Goal: Transaction & Acquisition: Download file/media

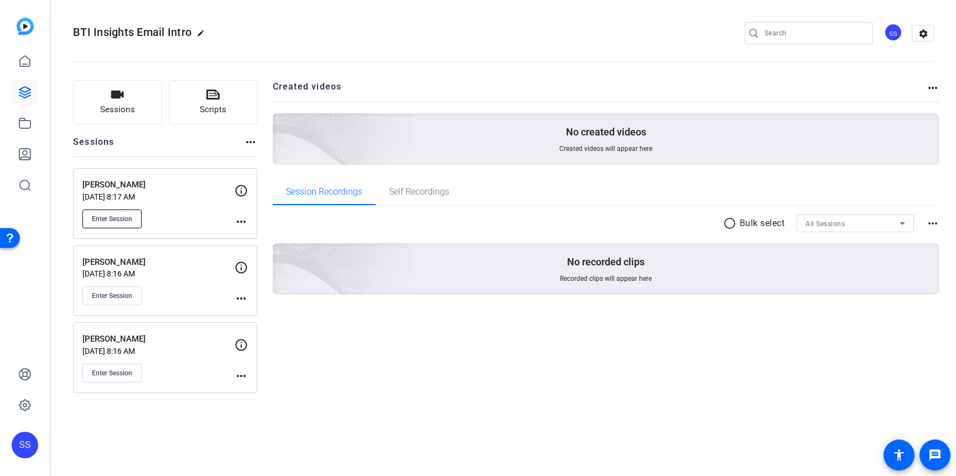
click at [120, 219] on span "Enter Session" at bounding box center [112, 219] width 40 height 9
click at [122, 295] on span "Enter Session" at bounding box center [112, 296] width 40 height 9
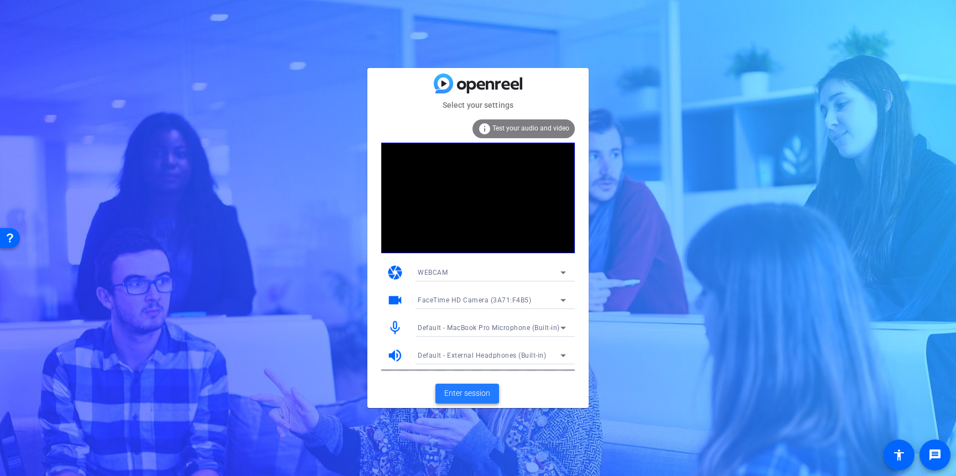
click at [481, 396] on span "Enter session" at bounding box center [467, 394] width 46 height 12
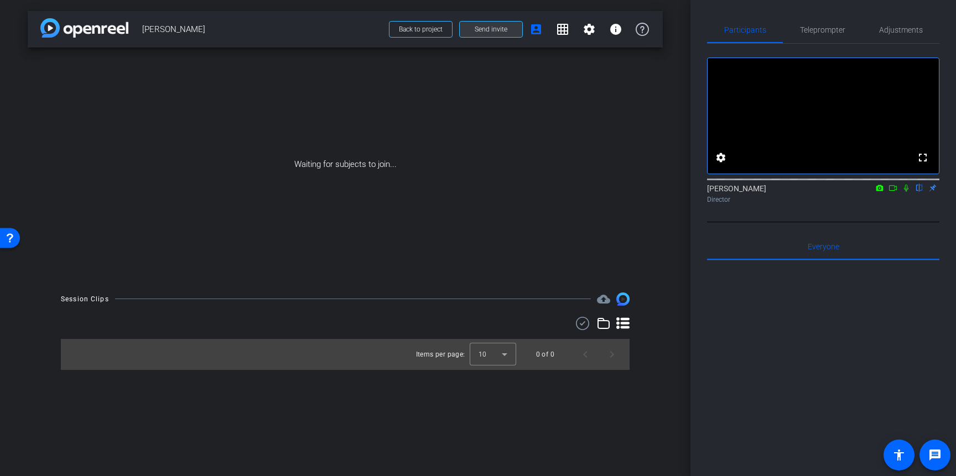
click at [484, 28] on span "Send invite" at bounding box center [491, 29] width 33 height 9
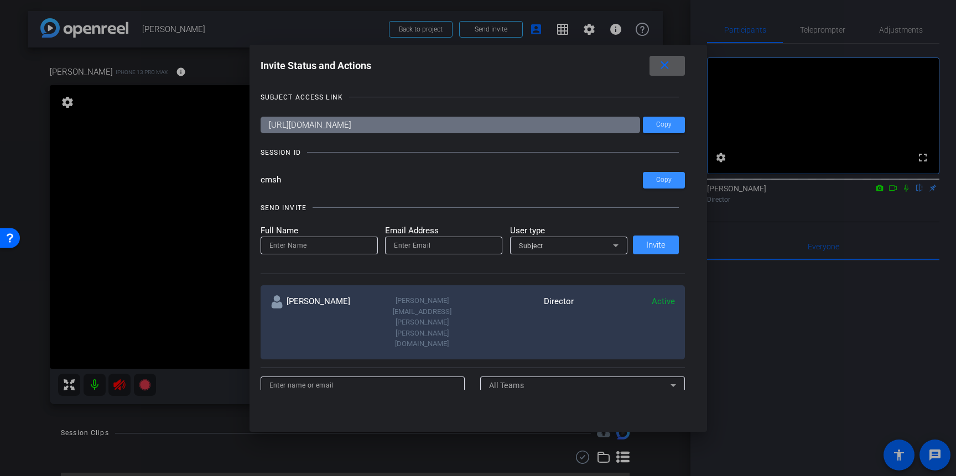
click at [672, 59] on span at bounding box center [667, 66] width 35 height 27
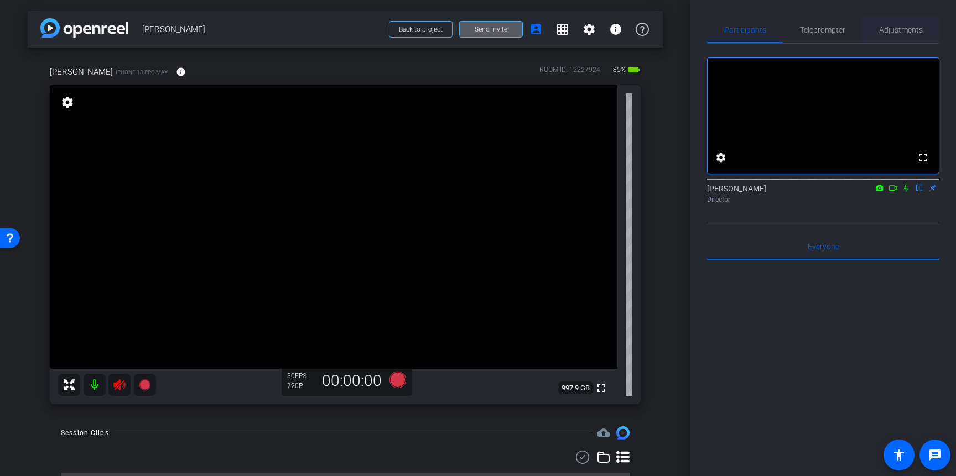
click at [899, 34] on span "Adjustments" at bounding box center [901, 30] width 44 height 8
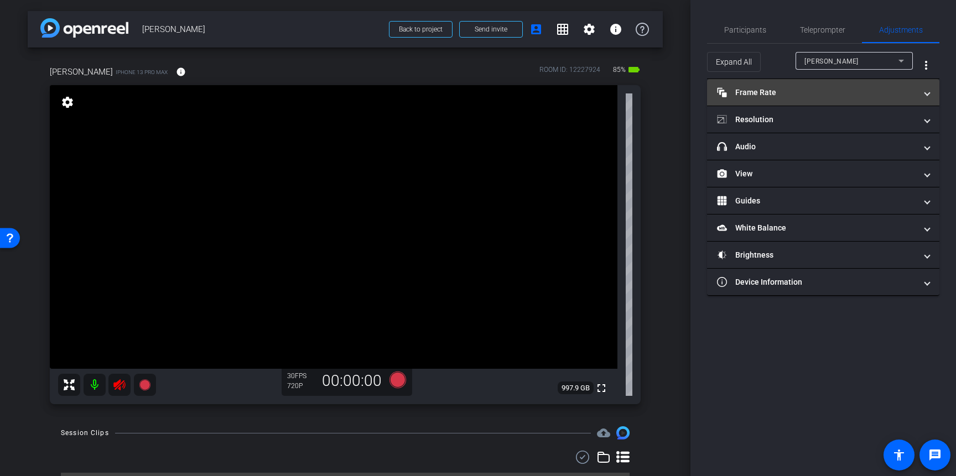
click at [828, 95] on mat-panel-title "Frame Rate Frame Rate" at bounding box center [816, 93] width 199 height 12
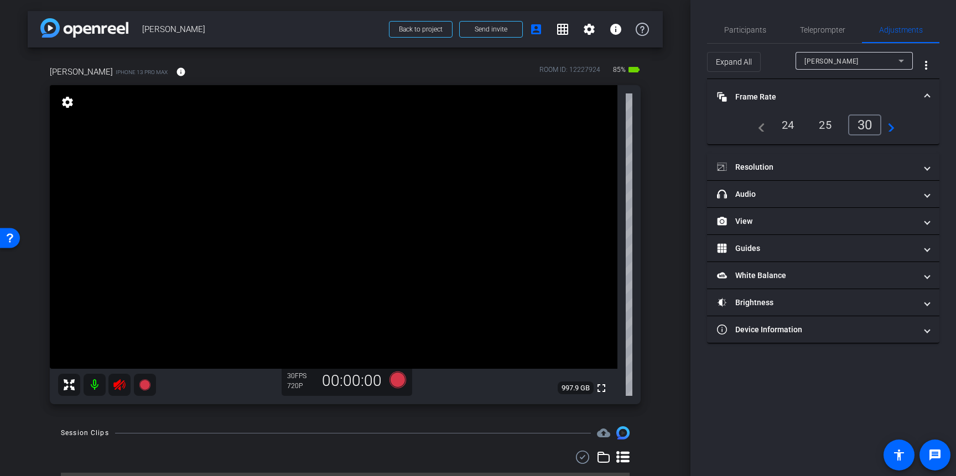
click at [796, 126] on div "24" at bounding box center [788, 125] width 29 height 19
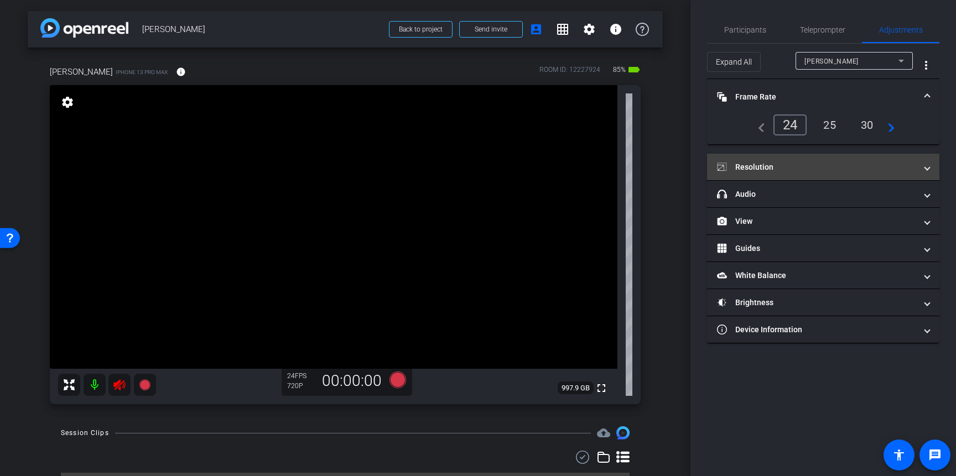
click at [811, 162] on mat-panel-title "Resolution" at bounding box center [816, 168] width 199 height 12
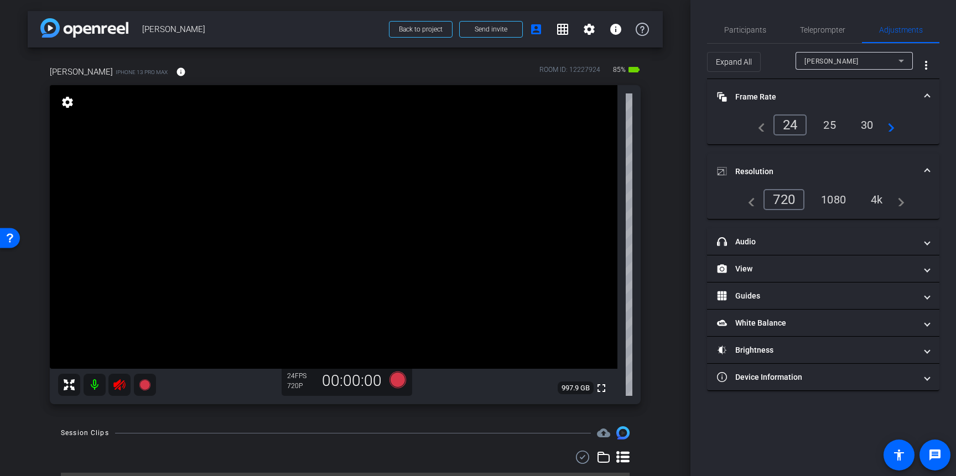
click at [870, 199] on div "4k" at bounding box center [877, 199] width 29 height 19
click at [753, 36] on span "Participants" at bounding box center [745, 30] width 42 height 27
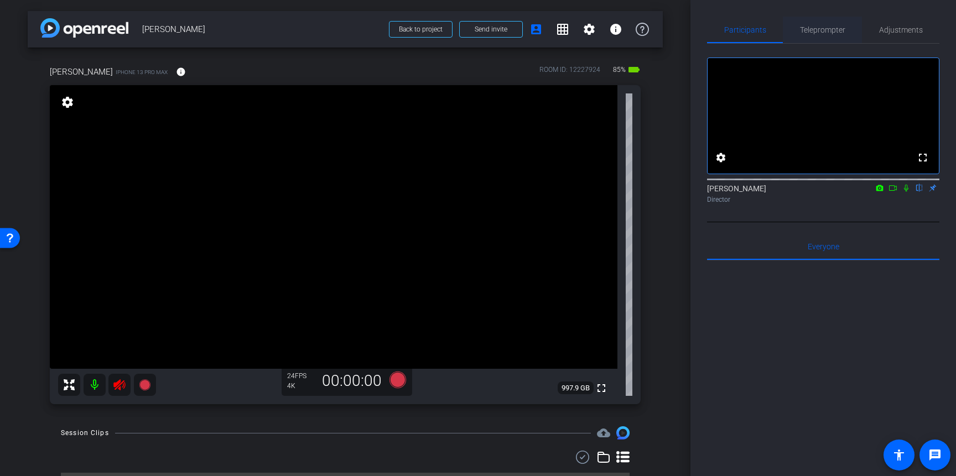
click at [811, 30] on span "Teleprompter" at bounding box center [822, 30] width 45 height 8
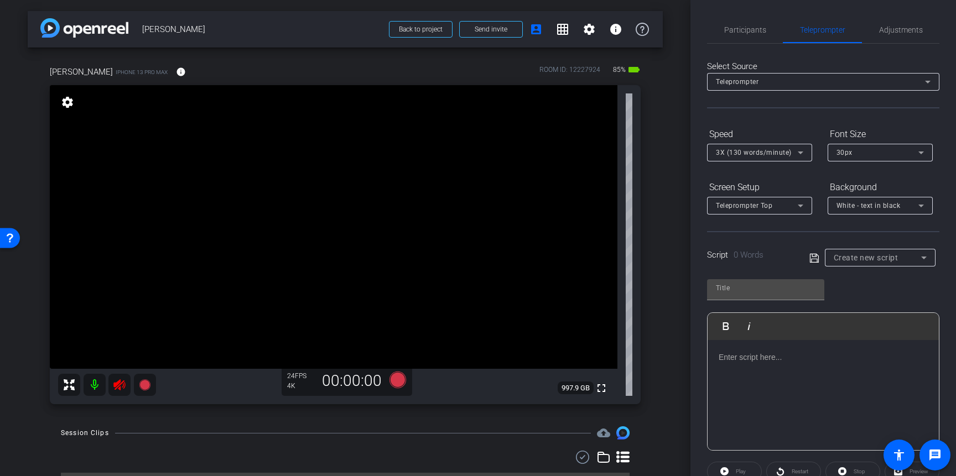
click at [878, 256] on span "Create new script" at bounding box center [866, 257] width 65 height 9
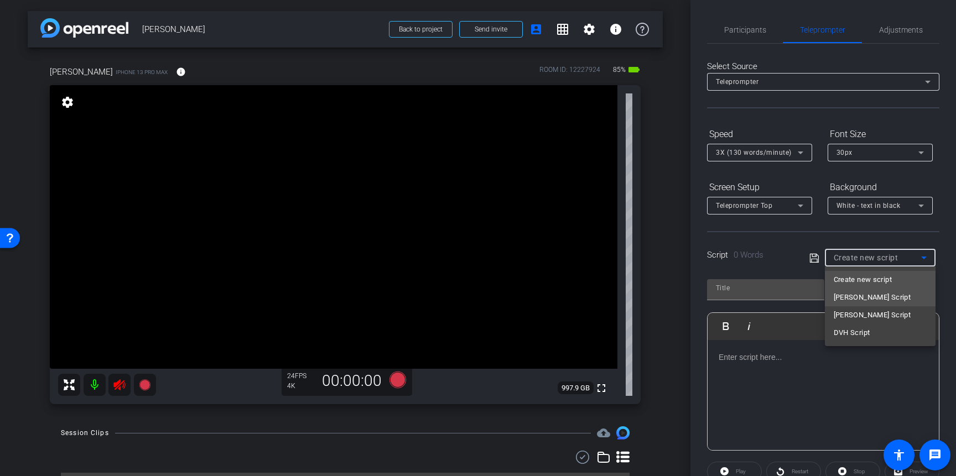
click at [857, 298] on span "Scott Script" at bounding box center [872, 297] width 77 height 13
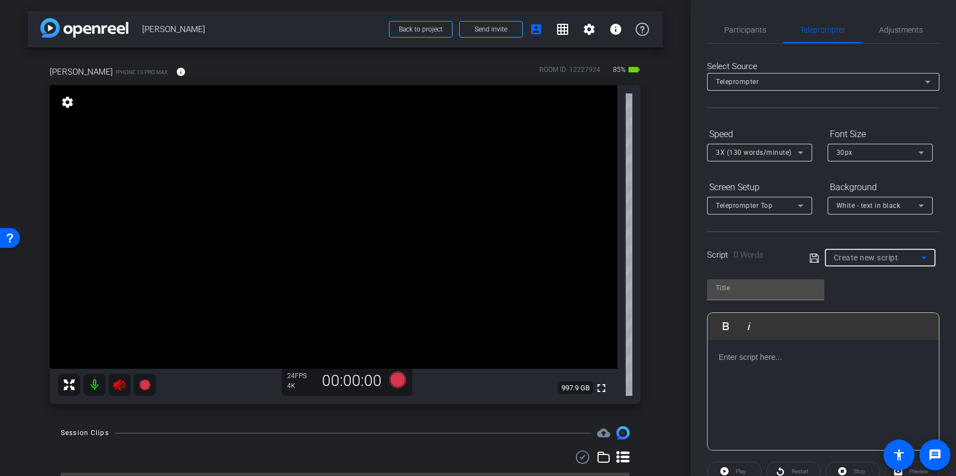
type input "Scott Script"
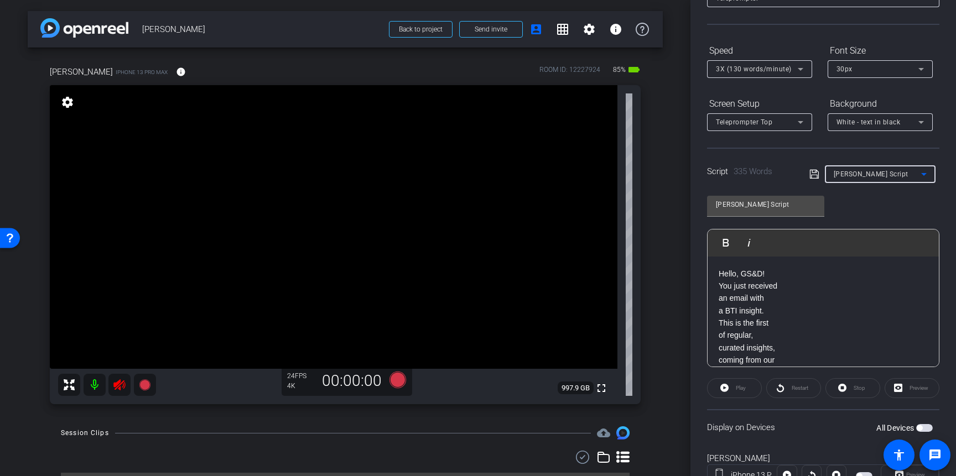
scroll to position [127, 0]
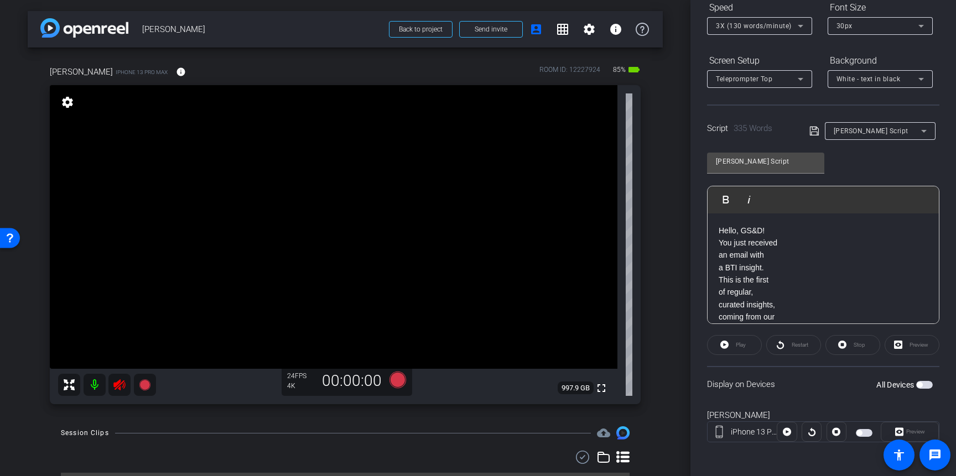
click at [923, 385] on span "button" at bounding box center [924, 385] width 17 height 8
click at [916, 432] on span "Preview" at bounding box center [915, 432] width 19 height 6
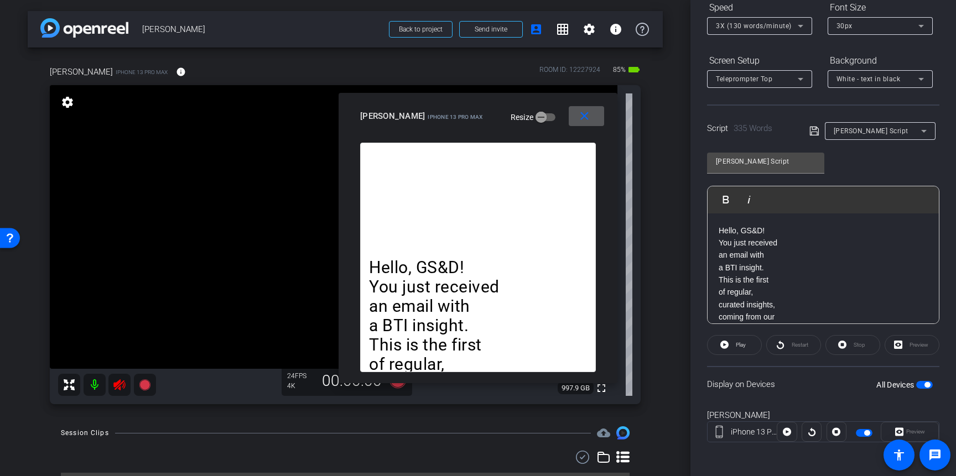
click at [899, 83] on div "White - text in black" at bounding box center [878, 79] width 82 height 14
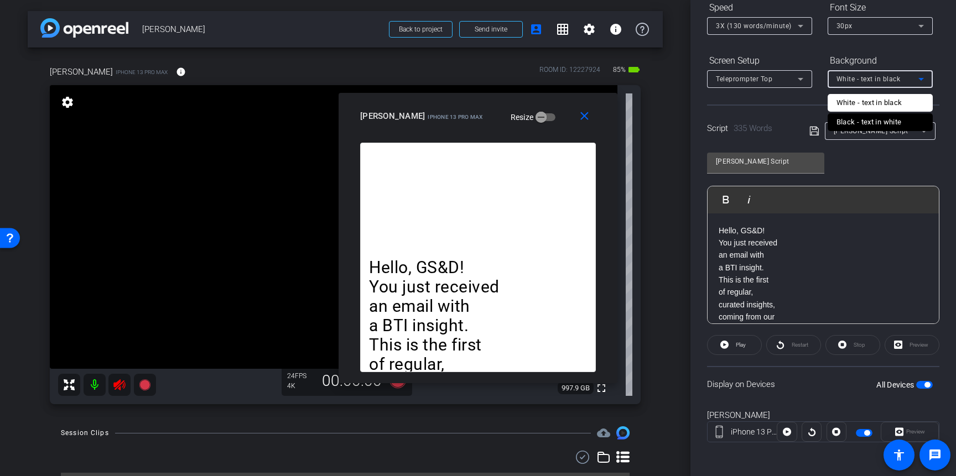
click at [847, 116] on div "Black - text in white" at bounding box center [869, 122] width 65 height 13
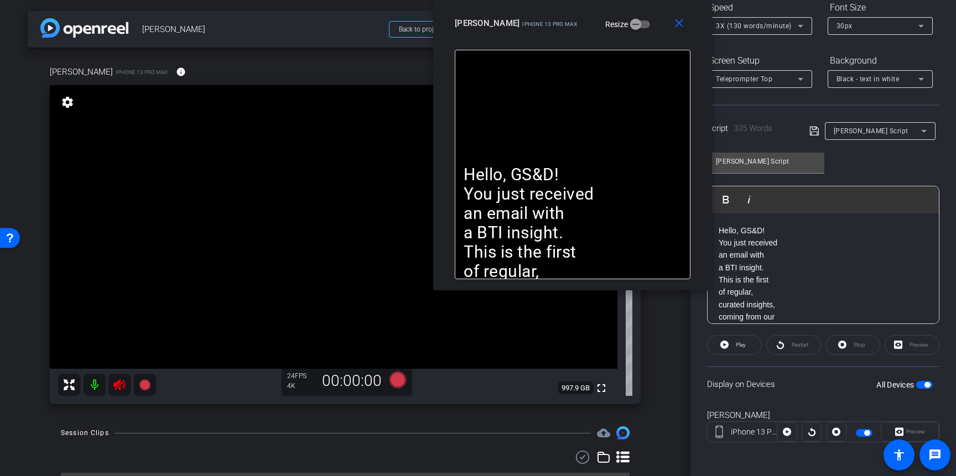
drag, startPoint x: 545, startPoint y: 109, endPoint x: 656, endPoint y: 30, distance: 135.7
click at [640, 11] on div "close Scott iPhone 13 Pro Max Resize" at bounding box center [572, 25] width 279 height 50
drag, startPoint x: 681, startPoint y: 25, endPoint x: 773, endPoint y: 164, distance: 166.4
click at [682, 27] on mat-icon "close" at bounding box center [680, 24] width 14 height 14
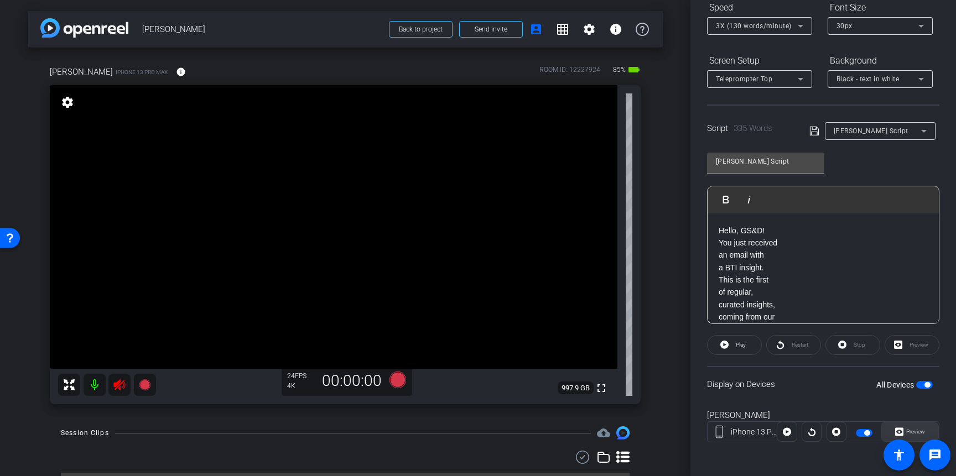
click at [915, 429] on span "Preview" at bounding box center [915, 432] width 19 height 6
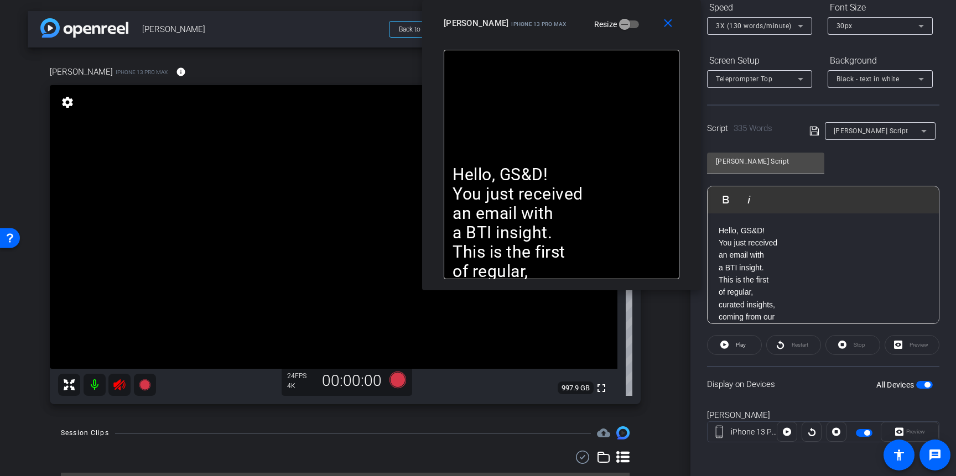
drag, startPoint x: 547, startPoint y: 119, endPoint x: 631, endPoint y: 0, distance: 145.4
click at [631, 0] on div "close Scott iPhone 13 Pro Max Resize" at bounding box center [561, 25] width 279 height 50
click at [763, 26] on span "3X (130 words/minute)" at bounding box center [754, 26] width 76 height 8
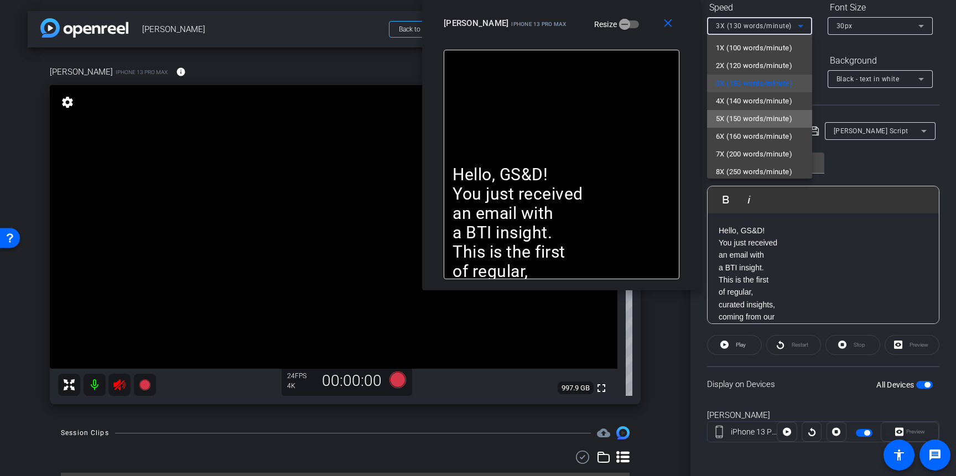
click at [742, 114] on span "5X (150 words/minute)" at bounding box center [754, 118] width 76 height 13
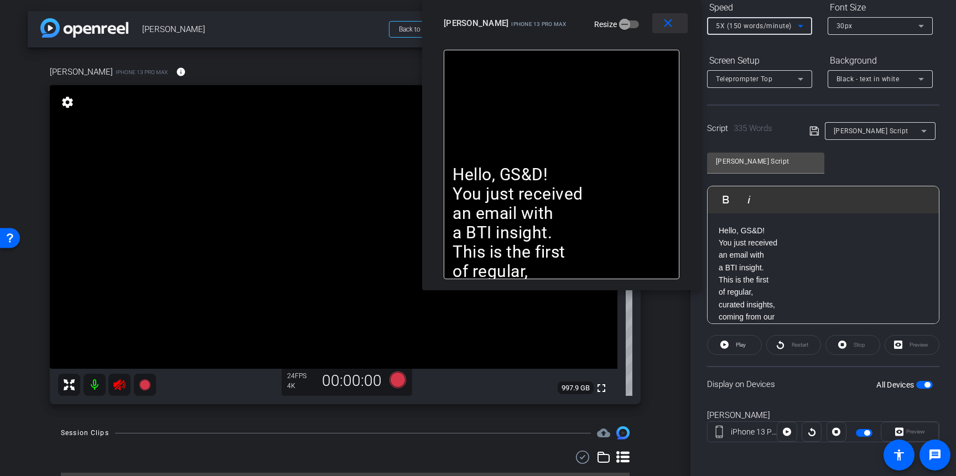
click at [672, 24] on mat-icon "close" at bounding box center [668, 24] width 14 height 14
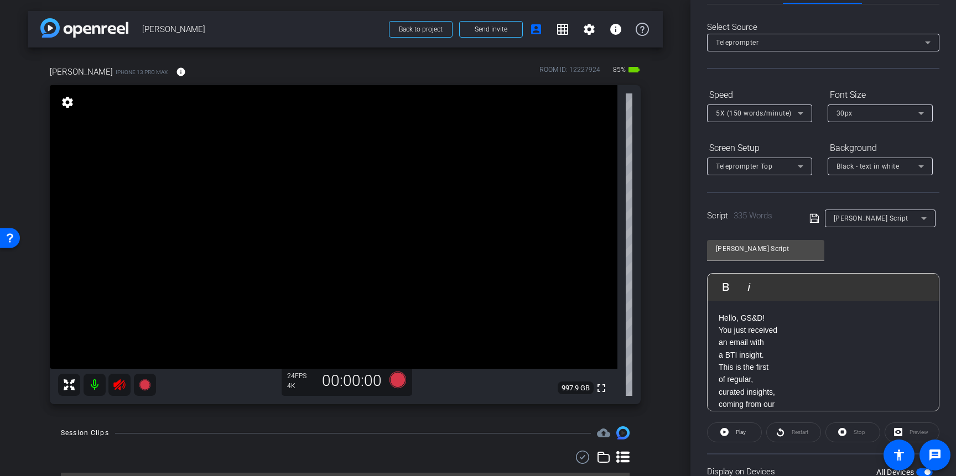
scroll to position [0, 0]
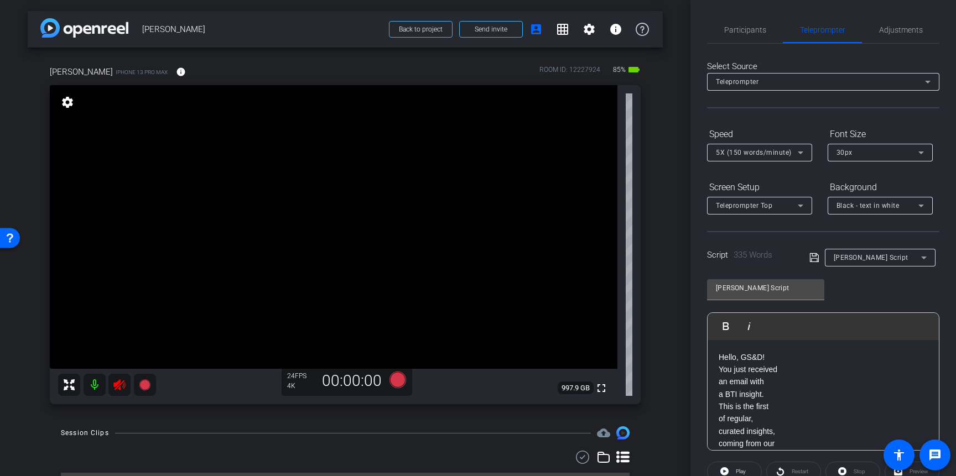
click at [121, 388] on icon at bounding box center [119, 385] width 12 height 11
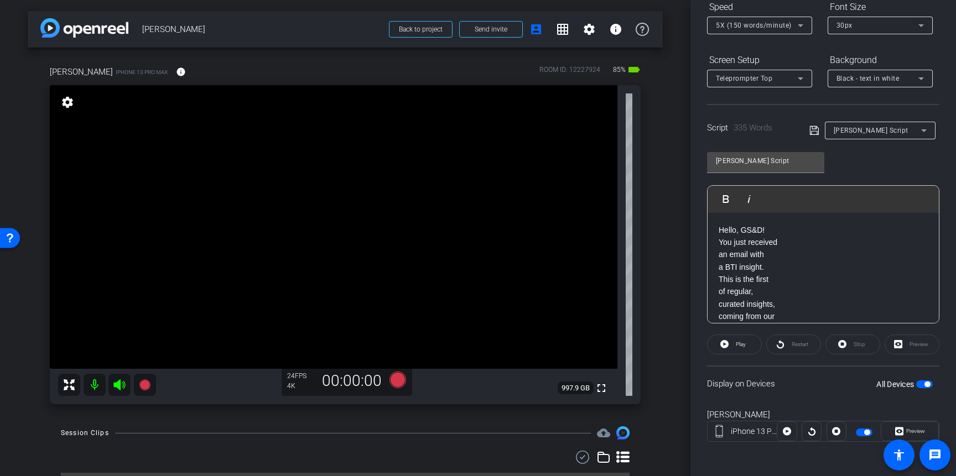
scroll to position [128, 0]
click at [909, 429] on span "Preview" at bounding box center [915, 430] width 19 height 6
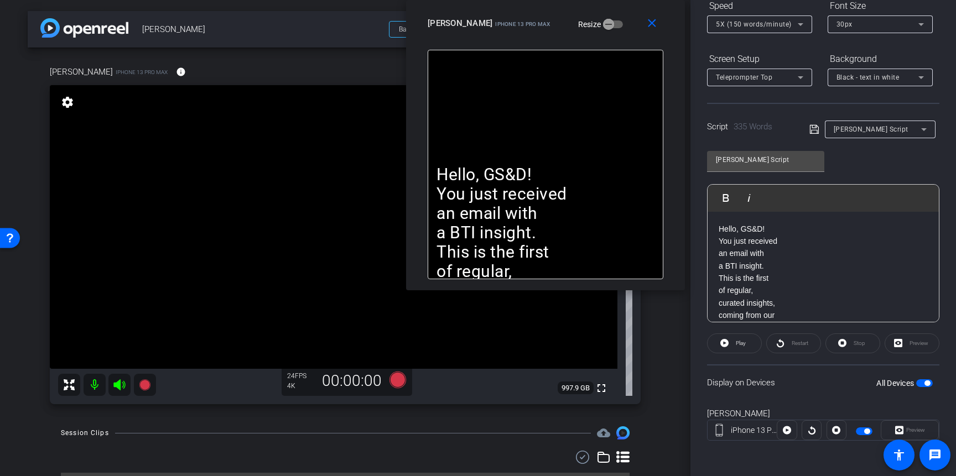
drag, startPoint x: 547, startPoint y: 124, endPoint x: 615, endPoint y: 8, distance: 133.9
click at [615, 8] on div "close Scott iPhone 13 Pro Max Resize" at bounding box center [545, 25] width 279 height 50
click at [727, 343] on icon at bounding box center [724, 343] width 8 height 8
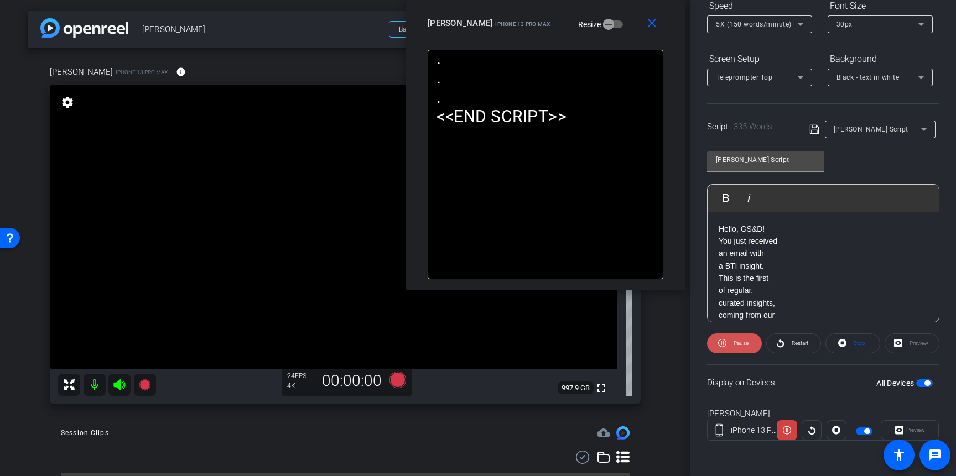
click at [723, 344] on icon at bounding box center [722, 343] width 8 height 14
drag, startPoint x: 656, startPoint y: 24, endPoint x: 658, endPoint y: 30, distance: 6.5
click at [656, 24] on mat-icon "close" at bounding box center [652, 24] width 14 height 14
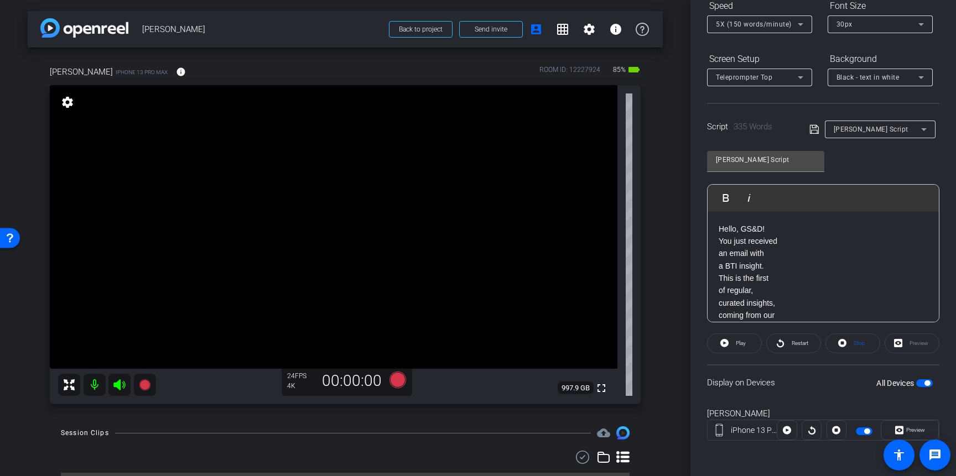
click at [780, 248] on p "You just received an email with a BTI insight." at bounding box center [823, 253] width 209 height 37
click at [719, 267] on p "The current operating landscape is demanding." at bounding box center [823, 279] width 209 height 37
click at [719, 266] on p "These insights are not only a GREAT reason to engage…" at bounding box center [823, 285] width 209 height 50
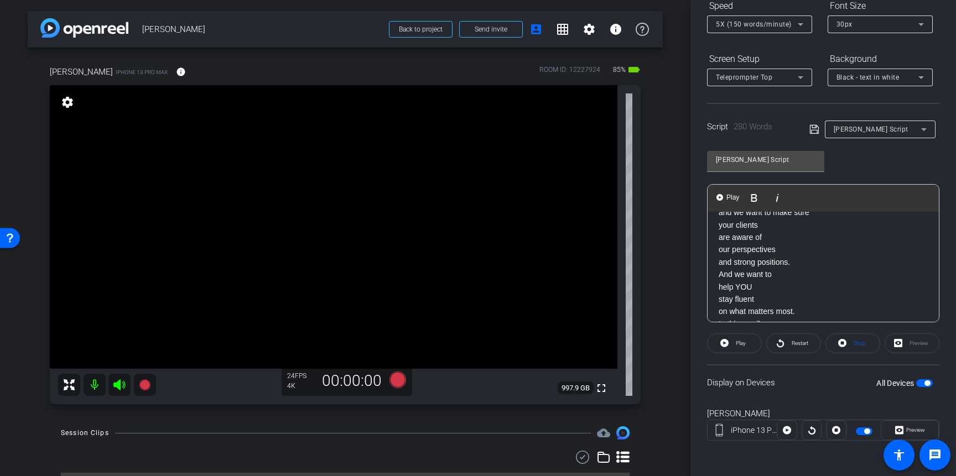
scroll to position [453, 0]
drag, startPoint x: 715, startPoint y: 272, endPoint x: 713, endPoint y: 286, distance: 14.5
click at [715, 272] on div "Hello, GS&D! You just received an email with an insight from our BTI team. This…" at bounding box center [823, 377] width 231 height 1236
drag, startPoint x: 719, startPoint y: 272, endPoint x: 719, endPoint y: 284, distance: 12.2
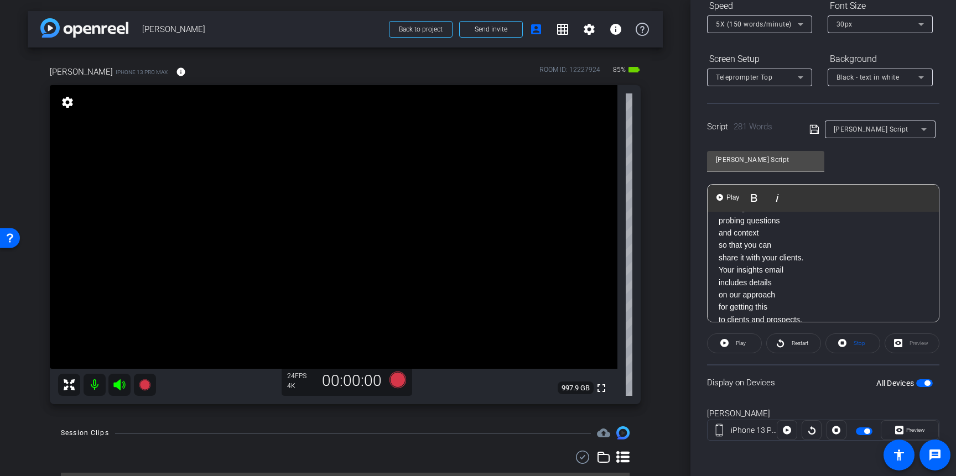
click at [719, 272] on p "Your insights email includes details on our approach for getting this to client…" at bounding box center [823, 295] width 209 height 62
click at [717, 261] on div "Hello, GS&D! You just received an email with an insight from our BTI team. This…" at bounding box center [823, 20] width 231 height 1261
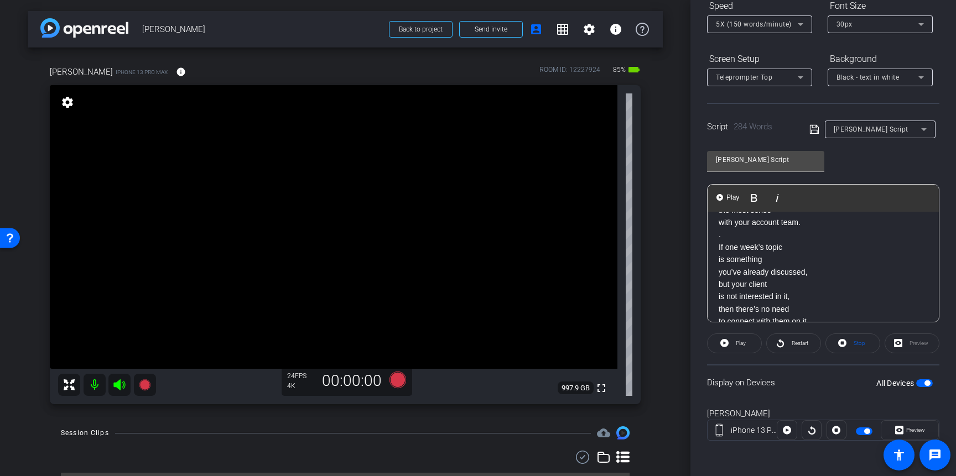
scroll to position [0, 0]
click at [813, 129] on icon at bounding box center [815, 129] width 10 height 13
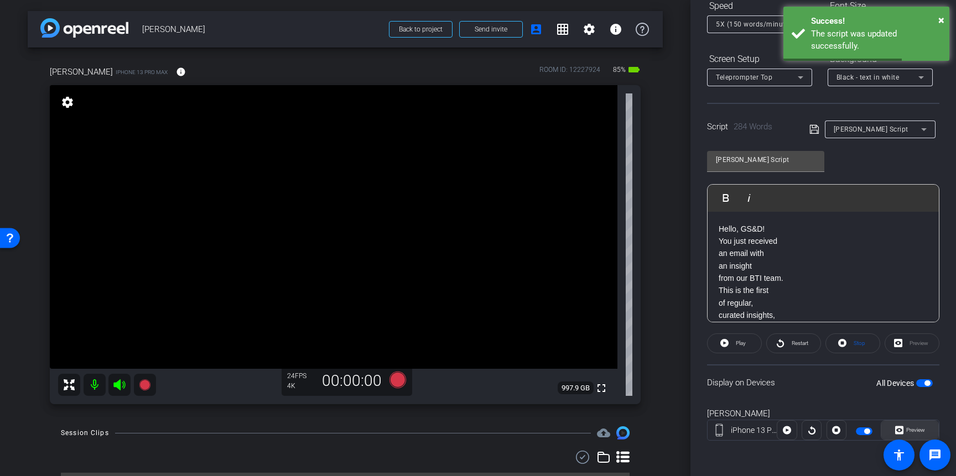
click at [915, 427] on span "Preview" at bounding box center [915, 430] width 19 height 6
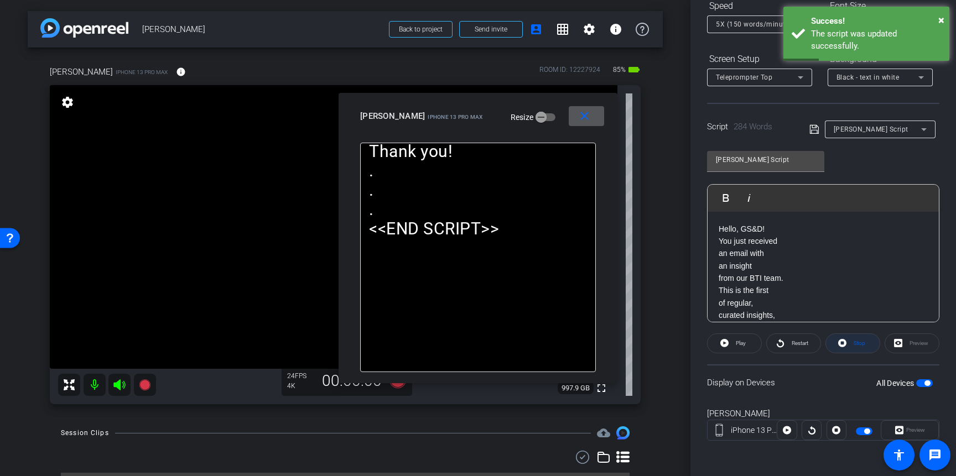
click at [843, 344] on icon at bounding box center [842, 343] width 8 height 14
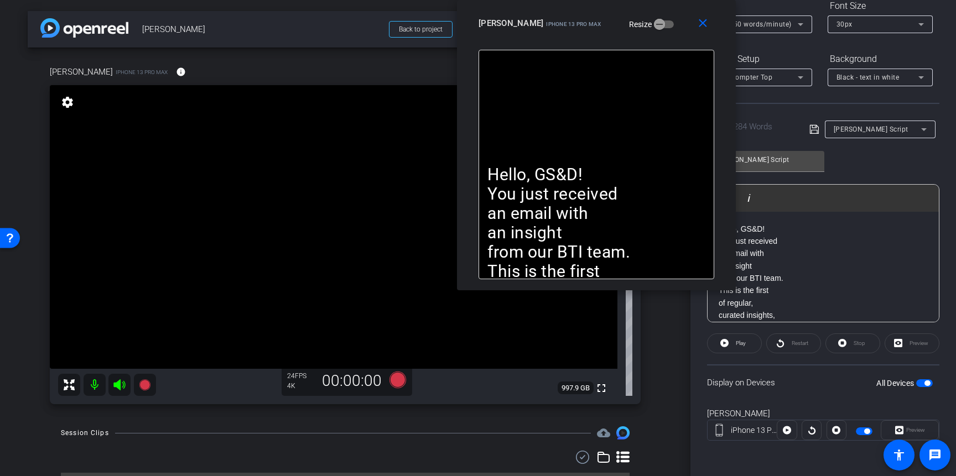
drag, startPoint x: 552, startPoint y: 120, endPoint x: 669, endPoint y: 6, distance: 163.2
click at [670, 6] on div "close Scott iPhone 13 Pro Max Resize" at bounding box center [596, 25] width 279 height 50
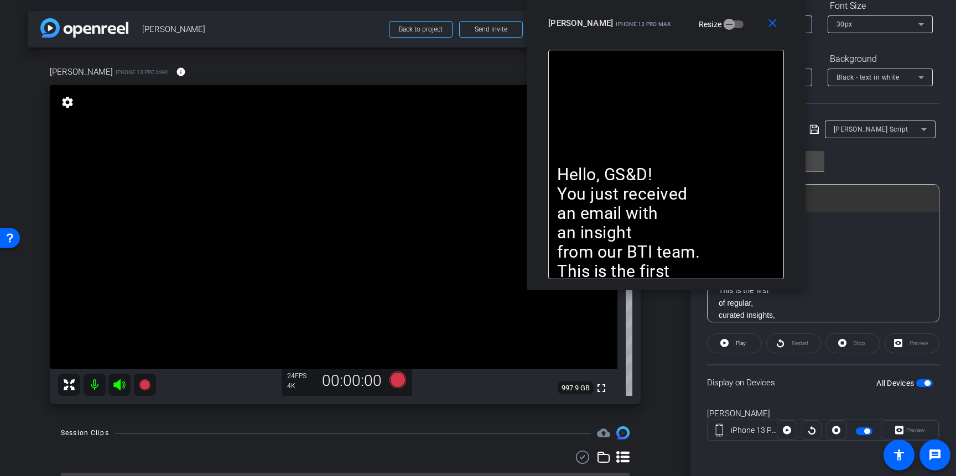
drag, startPoint x: 699, startPoint y: 22, endPoint x: 732, endPoint y: 15, distance: 33.3
click at [733, 15] on div "Scott iPhone 13 Pro Max Resize" at bounding box center [670, 23] width 244 height 20
click at [398, 380] on icon at bounding box center [398, 380] width 17 height 17
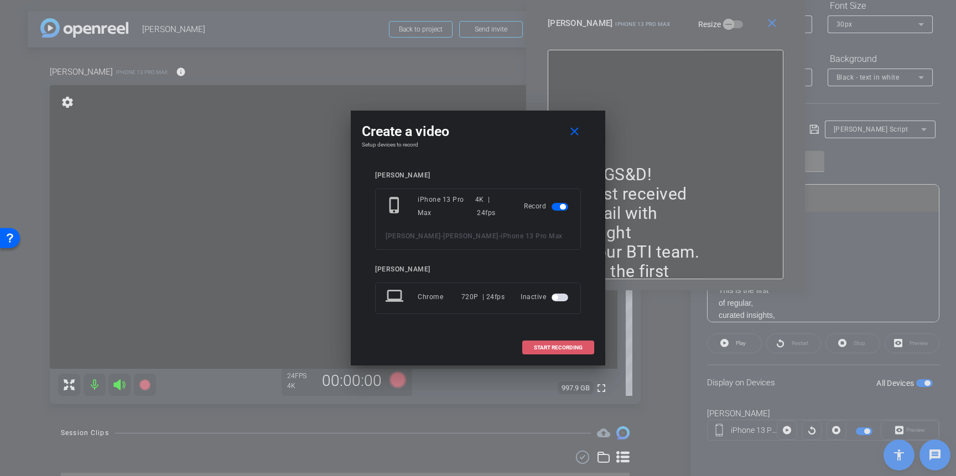
click at [564, 345] on span "START RECORDING" at bounding box center [558, 348] width 49 height 6
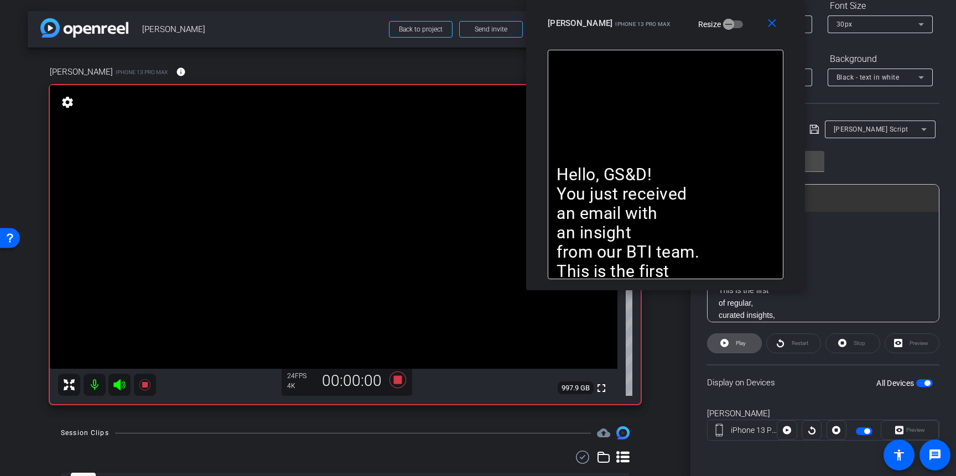
click at [725, 343] on icon at bounding box center [724, 343] width 8 height 14
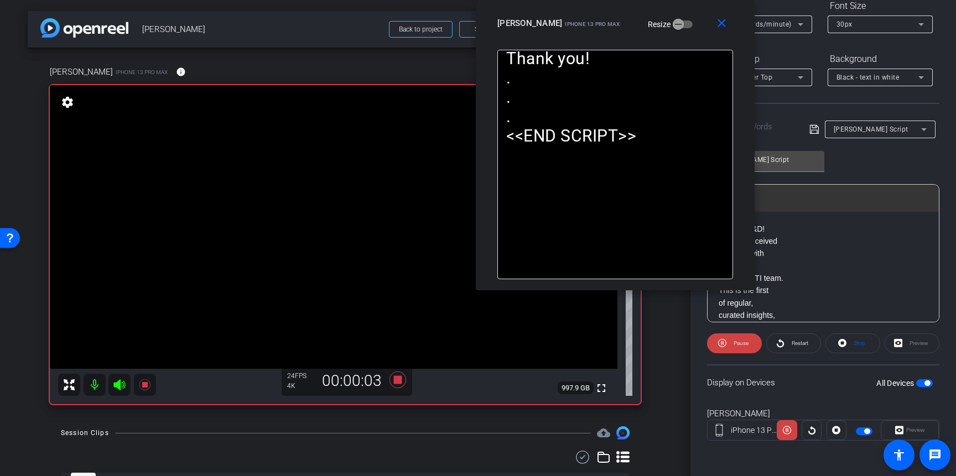
drag, startPoint x: 728, startPoint y: 29, endPoint x: 687, endPoint y: 42, distance: 42.4
click at [677, 22] on div "Scott iPhone 13 Pro Max Resize" at bounding box center [619, 23] width 244 height 20
drag, startPoint x: 722, startPoint y: 22, endPoint x: 844, endPoint y: 328, distance: 330.1
click at [722, 22] on mat-icon "close" at bounding box center [722, 24] width 14 height 14
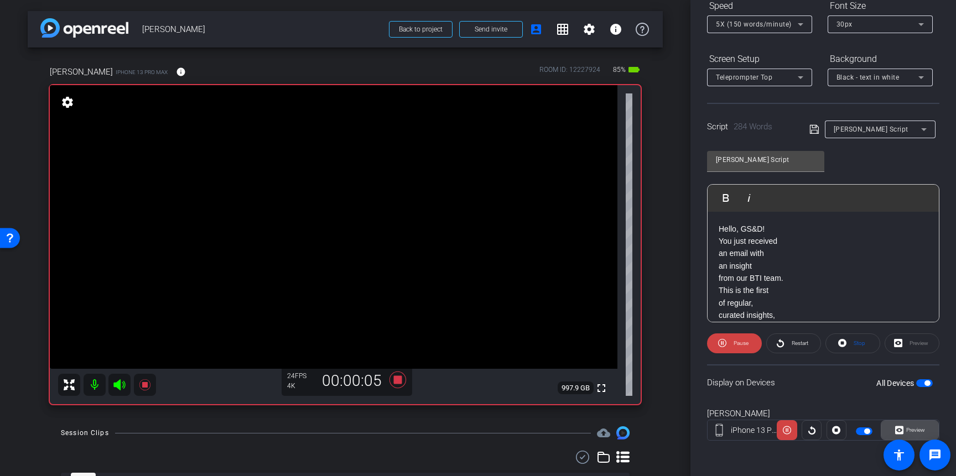
drag, startPoint x: 913, startPoint y: 429, endPoint x: 895, endPoint y: 427, distance: 17.2
click at [913, 429] on span "Preview" at bounding box center [915, 430] width 19 height 6
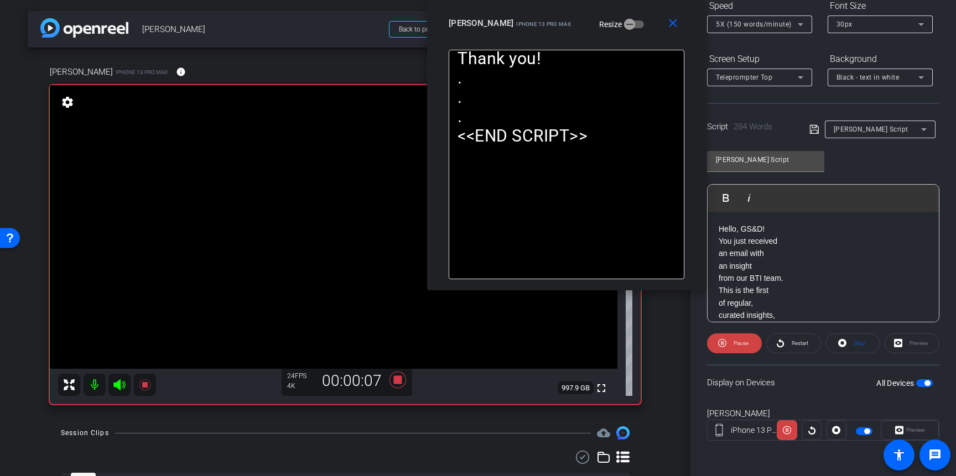
drag, startPoint x: 546, startPoint y: 116, endPoint x: 635, endPoint y: 13, distance: 135.8
click at [631, 0] on div "close Scott iPhone 13 Pro Max Resize" at bounding box center [566, 25] width 279 height 50
click at [670, 20] on mat-icon "close" at bounding box center [673, 24] width 14 height 14
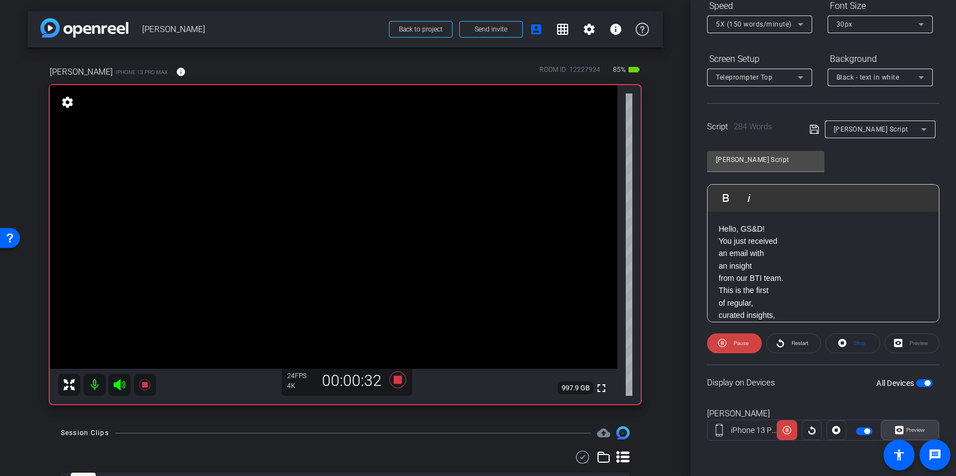
click at [904, 424] on span "Preview" at bounding box center [915, 430] width 22 height 15
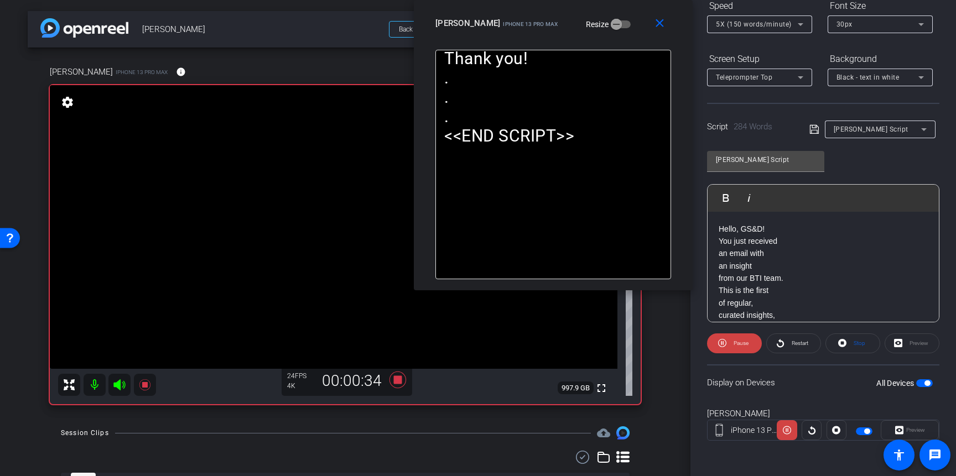
drag, startPoint x: 571, startPoint y: 92, endPoint x: 623, endPoint y: 20, distance: 89.2
click at [623, 17] on div "Scott iPhone 13 Pro Max Resize" at bounding box center [558, 23] width 244 height 20
click at [739, 341] on span "Pause" at bounding box center [741, 343] width 15 height 6
click at [395, 384] on icon at bounding box center [398, 380] width 17 height 17
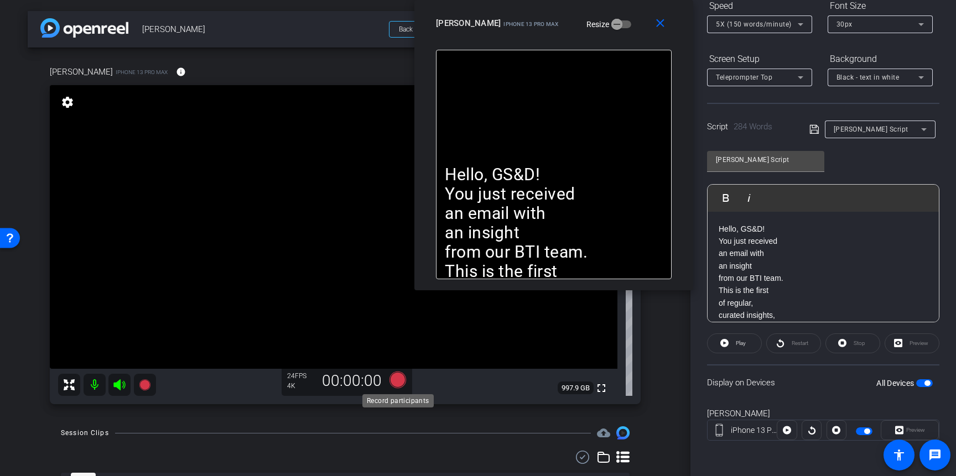
click at [399, 381] on icon at bounding box center [398, 380] width 17 height 17
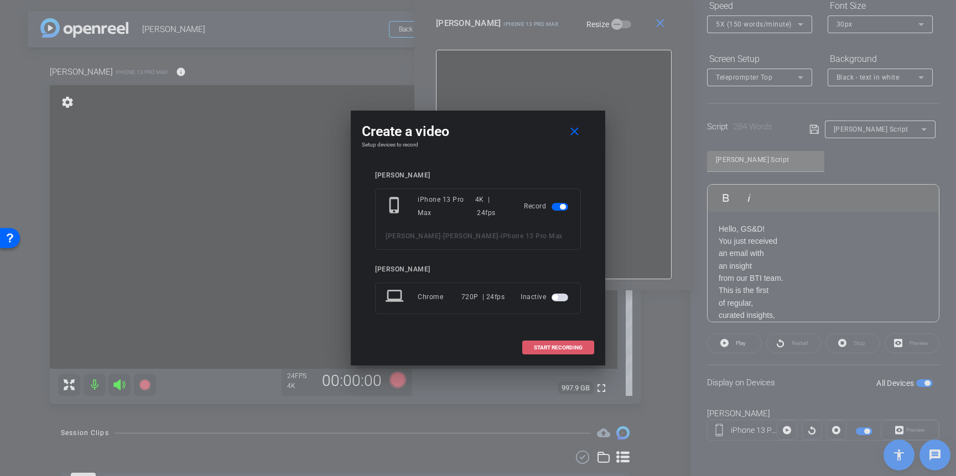
click at [548, 349] on span "START RECORDING" at bounding box center [558, 348] width 49 height 6
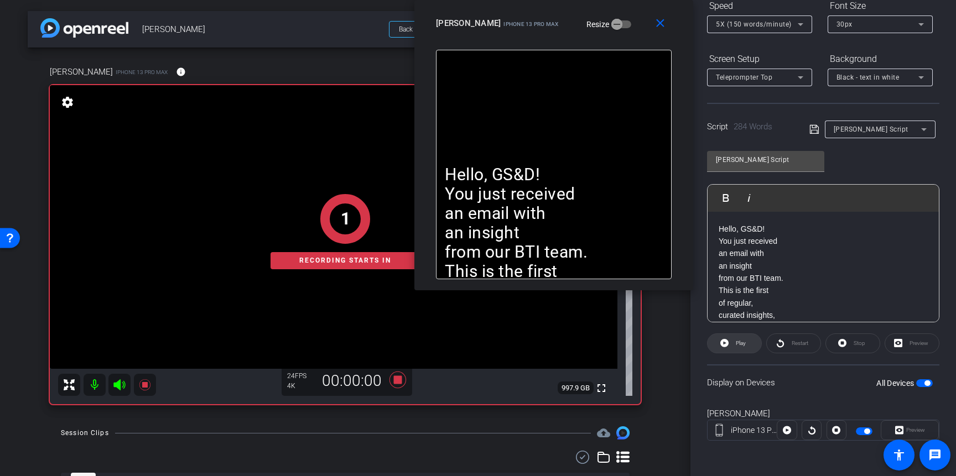
click at [725, 342] on icon at bounding box center [724, 343] width 8 height 8
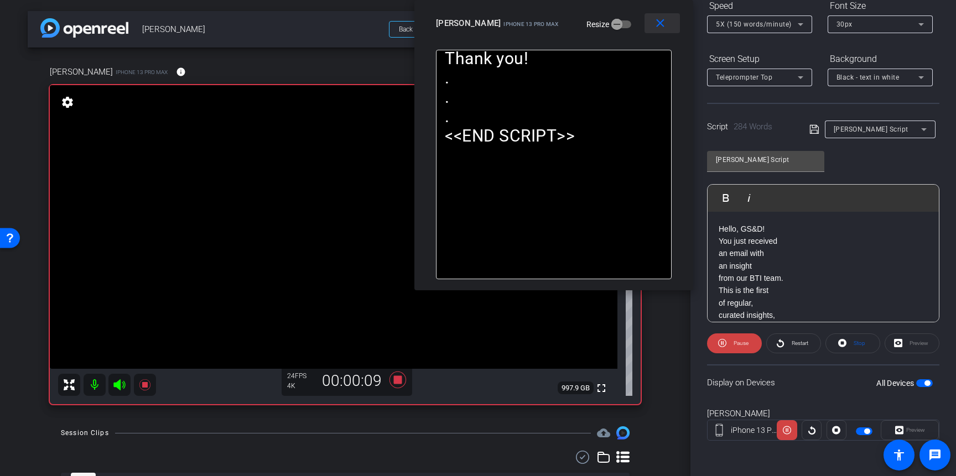
click at [660, 24] on mat-icon "close" at bounding box center [661, 24] width 14 height 14
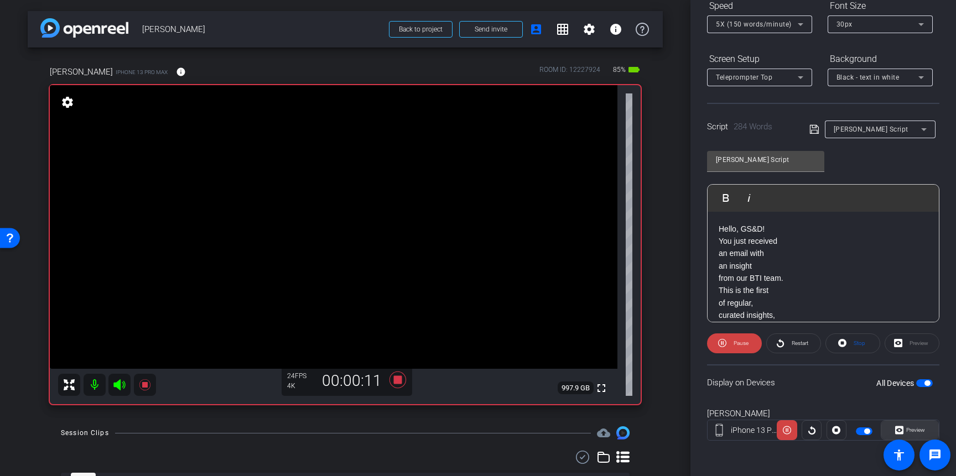
click at [907, 424] on span "Preview" at bounding box center [915, 430] width 22 height 15
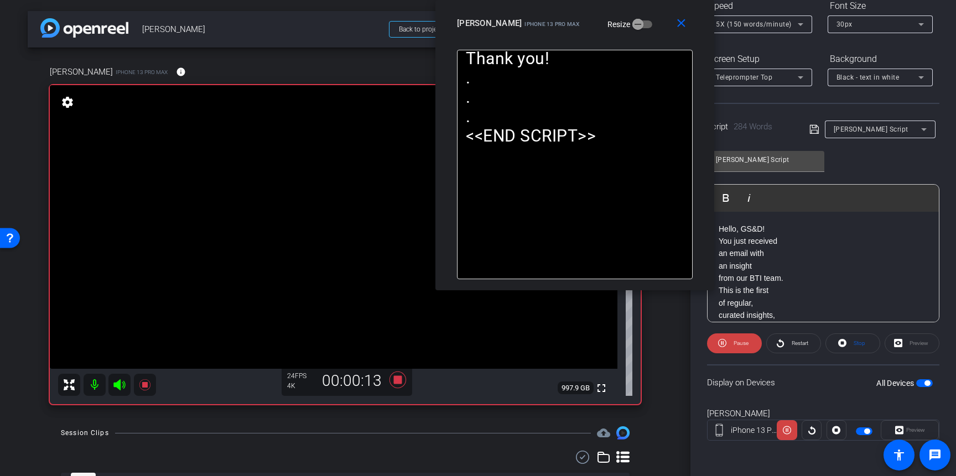
drag, startPoint x: 547, startPoint y: 111, endPoint x: 643, endPoint y: 1, distance: 145.9
click at [644, 0] on html "Accessibility Screen-Reader Guide, Feedback, and Issue Reporting | New window m…" at bounding box center [478, 238] width 956 height 476
click at [724, 342] on icon at bounding box center [722, 343] width 8 height 14
click at [795, 345] on span "Restart" at bounding box center [800, 343] width 17 height 6
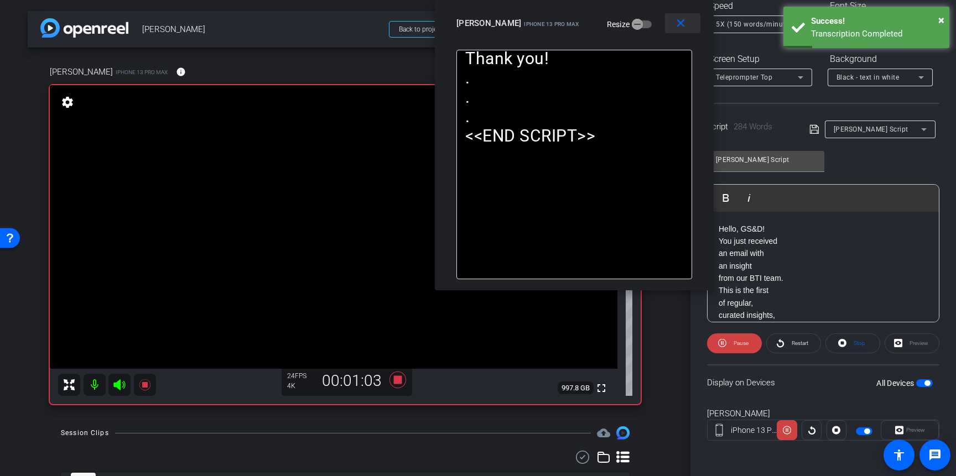
click at [678, 25] on mat-icon "close" at bounding box center [681, 24] width 14 height 14
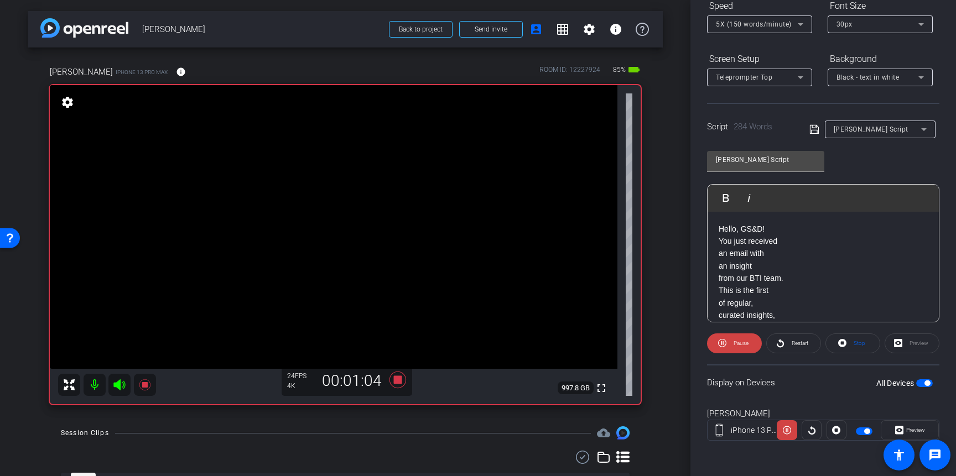
click at [909, 426] on span "Preview" at bounding box center [915, 430] width 22 height 15
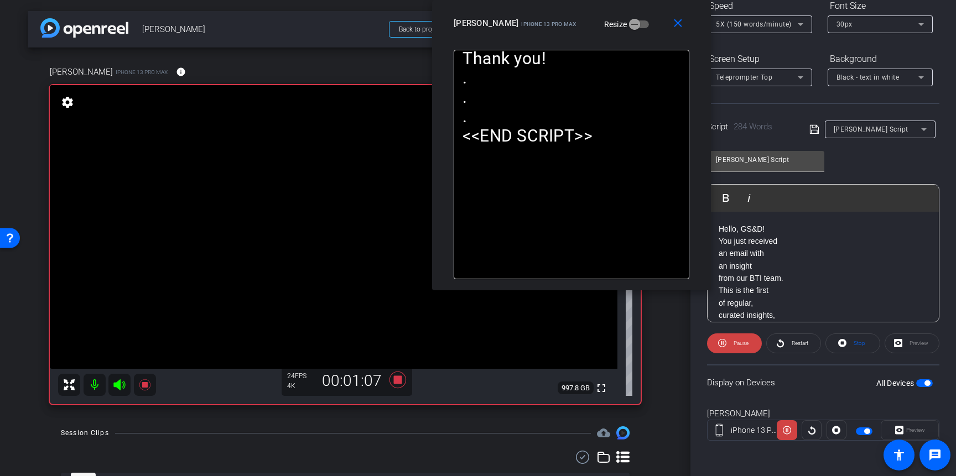
drag, startPoint x: 558, startPoint y: 104, endPoint x: 624, endPoint y: 21, distance: 106.0
click at [626, 18] on div "Scott iPhone 13 Pro Max Resize" at bounding box center [576, 23] width 244 height 20
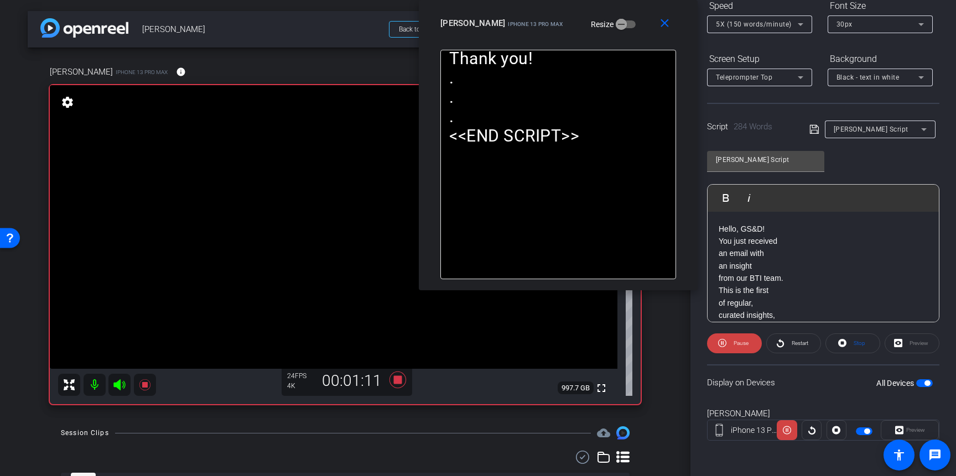
drag, startPoint x: 649, startPoint y: 20, endPoint x: 637, endPoint y: 18, distance: 11.2
click at [637, 18] on div "Scott iPhone 13 Pro Max Resize" at bounding box center [562, 23] width 244 height 20
click at [751, 26] on span "5X (150 words/minute)" at bounding box center [754, 24] width 76 height 8
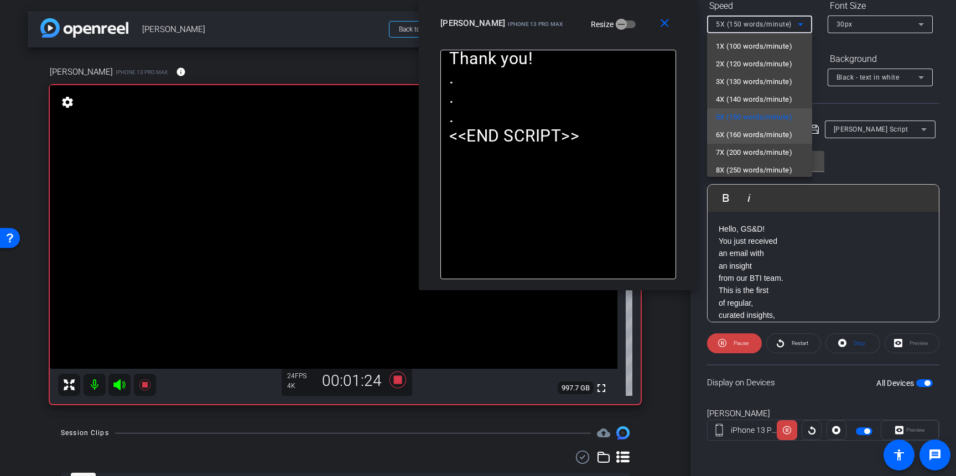
click at [749, 132] on span "6X (160 words/minute)" at bounding box center [754, 134] width 76 height 13
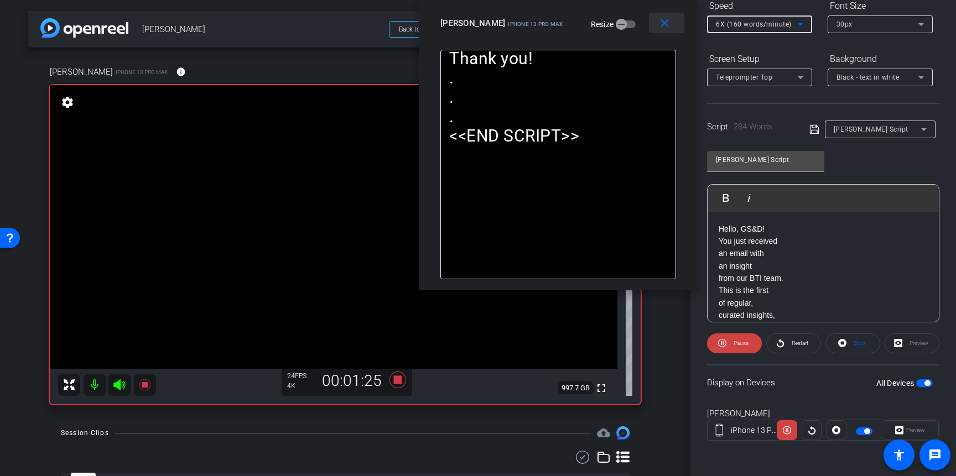
click at [664, 22] on mat-icon "close" at bounding box center [665, 24] width 14 height 14
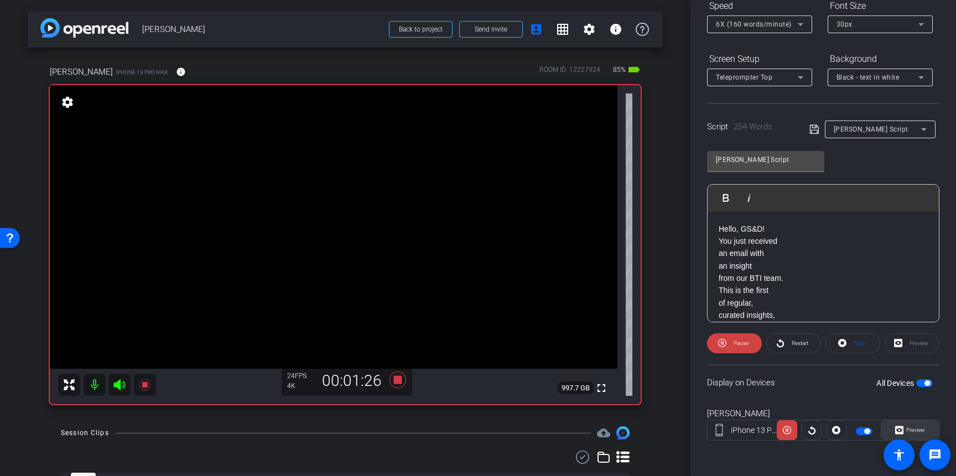
click at [911, 425] on span "Preview" at bounding box center [915, 430] width 22 height 15
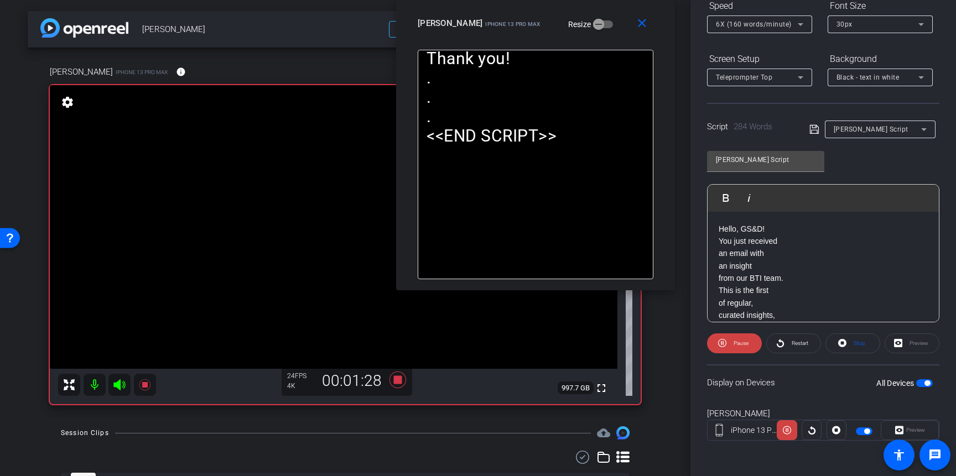
drag, startPoint x: 550, startPoint y: 121, endPoint x: 607, endPoint y: -6, distance: 139.0
click at [607, 0] on html "Accessibility Screen-Reader Guide, Feedback, and Issue Reporting | New window m…" at bounding box center [478, 238] width 956 height 476
click at [738, 20] on span "6X (160 words/minute)" at bounding box center [754, 24] width 76 height 8
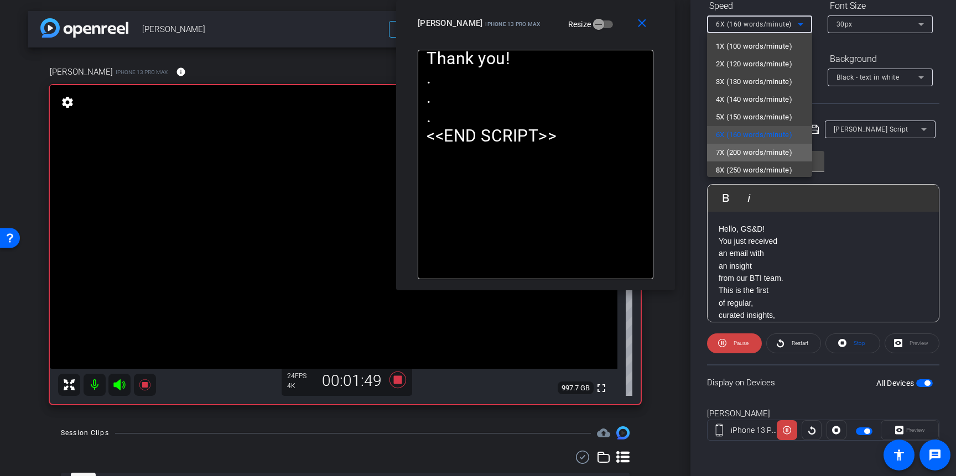
click at [729, 155] on span "7X (200 words/minute)" at bounding box center [754, 152] width 76 height 13
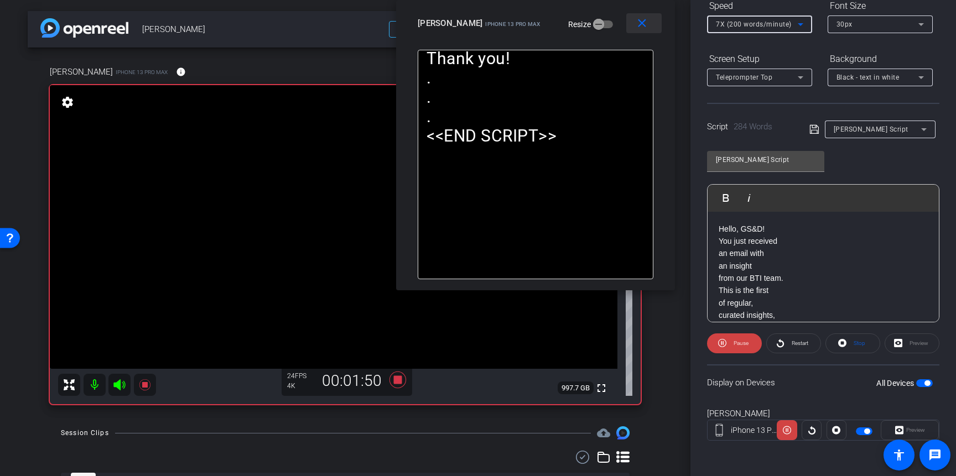
click at [638, 22] on mat-icon "close" at bounding box center [642, 24] width 14 height 14
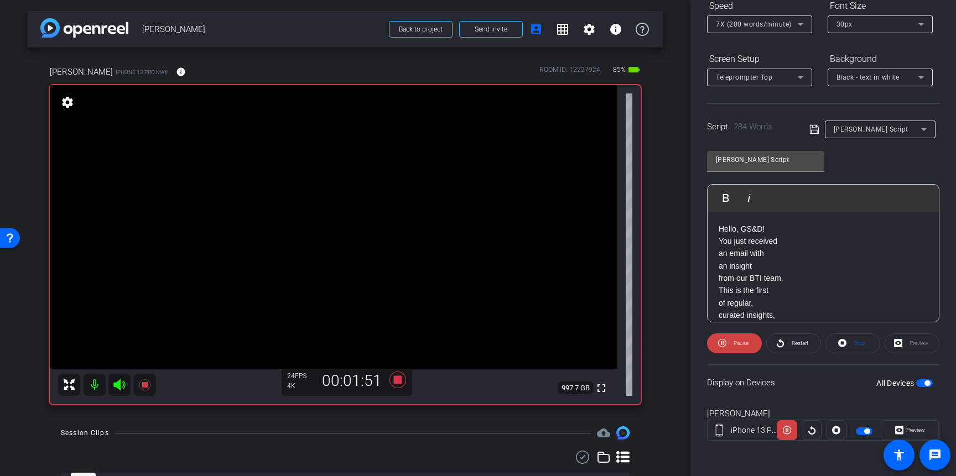
click at [919, 426] on span "Preview" at bounding box center [915, 430] width 22 height 15
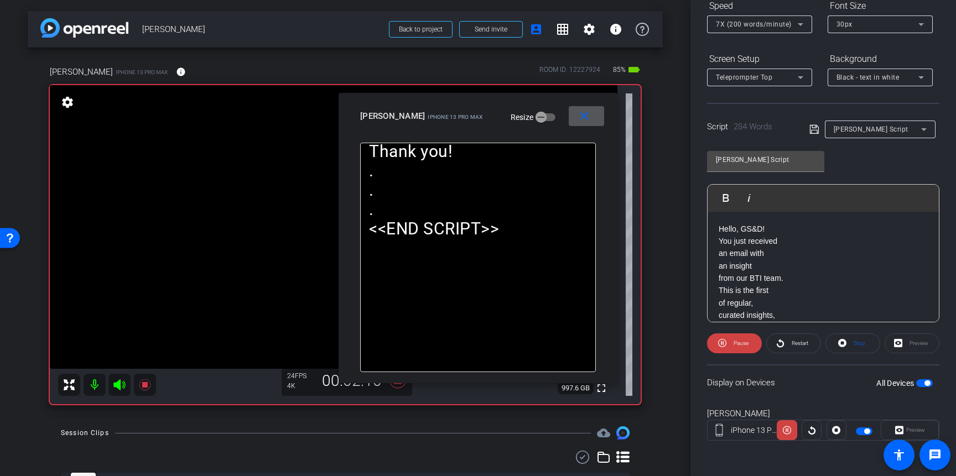
click at [736, 24] on span "7X (200 words/minute)" at bounding box center [754, 24] width 76 height 8
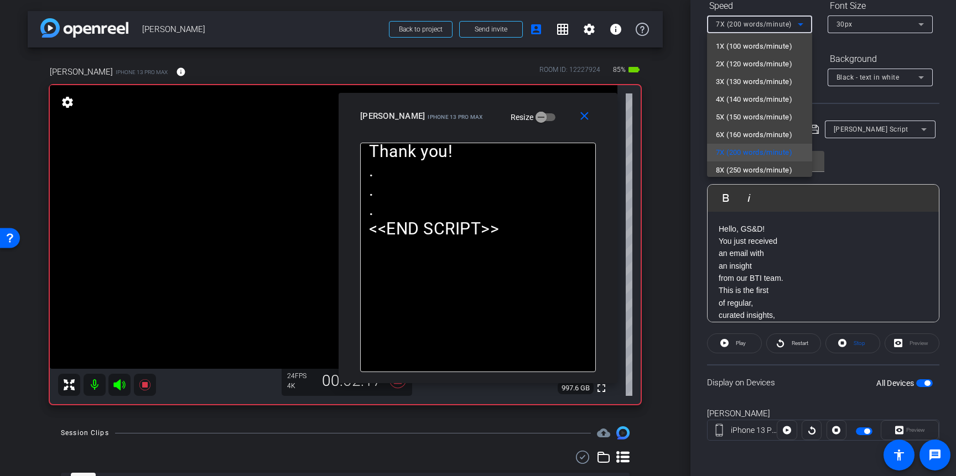
drag, startPoint x: 546, startPoint y: 115, endPoint x: 574, endPoint y: 102, distance: 31.0
click at [587, 101] on div at bounding box center [478, 238] width 956 height 476
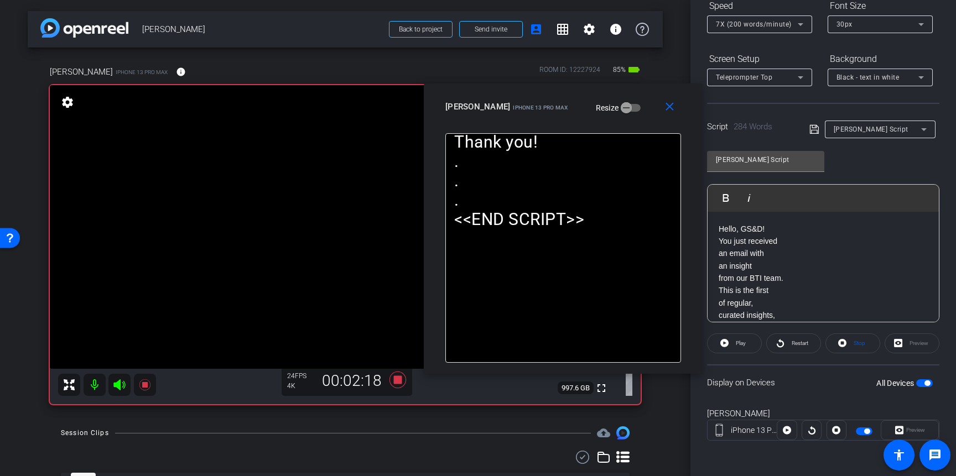
drag, startPoint x: 545, startPoint y: 106, endPoint x: 622, endPoint y: 94, distance: 77.9
click at [622, 94] on div "close Scott iPhone 13 Pro Max Resize" at bounding box center [563, 109] width 279 height 50
click at [673, 105] on mat-icon "close" at bounding box center [670, 107] width 14 height 14
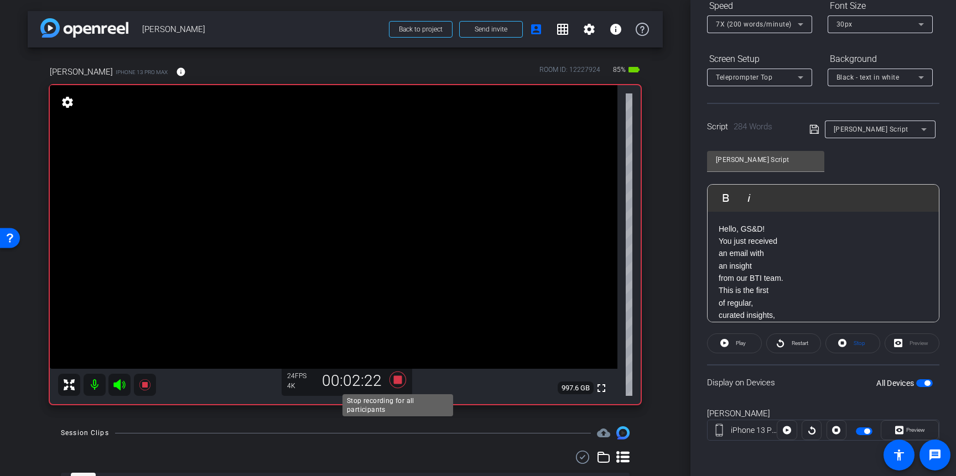
drag, startPoint x: 402, startPoint y: 383, endPoint x: 416, endPoint y: 410, distance: 29.9
click at [402, 383] on icon at bounding box center [398, 380] width 27 height 20
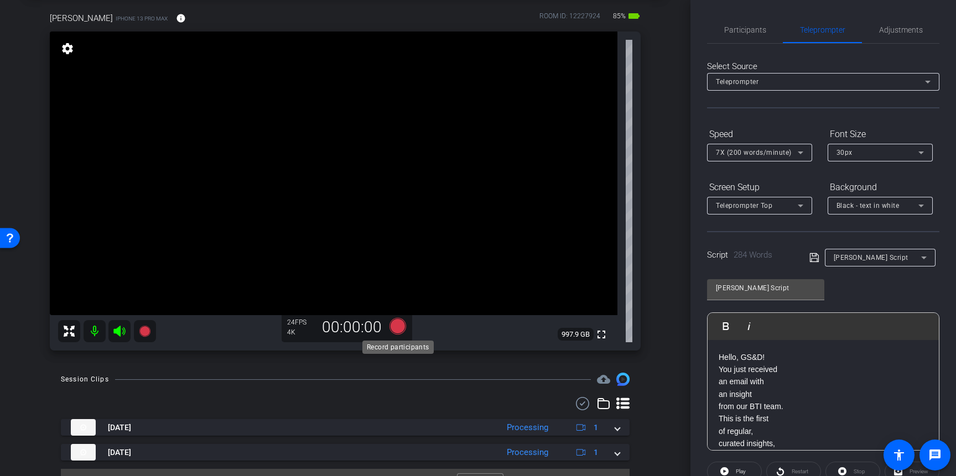
click at [396, 328] on icon at bounding box center [398, 326] width 17 height 17
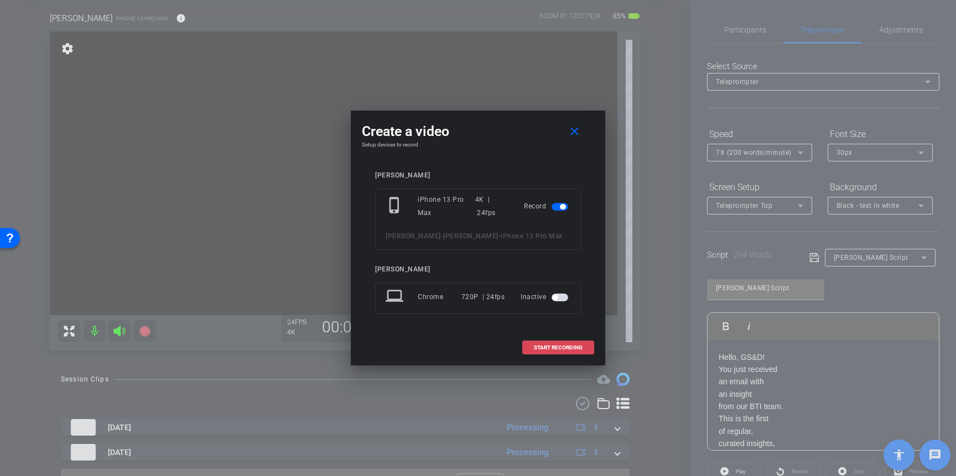
drag, startPoint x: 596, startPoint y: 348, endPoint x: 585, endPoint y: 348, distance: 10.5
click at [594, 348] on div "Create a video close Setup devices to record Scott phone_iphone iPhone 13 Pro M…" at bounding box center [478, 238] width 255 height 255
click at [571, 347] on span "START RECORDING" at bounding box center [558, 348] width 49 height 6
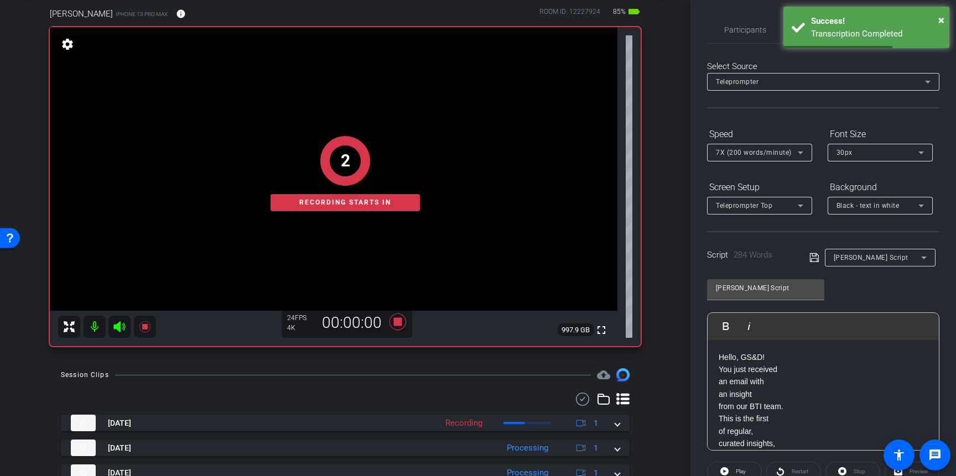
click at [673, 338] on div "arrow_back Scott Hensel Back to project Send invite account_box grid_on setting…" at bounding box center [345, 180] width 691 height 476
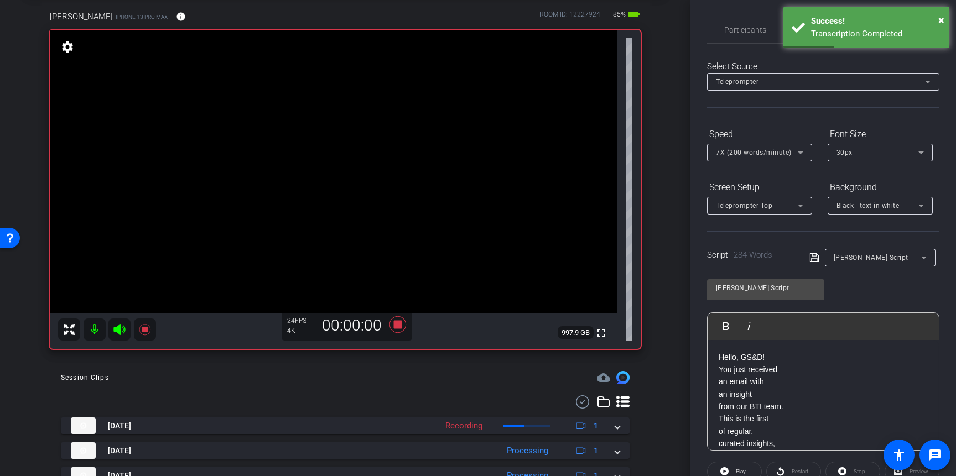
scroll to position [13, 0]
click at [738, 475] on span "Play" at bounding box center [739, 471] width 13 height 15
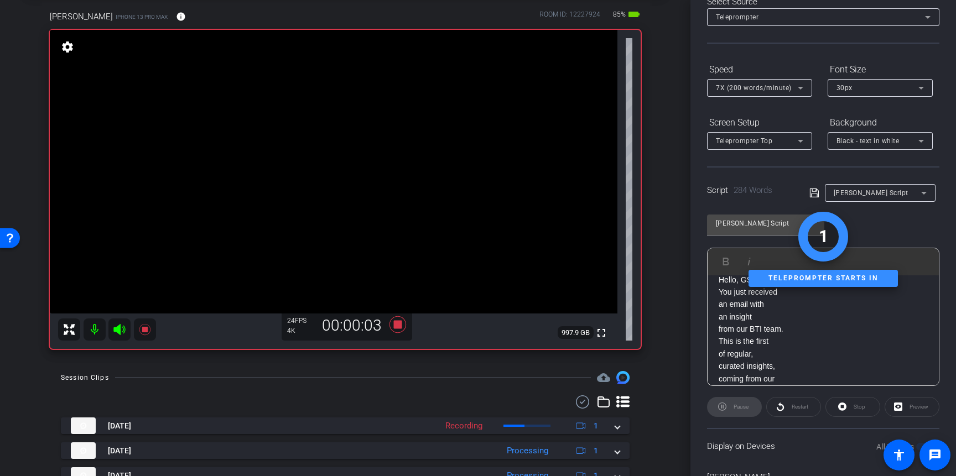
scroll to position [71, 0]
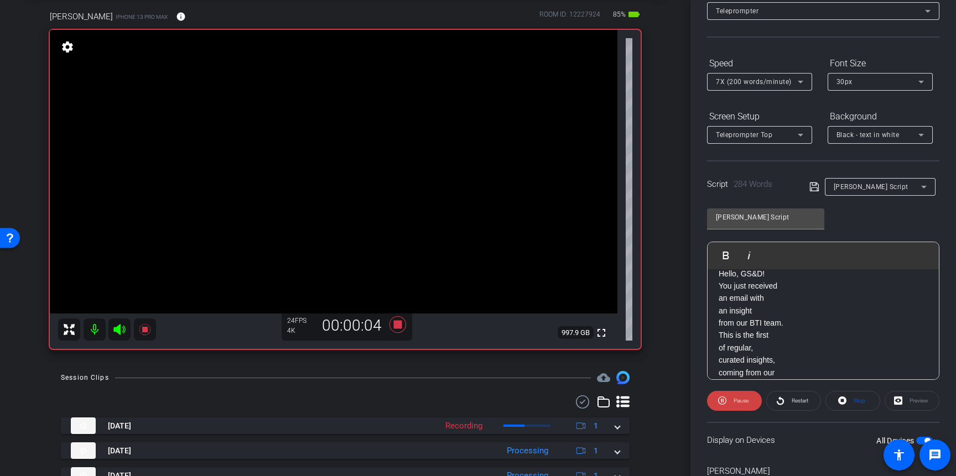
click at [738, 91] on div at bounding box center [759, 97] width 105 height 12
click at [738, 84] on span "7X (200 words/minute)" at bounding box center [754, 82] width 76 height 8
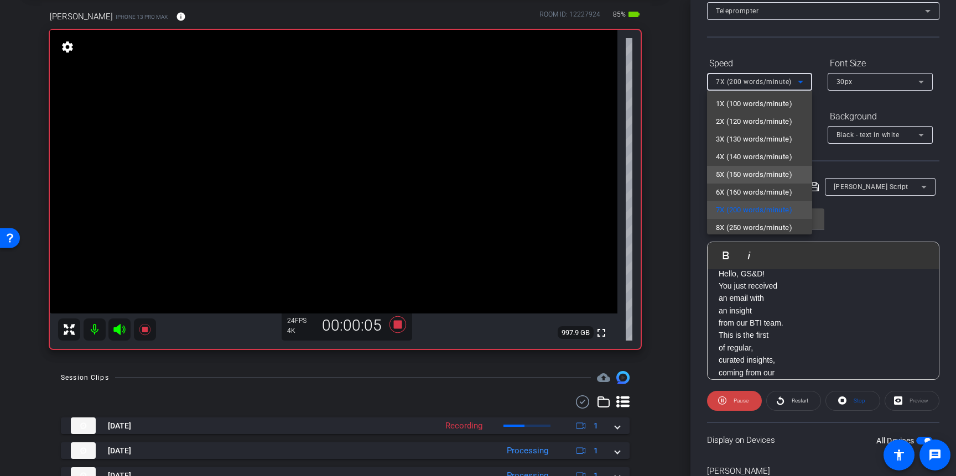
click at [729, 174] on span "5X (150 words/minute)" at bounding box center [754, 174] width 76 height 13
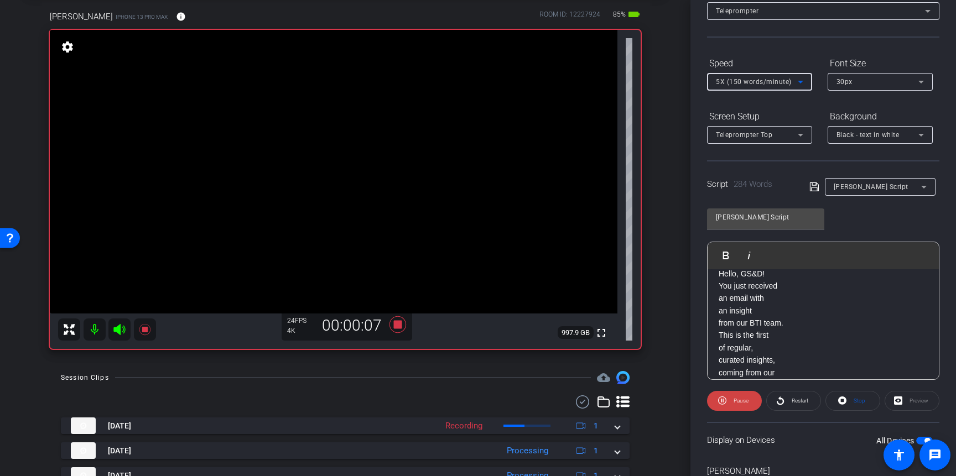
scroll to position [77, 0]
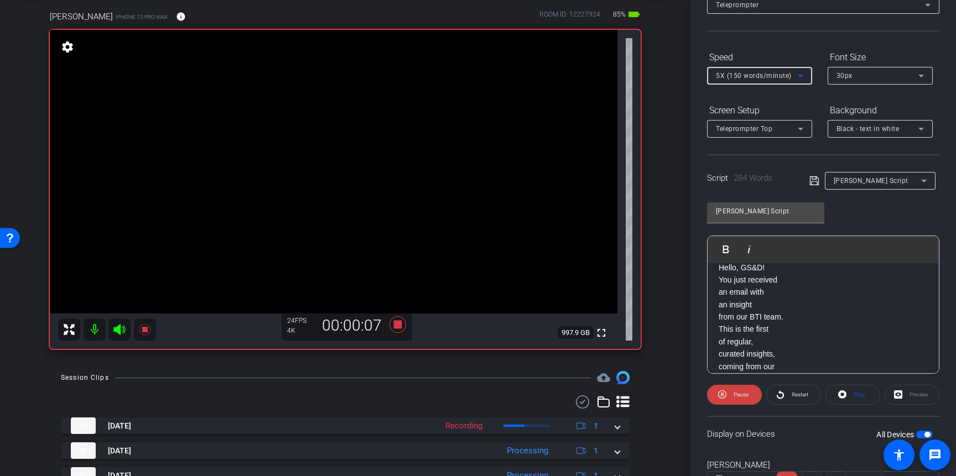
click at [921, 392] on div "Preview" at bounding box center [912, 395] width 55 height 20
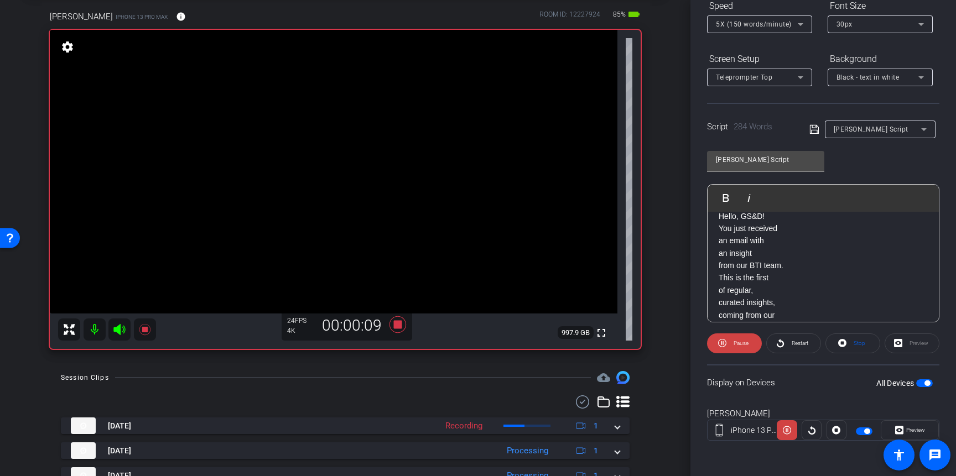
scroll to position [127, 0]
click at [906, 428] on span "Preview" at bounding box center [915, 431] width 22 height 15
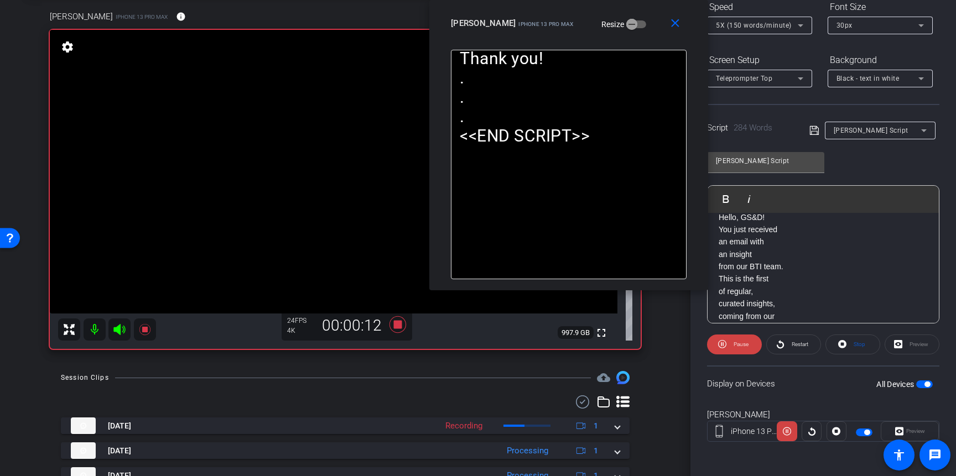
drag, startPoint x: 541, startPoint y: 123, endPoint x: 630, endPoint y: 2, distance: 150.0
click at [630, 2] on div "close Scott iPhone 13 Pro Max Resize" at bounding box center [568, 25] width 279 height 50
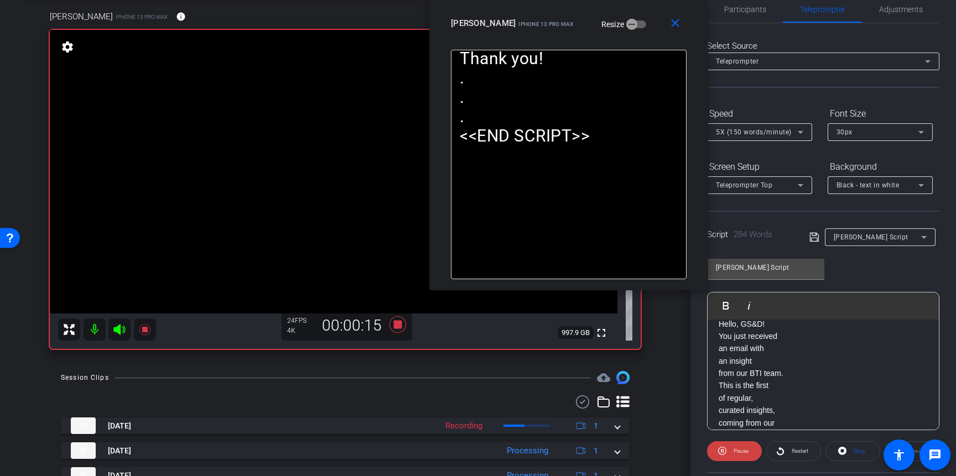
scroll to position [0, 0]
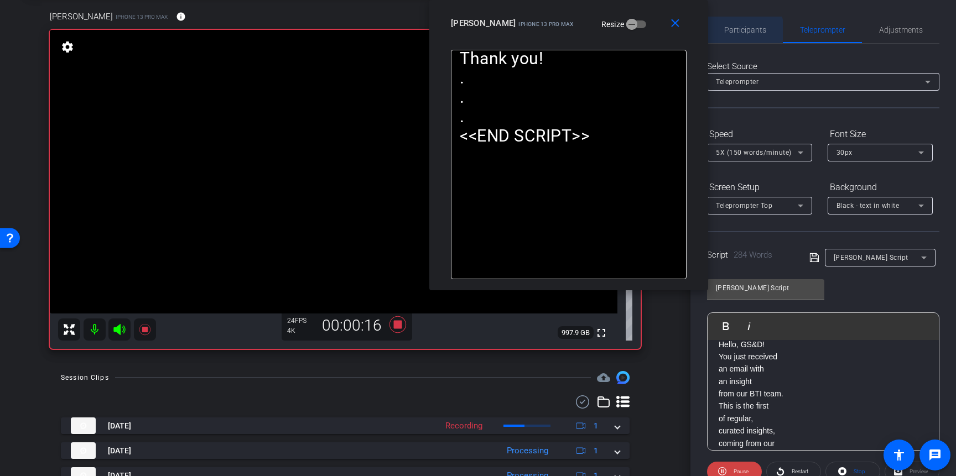
drag, startPoint x: 732, startPoint y: 33, endPoint x: 751, endPoint y: 53, distance: 28.6
click at [731, 33] on span "Participants" at bounding box center [745, 30] width 42 height 8
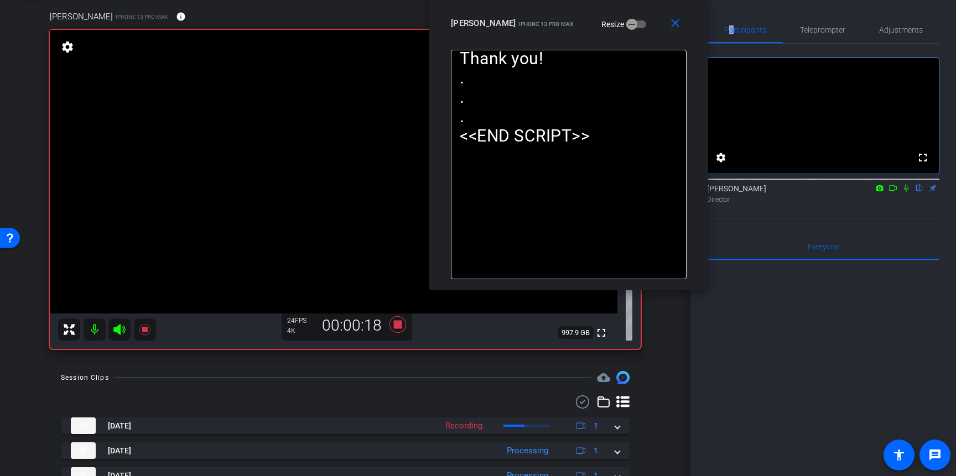
click at [906, 192] on icon at bounding box center [906, 188] width 9 height 8
click at [818, 29] on span "Teleprompter" at bounding box center [822, 30] width 45 height 8
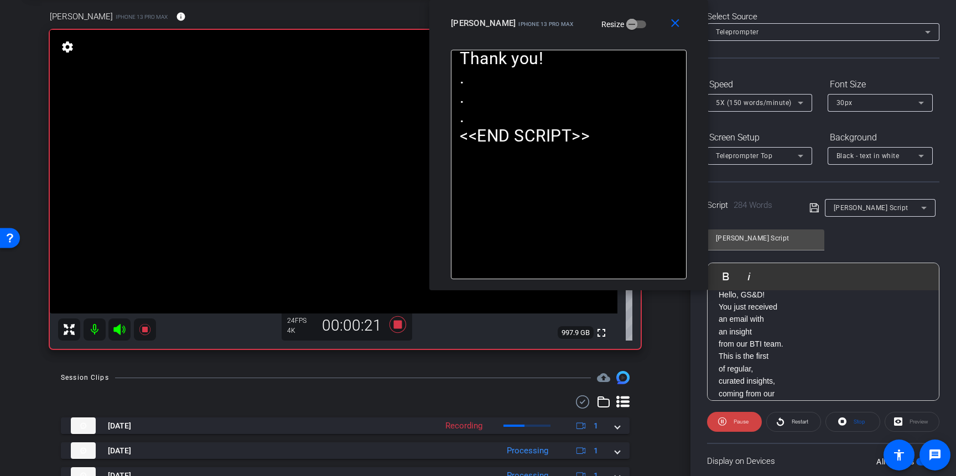
scroll to position [51, 0]
click at [769, 96] on div "5X (150 words/minute)" at bounding box center [757, 101] width 82 height 14
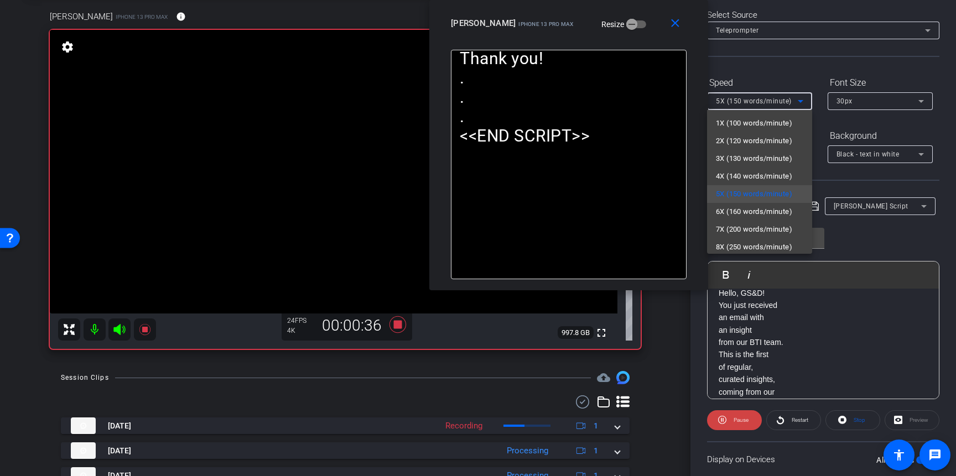
click at [737, 207] on span "6X (160 words/minute)" at bounding box center [754, 211] width 76 height 13
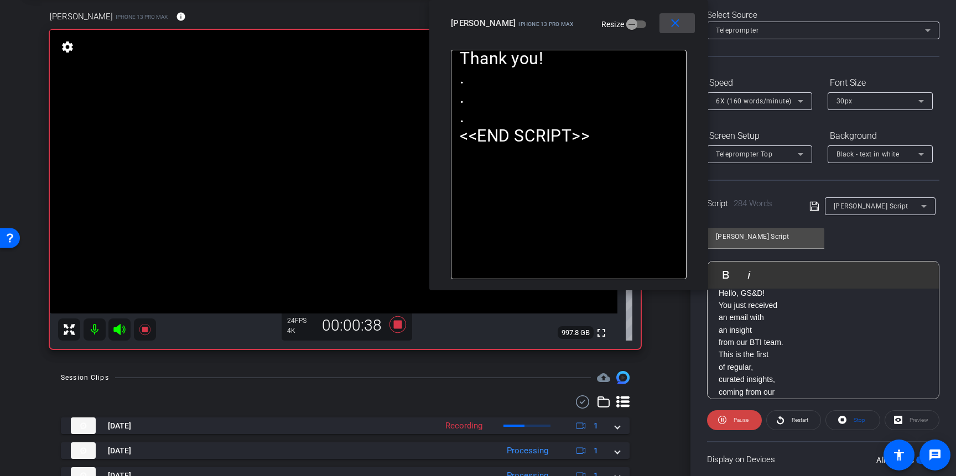
click at [680, 25] on mat-icon "close" at bounding box center [675, 24] width 14 height 14
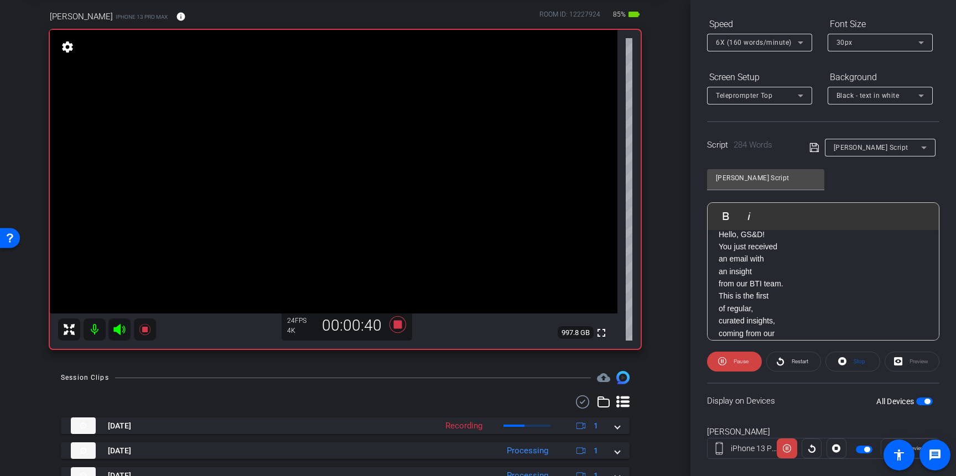
scroll to position [128, 0]
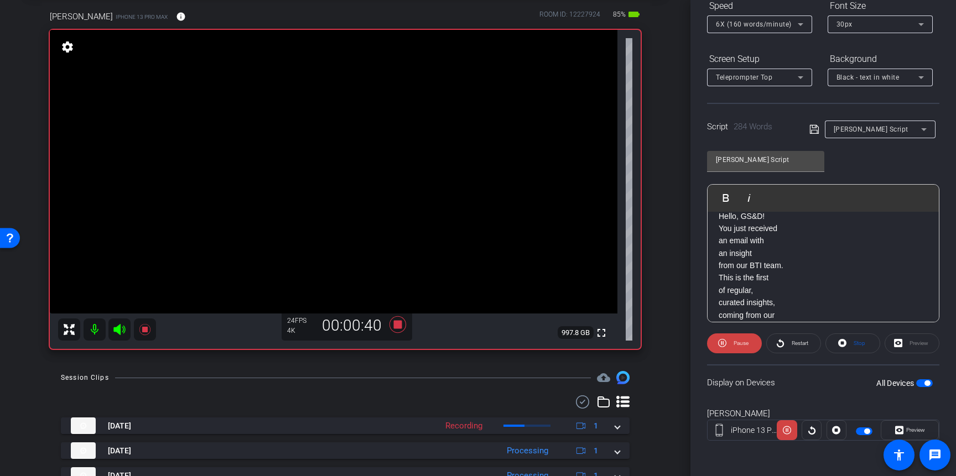
click at [911, 428] on span "Preview" at bounding box center [915, 430] width 19 height 6
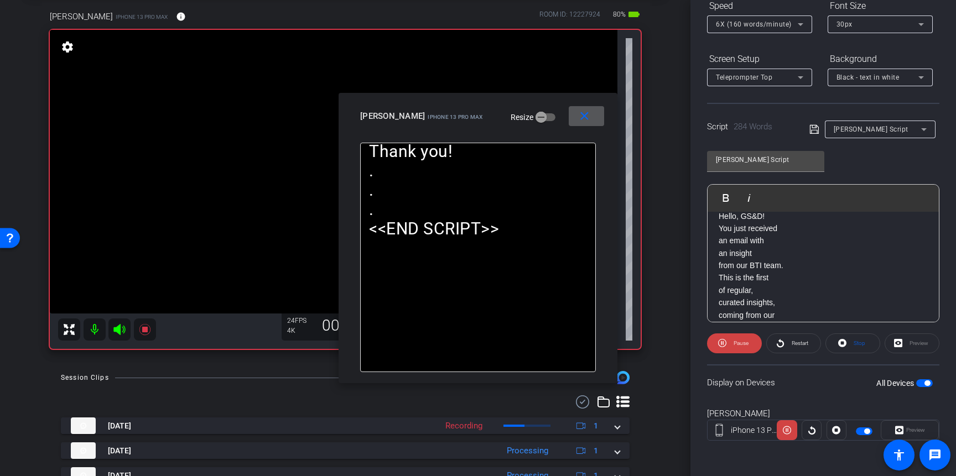
click at [766, 35] on div at bounding box center [759, 39] width 105 height 12
click at [761, 26] on span "6X (160 words/minute)" at bounding box center [754, 24] width 76 height 8
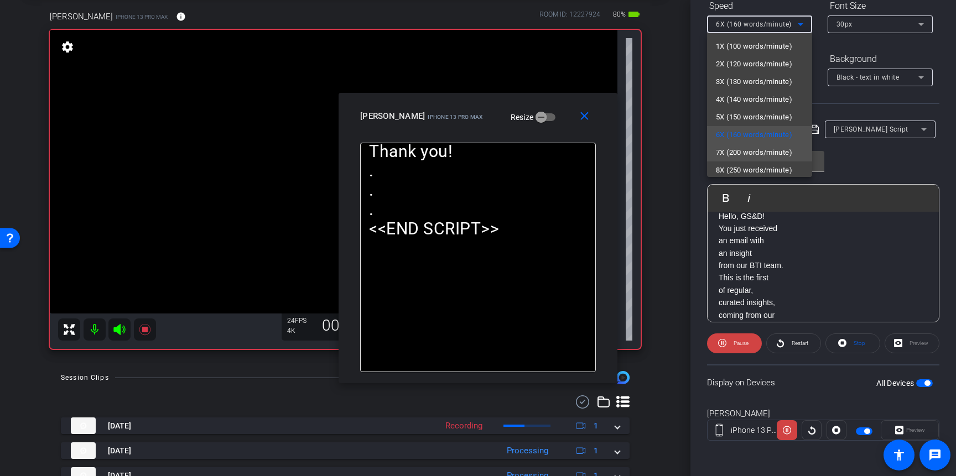
drag, startPoint x: 738, startPoint y: 149, endPoint x: 725, endPoint y: 151, distance: 12.9
click at [738, 149] on span "7X (200 words/minute)" at bounding box center [754, 152] width 76 height 13
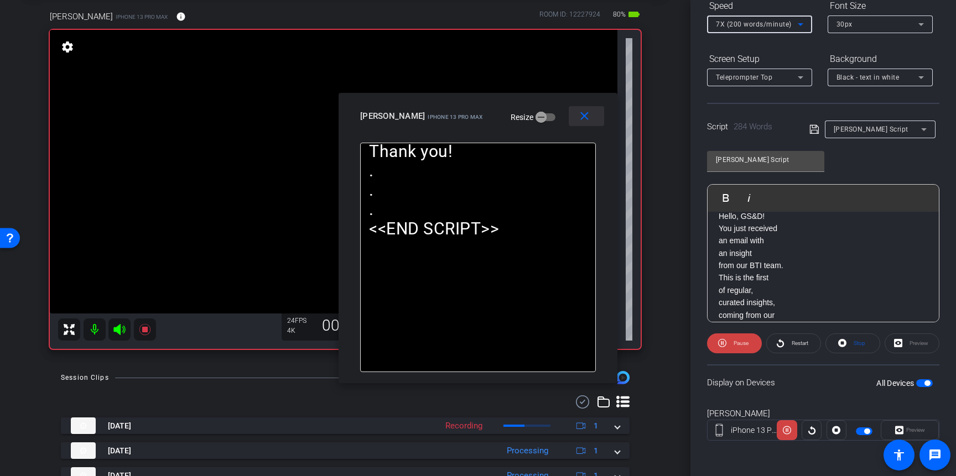
click at [588, 113] on mat-icon "close" at bounding box center [585, 117] width 14 height 14
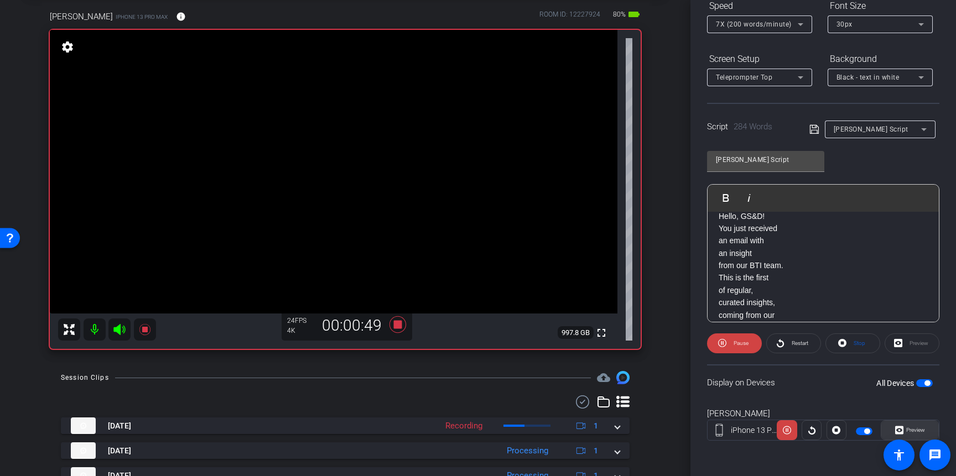
click at [917, 428] on span "Preview" at bounding box center [915, 430] width 19 height 6
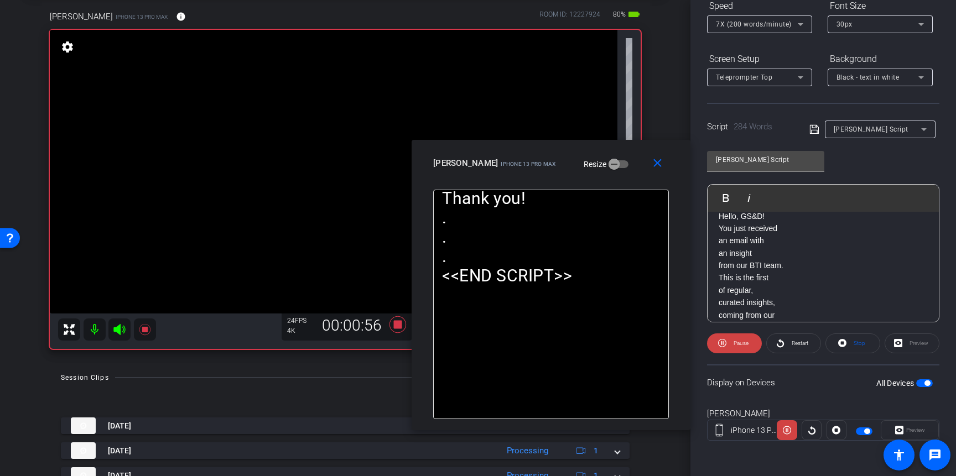
drag, startPoint x: 547, startPoint y: 123, endPoint x: 616, endPoint y: 170, distance: 84.0
click at [616, 170] on div "Scott iPhone 13 Pro Max Resize" at bounding box center [555, 163] width 244 height 20
drag, startPoint x: 660, startPoint y: 163, endPoint x: 720, endPoint y: 268, distance: 120.9
click at [661, 163] on mat-icon "close" at bounding box center [658, 164] width 14 height 14
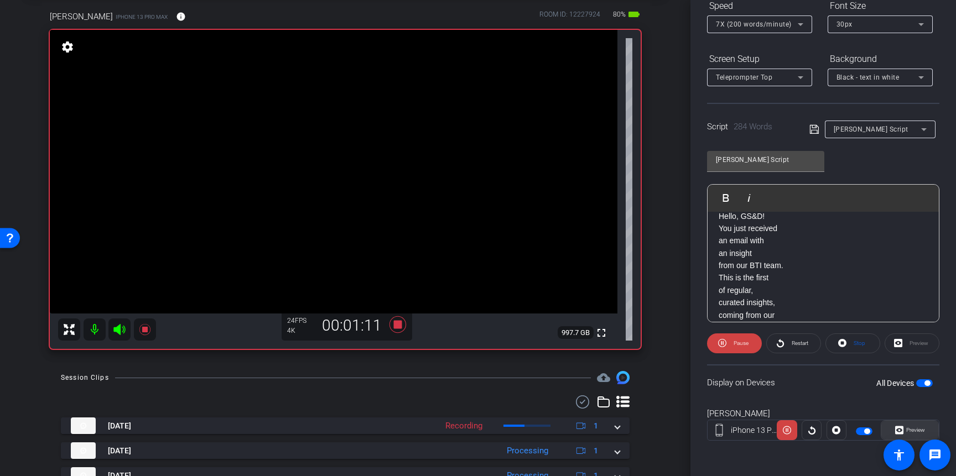
click at [916, 434] on span "Preview" at bounding box center [915, 430] width 22 height 15
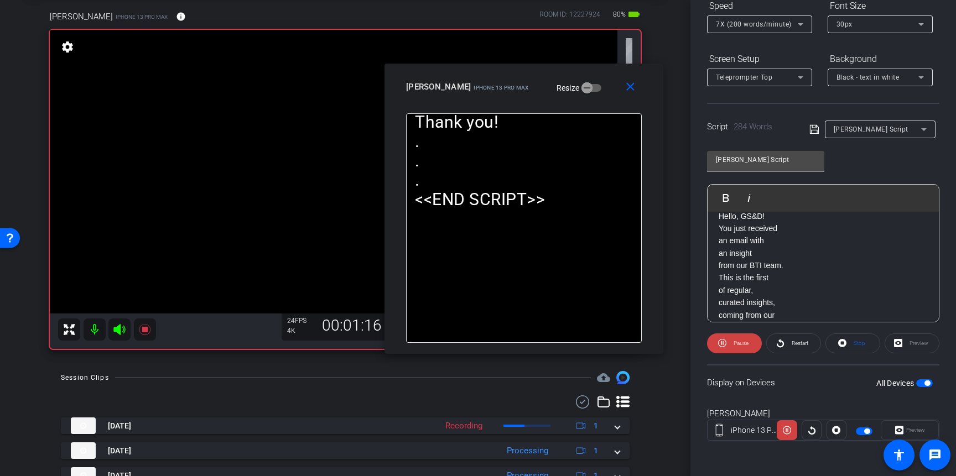
drag, startPoint x: 551, startPoint y: 125, endPoint x: 598, endPoint y: 96, distance: 55.1
click at [598, 96] on div "Scott iPhone 13 Pro Max Resize" at bounding box center [528, 87] width 244 height 20
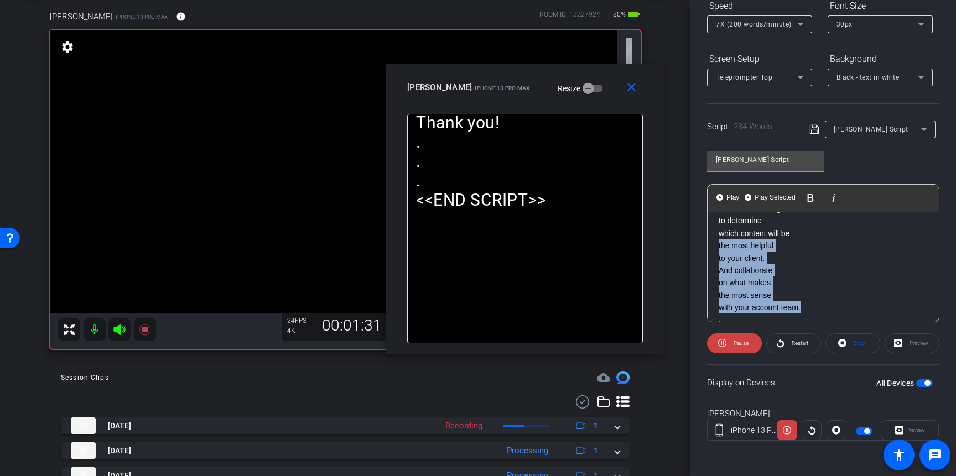
drag, startPoint x: 722, startPoint y: 243, endPoint x: 816, endPoint y: 310, distance: 115.5
click at [816, 310] on div "Hello, GS&D! You just received an email with an insight from our BTI team. This…" at bounding box center [823, 91] width 231 height 1286
drag, startPoint x: 637, startPoint y: 86, endPoint x: 543, endPoint y: 182, distance: 134.6
click at [637, 86] on mat-icon "close" at bounding box center [632, 88] width 14 height 14
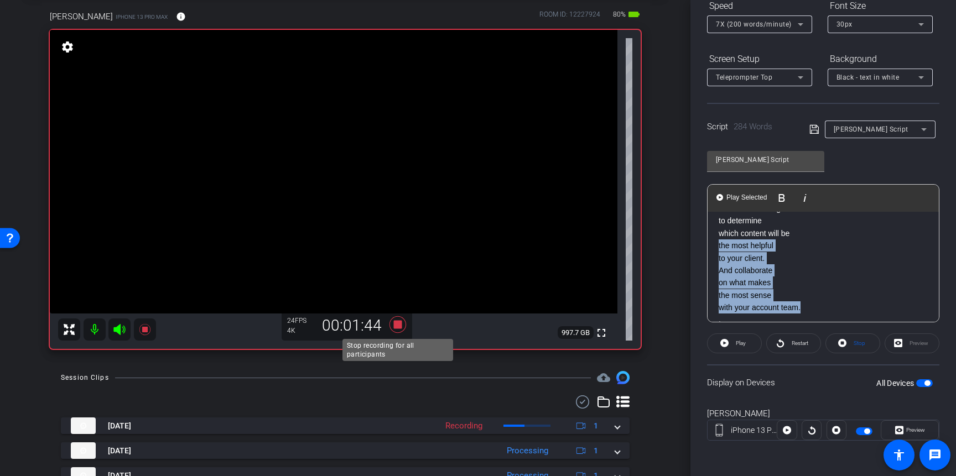
click at [398, 326] on icon at bounding box center [398, 325] width 17 height 17
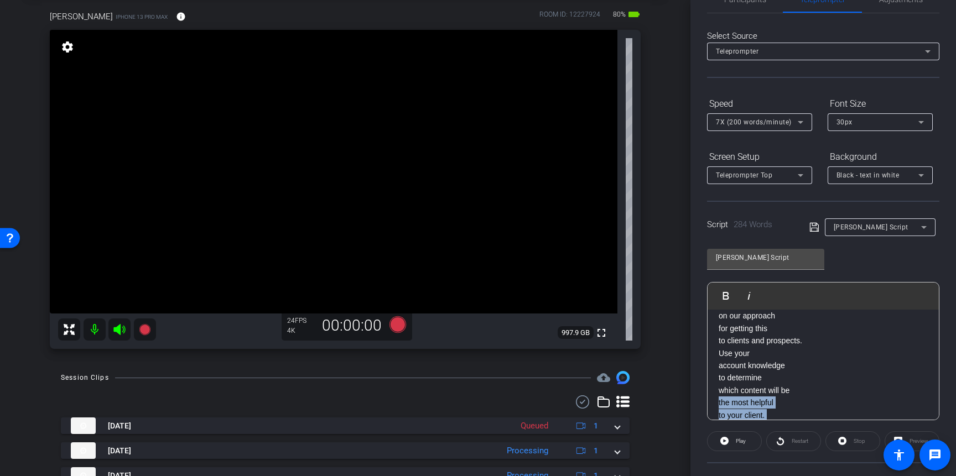
scroll to position [0, 0]
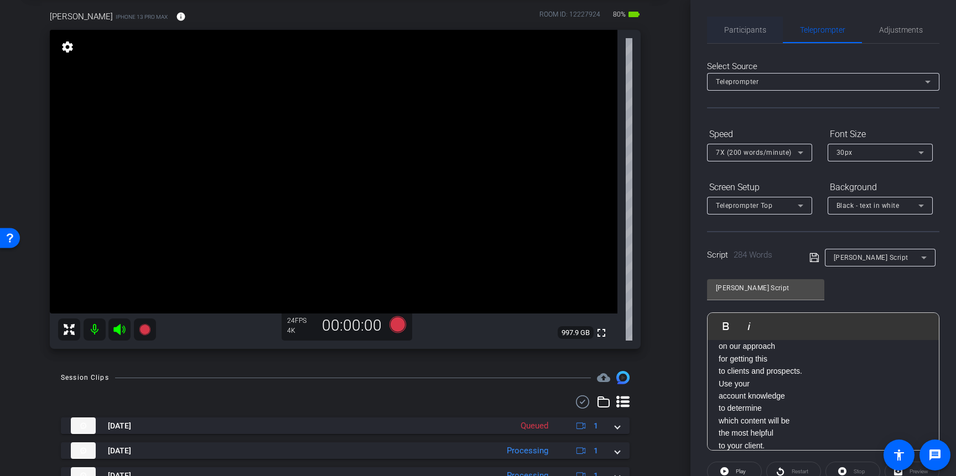
click at [754, 30] on span "Participants" at bounding box center [745, 30] width 42 height 8
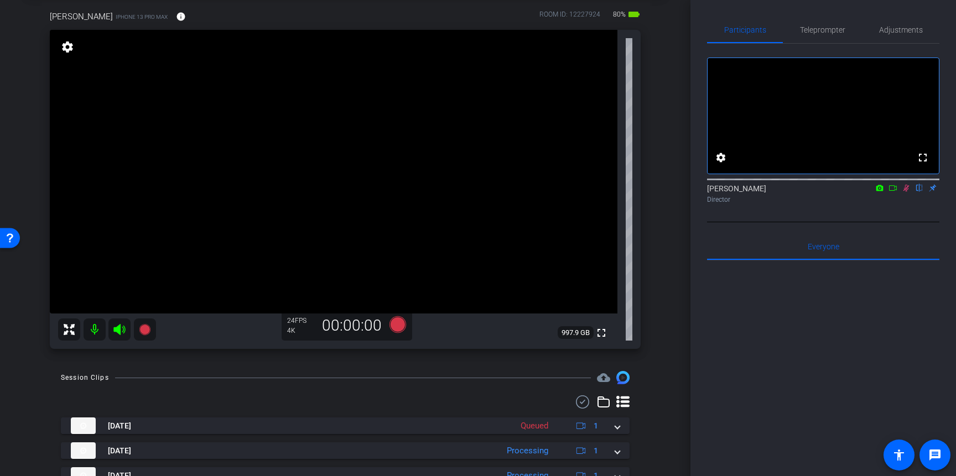
click at [907, 192] on icon at bounding box center [906, 188] width 9 height 8
click at [814, 34] on span "Teleprompter" at bounding box center [822, 30] width 45 height 8
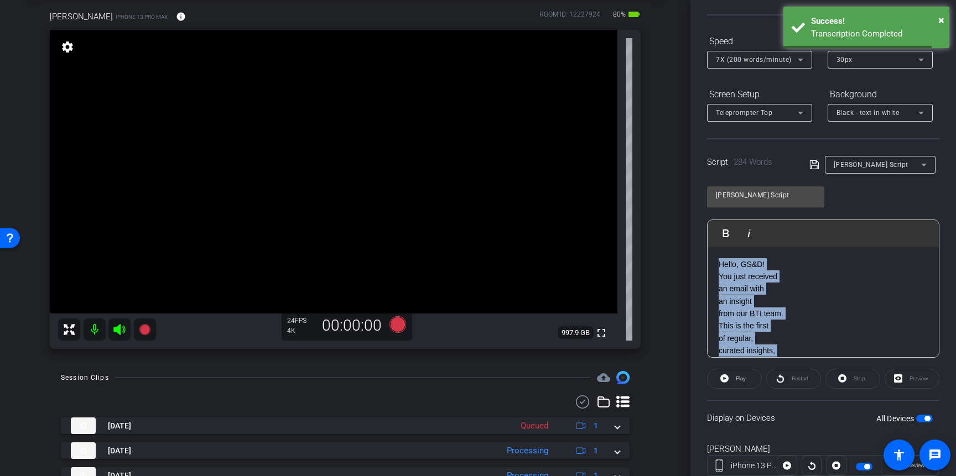
drag, startPoint x: 719, startPoint y: 291, endPoint x: 706, endPoint y: 215, distance: 76.9
click at [706, 215] on div "Participants Teleprompter Adjustments settings Steven Scheele flip Director Eve…" at bounding box center [824, 238] width 266 height 476
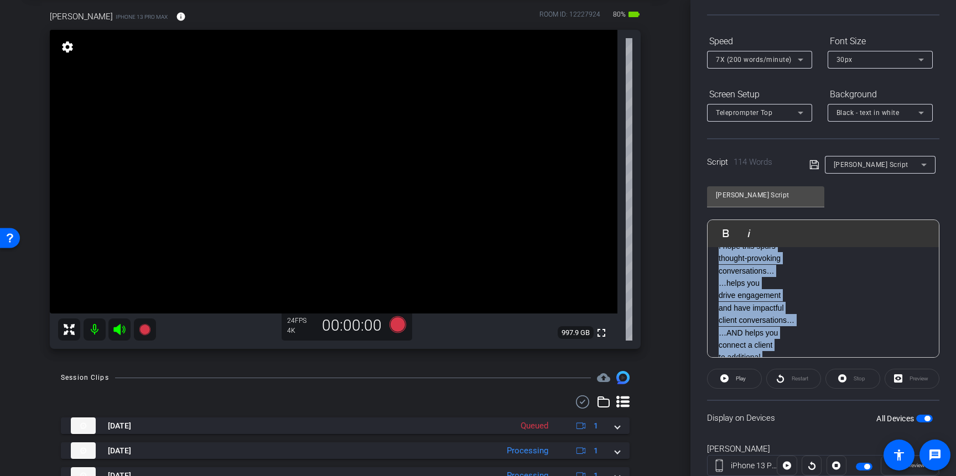
scroll to position [444, 0]
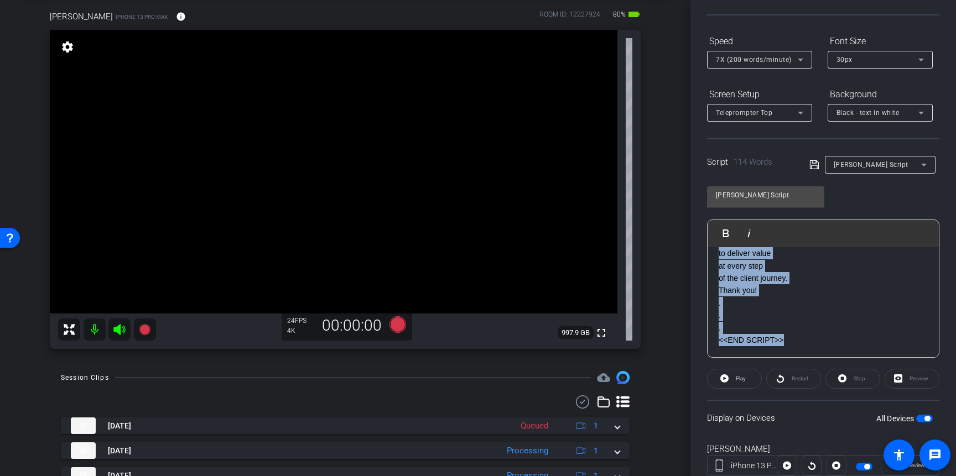
drag, startPoint x: 739, startPoint y: 317, endPoint x: 843, endPoint y: 432, distance: 155.6
click at [843, 432] on openreel-capture-teleprompter "Speed 7X (200 words/minute) Font Size 30px Screen Setup Teleprompter Top Backgr…" at bounding box center [823, 264] width 232 height 464
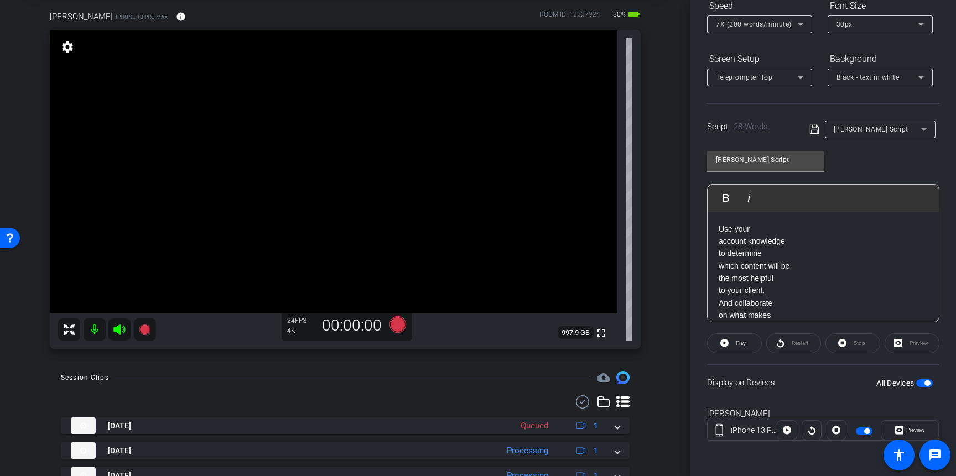
scroll to position [1, 0]
click at [398, 325] on icon at bounding box center [398, 325] width 17 height 17
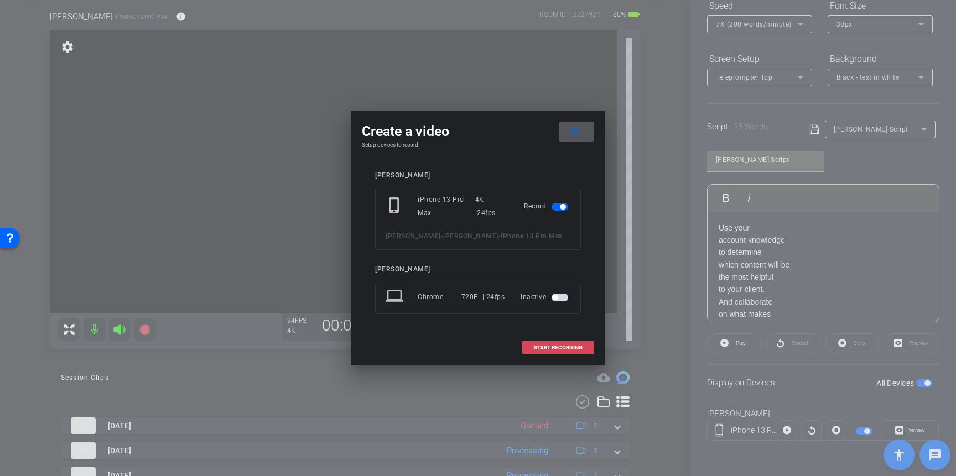
click at [571, 345] on span "START RECORDING" at bounding box center [558, 348] width 49 height 6
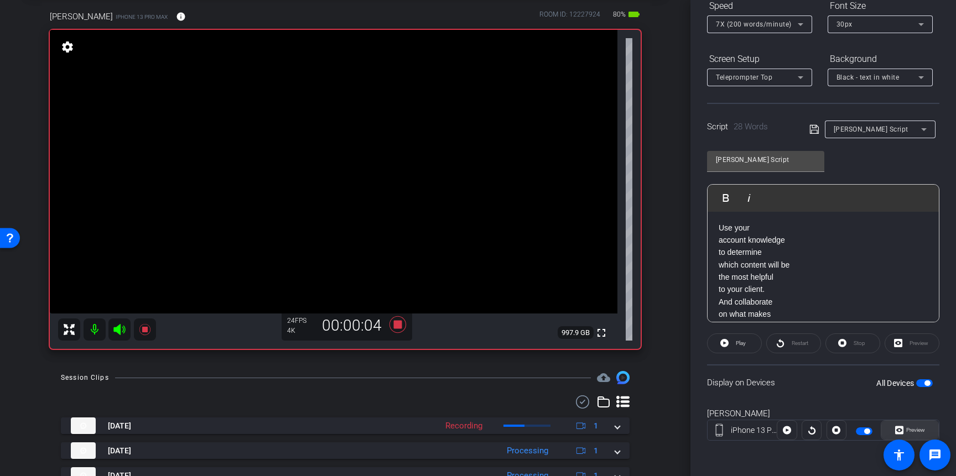
click at [910, 428] on span "Preview" at bounding box center [915, 430] width 19 height 6
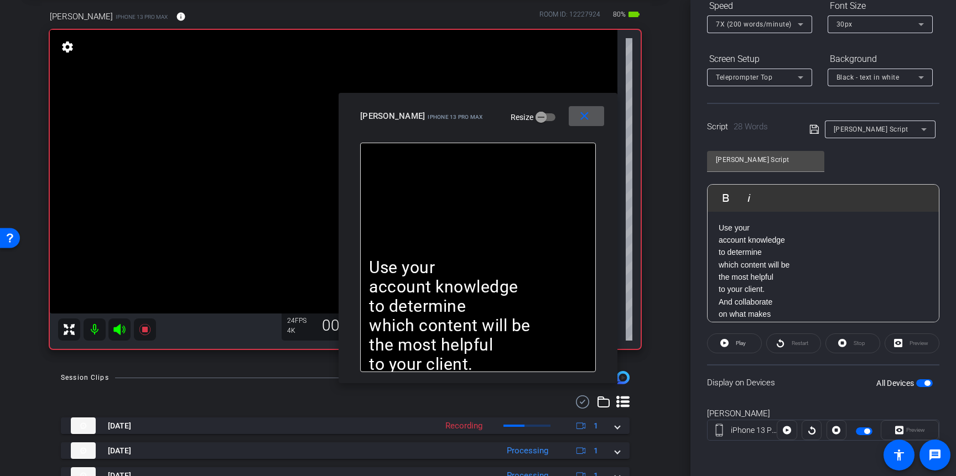
click at [846, 341] on div "Stop" at bounding box center [853, 344] width 55 height 20
click at [842, 343] on div "Stop" at bounding box center [853, 344] width 55 height 20
click at [715, 340] on span at bounding box center [735, 343] width 54 height 27
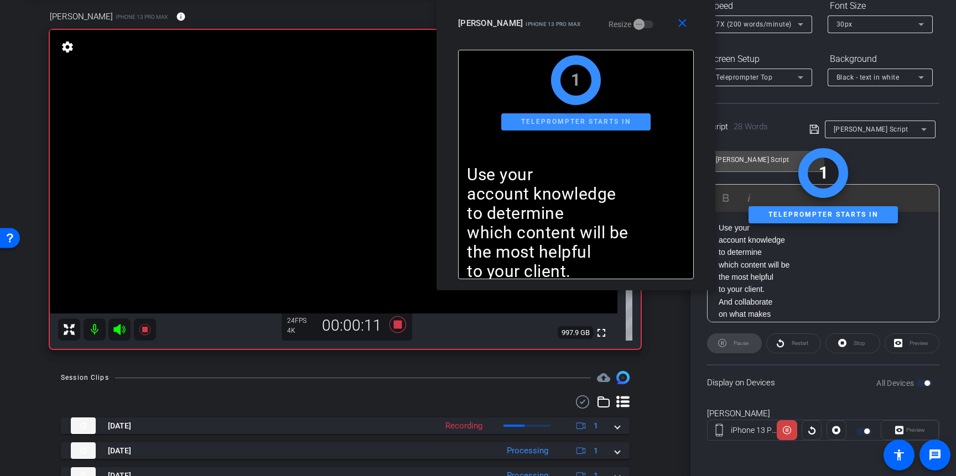
drag, startPoint x: 557, startPoint y: 115, endPoint x: 650, endPoint y: -27, distance: 169.6
click at [650, 0] on html "Accessibility Screen-Reader Guide, Feedback, and Issue Reporting | New window m…" at bounding box center [478, 238] width 956 height 476
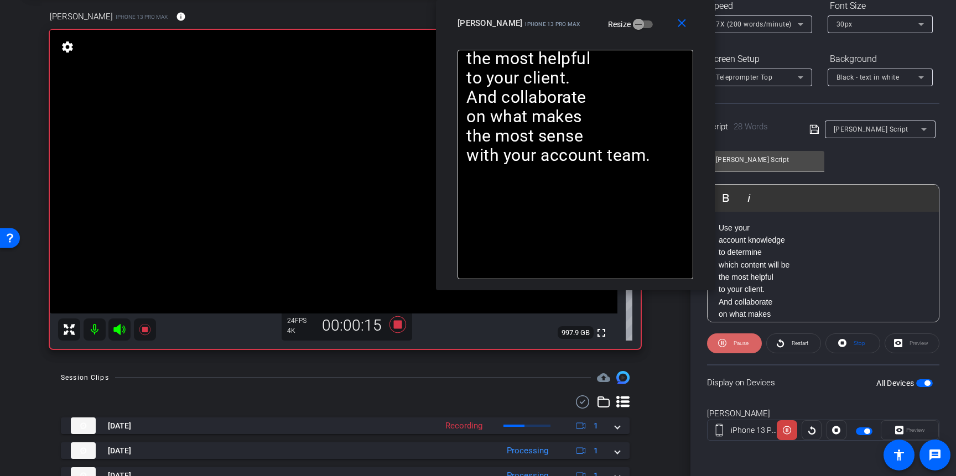
click at [723, 344] on icon at bounding box center [722, 343] width 8 height 8
click at [800, 345] on span "Restart" at bounding box center [800, 343] width 17 height 6
click at [393, 324] on icon at bounding box center [398, 325] width 27 height 20
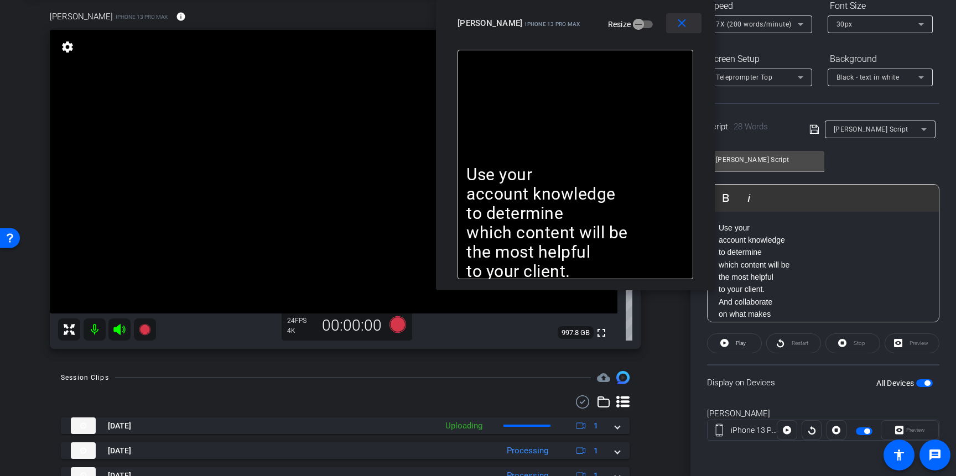
click at [685, 22] on mat-icon "close" at bounding box center [682, 24] width 14 height 14
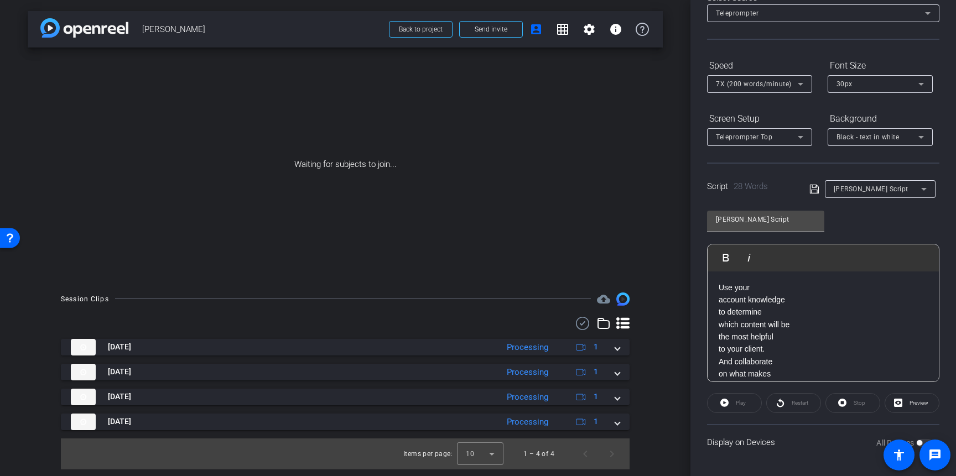
scroll to position [69, 0]
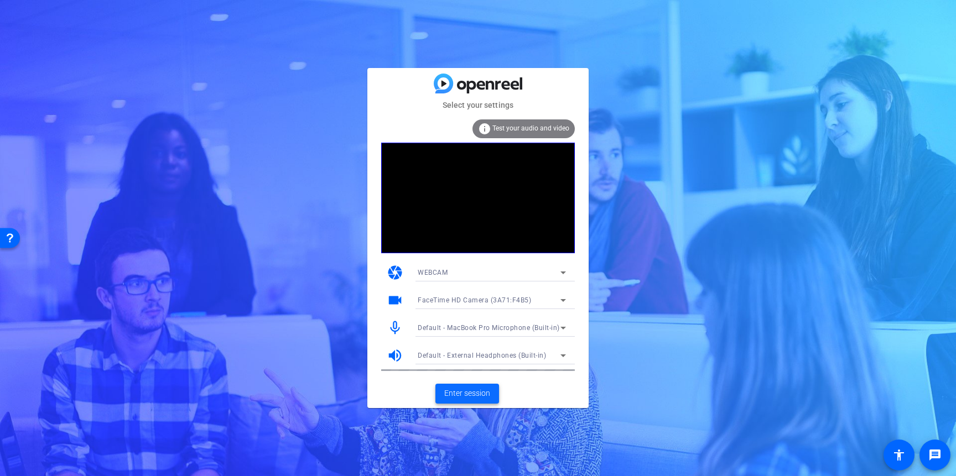
click at [467, 395] on span "Enter session" at bounding box center [467, 394] width 46 height 12
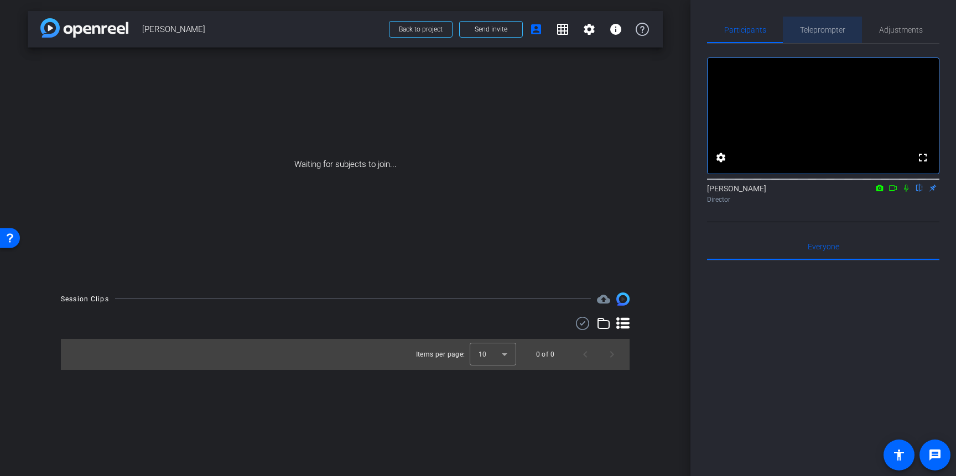
click at [816, 29] on span "Teleprompter" at bounding box center [822, 30] width 45 height 8
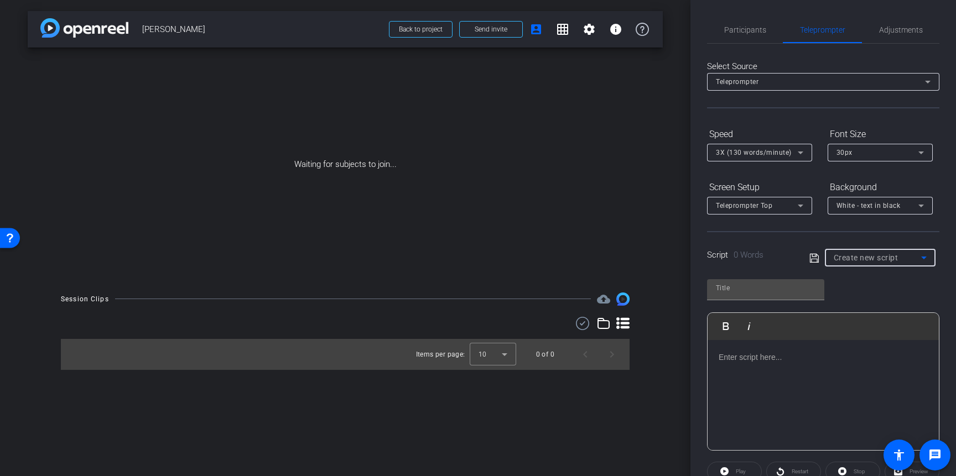
click at [910, 257] on div "Create new script" at bounding box center [877, 257] width 87 height 13
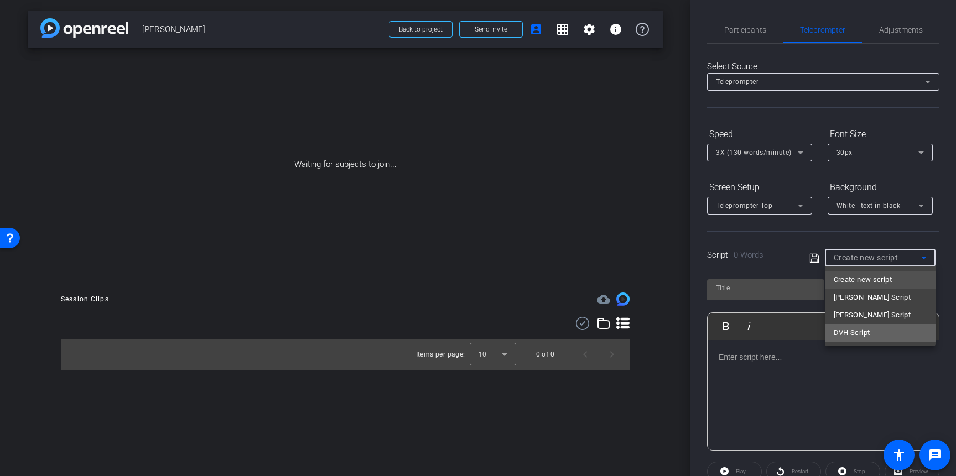
click at [856, 329] on span "DVH Script" at bounding box center [852, 332] width 37 height 13
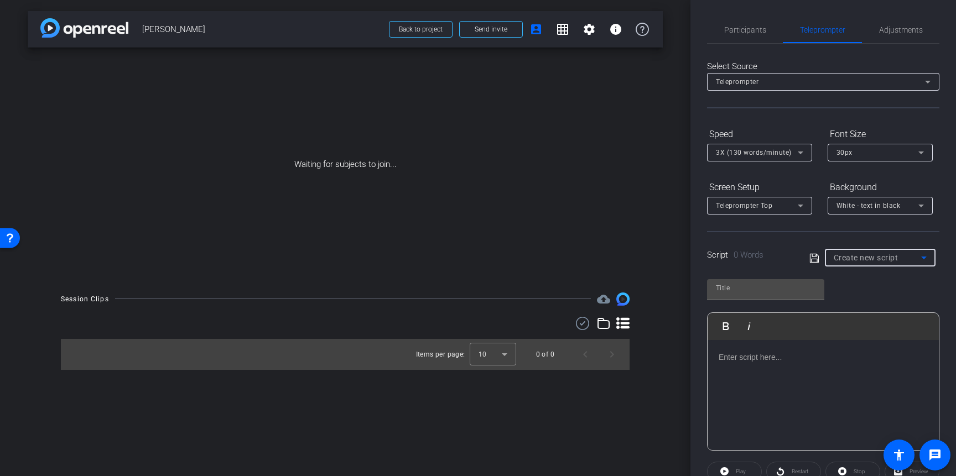
type input "DVH Script"
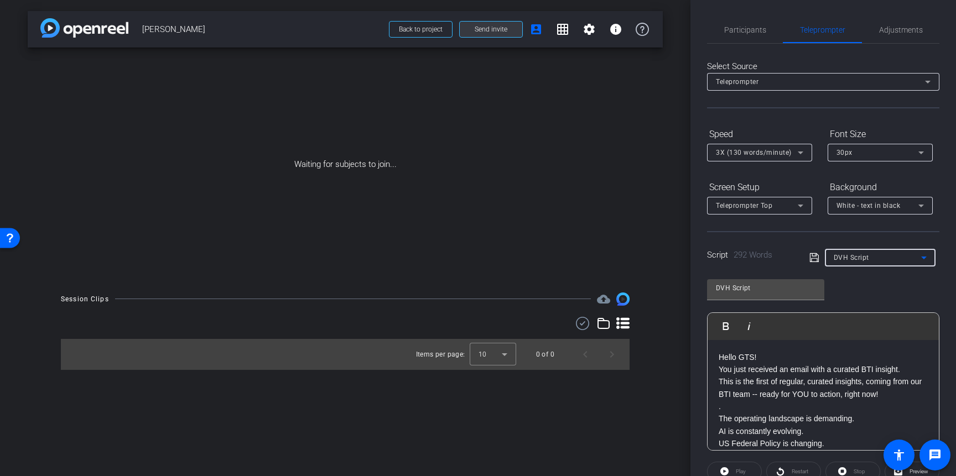
click at [473, 20] on span at bounding box center [491, 29] width 63 height 27
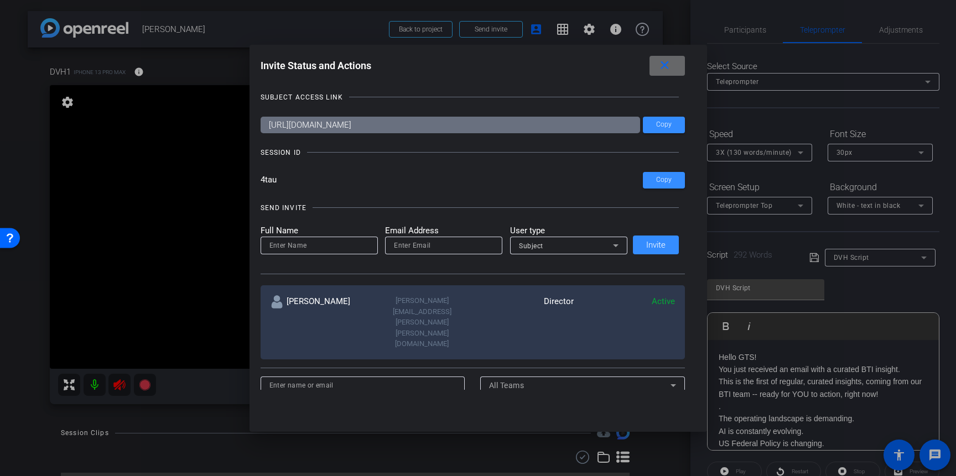
click at [678, 68] on span at bounding box center [667, 66] width 35 height 27
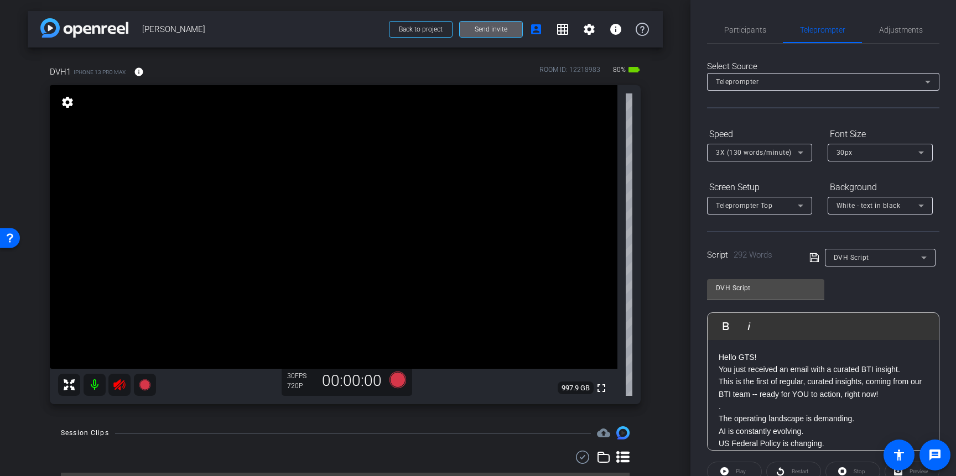
click at [890, 206] on span "White - text in black" at bounding box center [869, 206] width 64 height 8
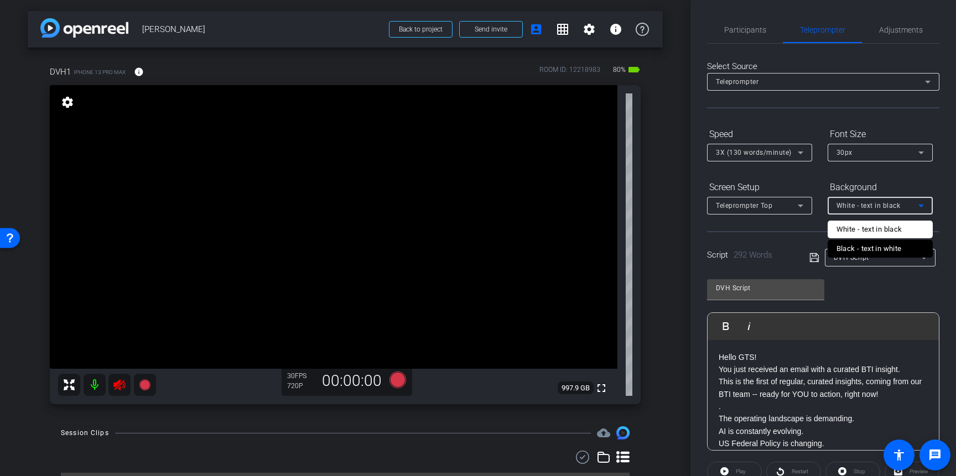
click at [854, 250] on div "Black - text in white" at bounding box center [869, 248] width 65 height 13
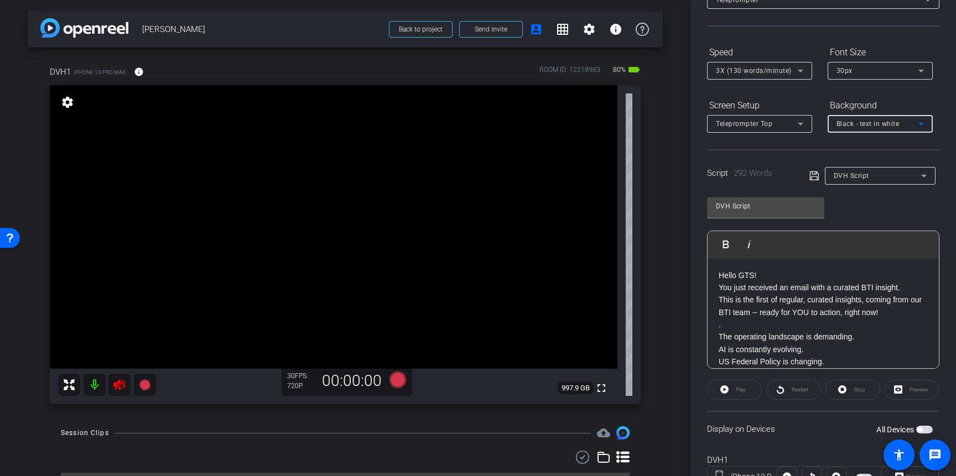
scroll to position [84, 0]
click at [922, 424] on span "button" at bounding box center [924, 428] width 17 height 8
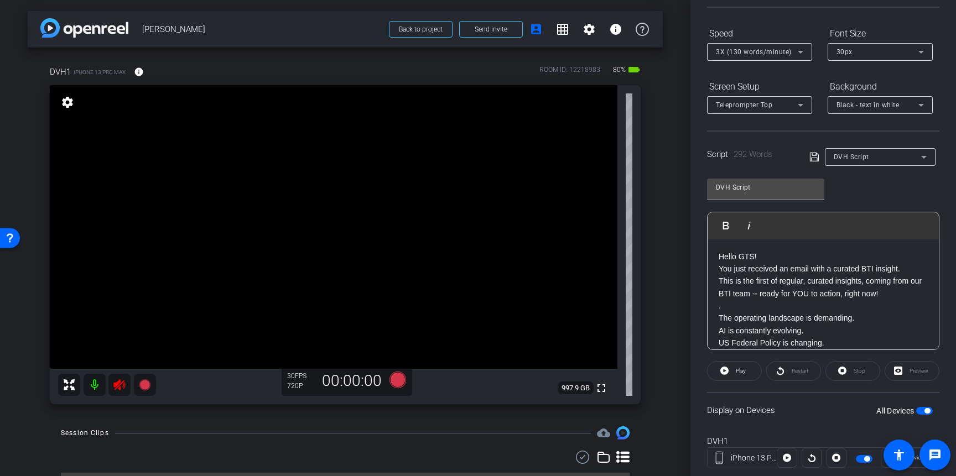
scroll to position [128, 0]
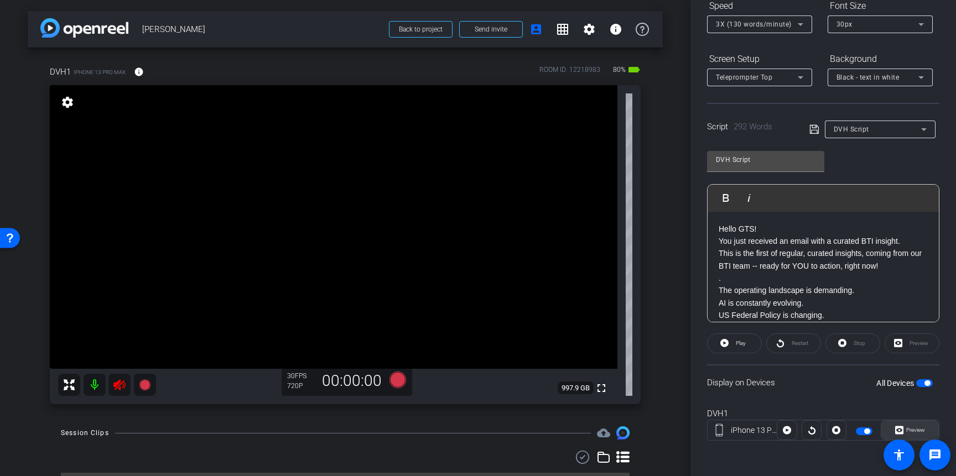
click at [918, 420] on span at bounding box center [910, 430] width 57 height 27
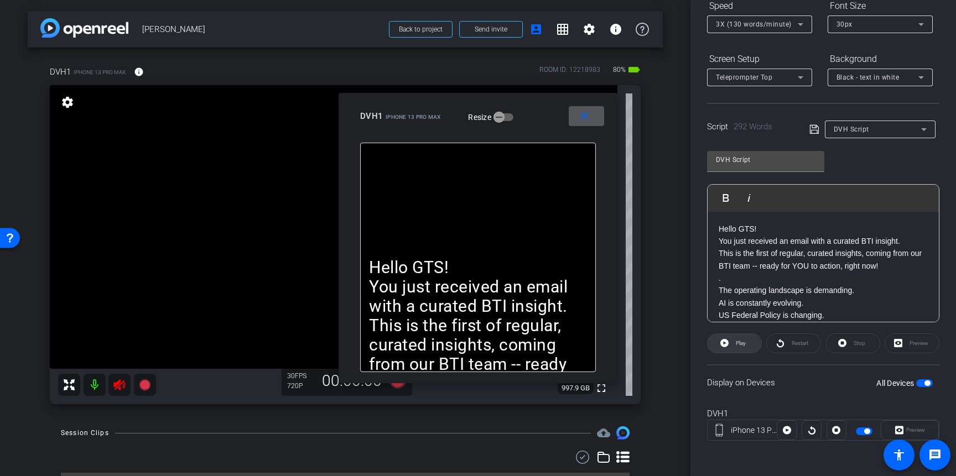
click at [722, 342] on icon at bounding box center [724, 343] width 8 height 8
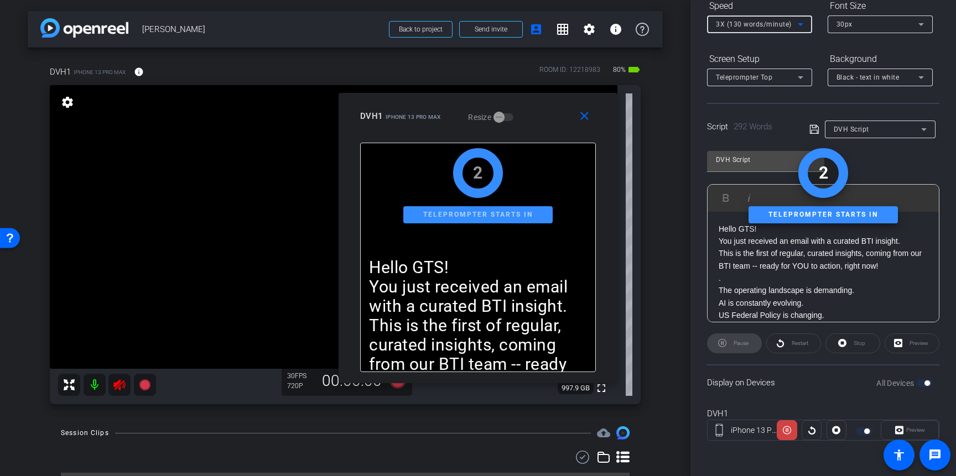
click at [763, 20] on span "3X (130 words/minute)" at bounding box center [754, 24] width 76 height 8
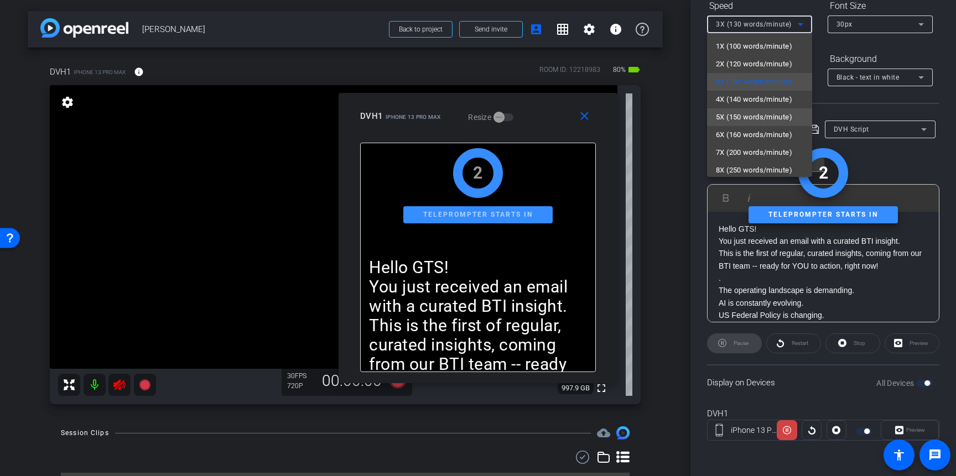
click at [735, 119] on span "5X (150 words/minute)" at bounding box center [754, 117] width 76 height 13
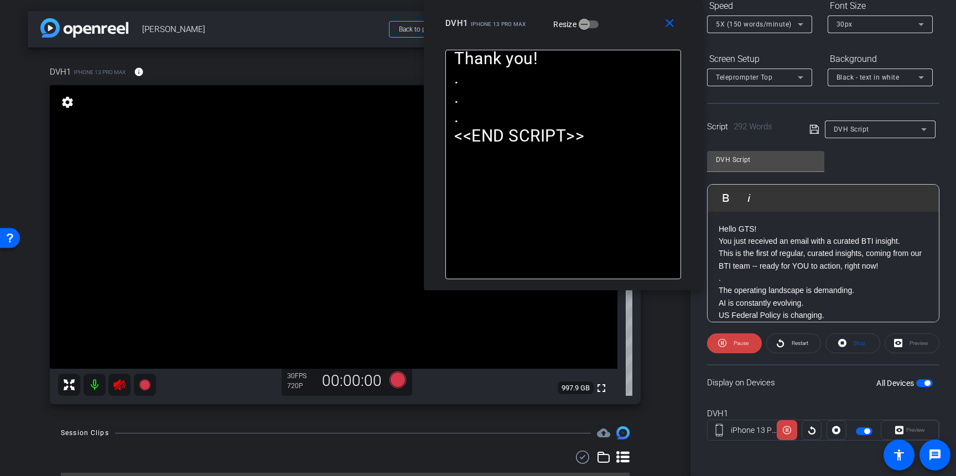
drag, startPoint x: 553, startPoint y: 111, endPoint x: 639, endPoint y: -7, distance: 145.3
click at [639, 0] on html "Accessibility Screen-Reader Guide, Feedback, and Issue Reporting | New window m…" at bounding box center [478, 238] width 956 height 476
click at [722, 343] on icon at bounding box center [722, 343] width 8 height 8
click at [117, 383] on icon at bounding box center [119, 385] width 12 height 11
click at [120, 387] on div at bounding box center [107, 385] width 98 height 22
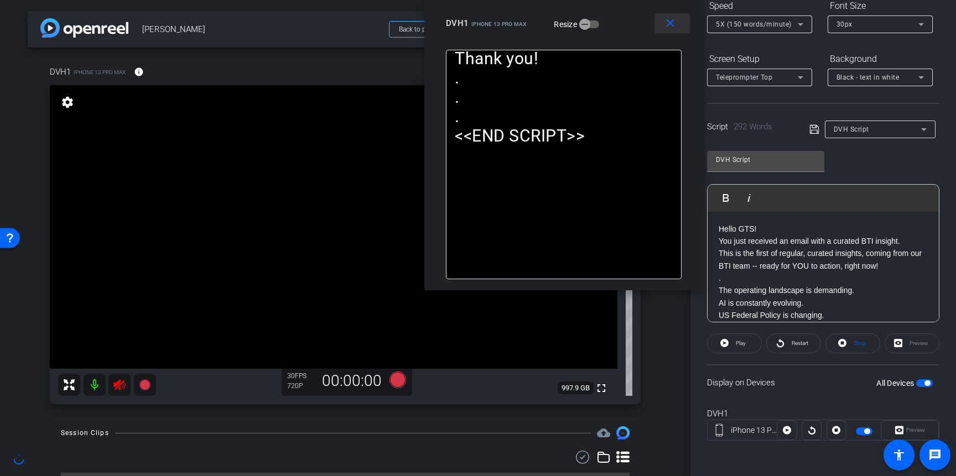
click at [671, 24] on mat-icon "close" at bounding box center [671, 24] width 14 height 14
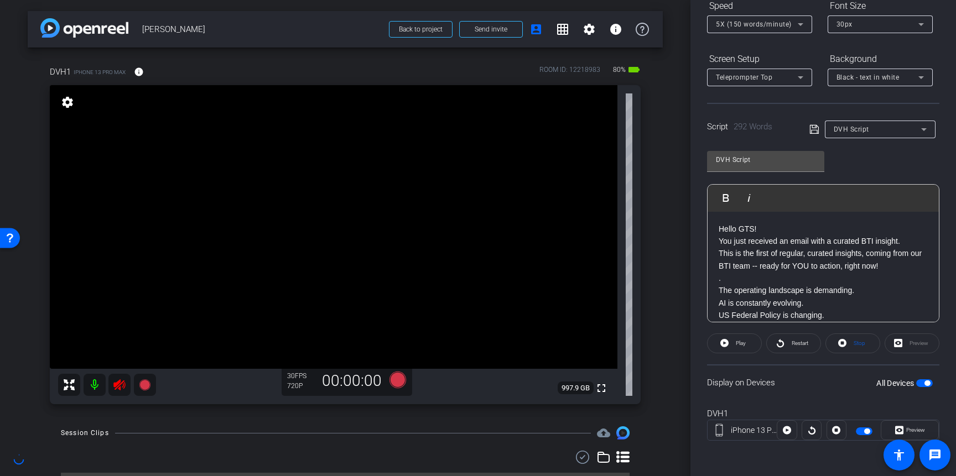
click at [122, 385] on div at bounding box center [107, 385] width 98 height 22
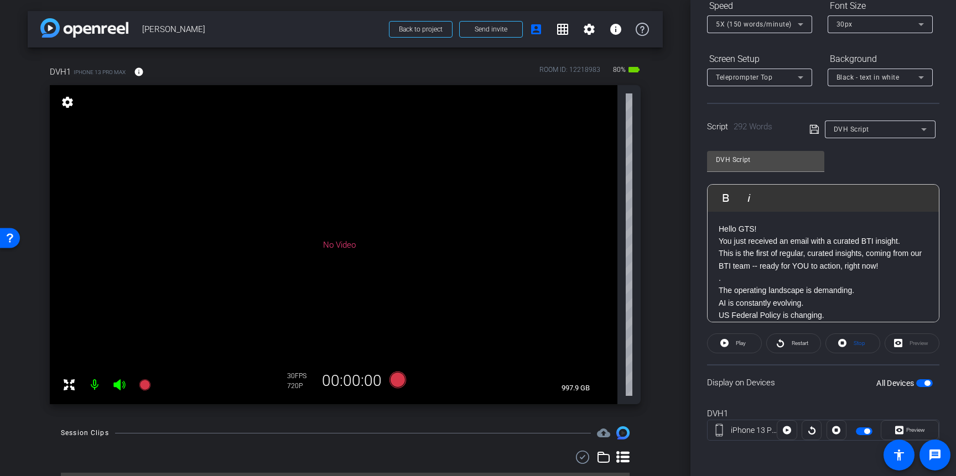
click at [116, 382] on icon at bounding box center [119, 385] width 13 height 13
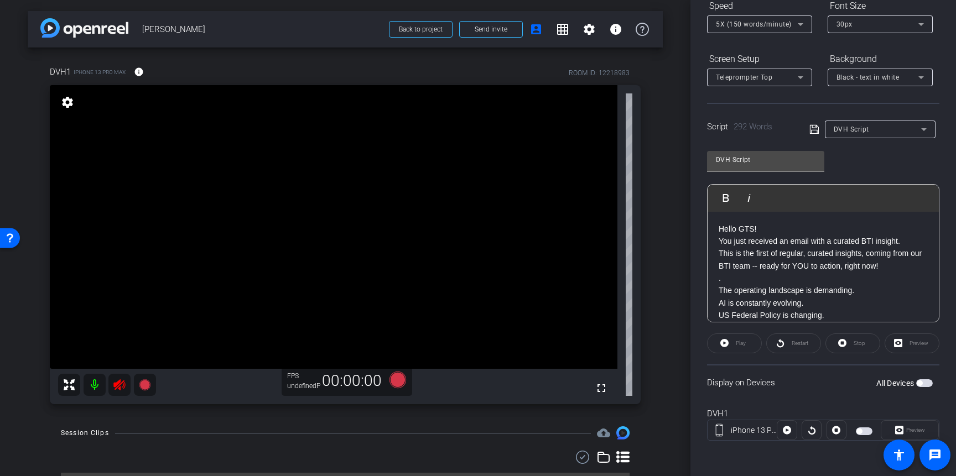
click at [116, 382] on icon at bounding box center [119, 385] width 12 height 11
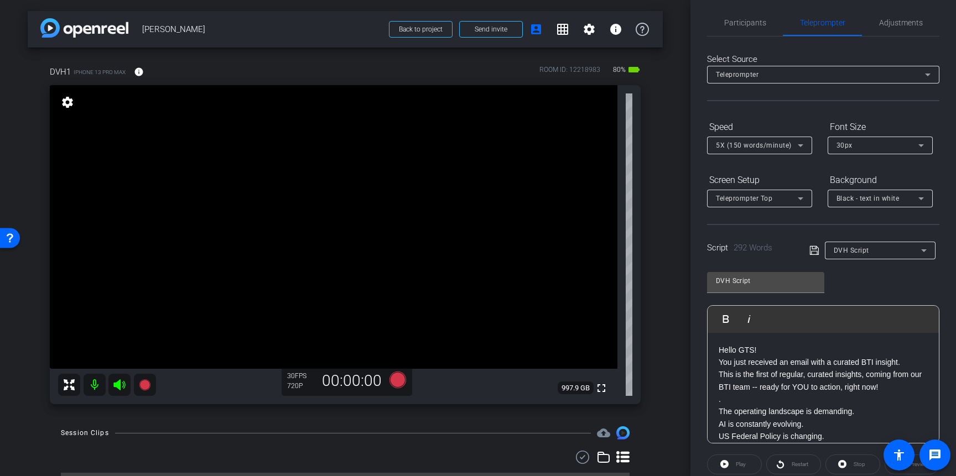
scroll to position [0, 0]
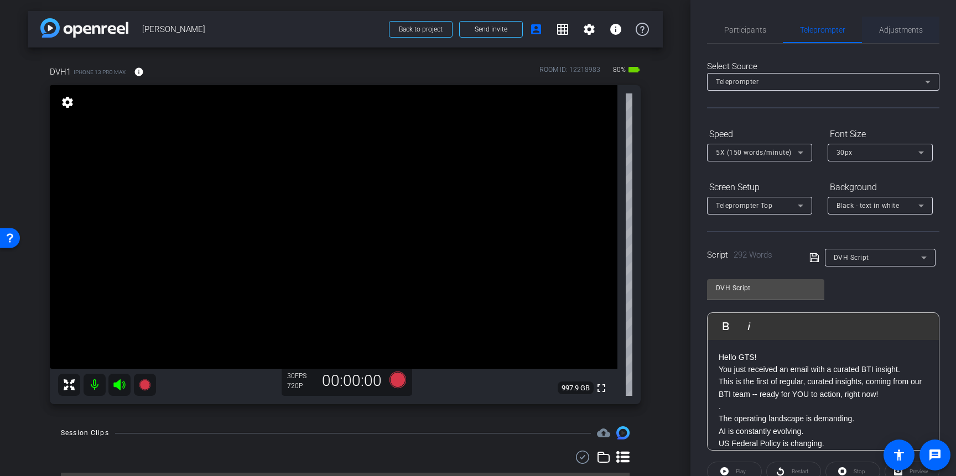
click at [904, 33] on span "Adjustments" at bounding box center [901, 30] width 44 height 8
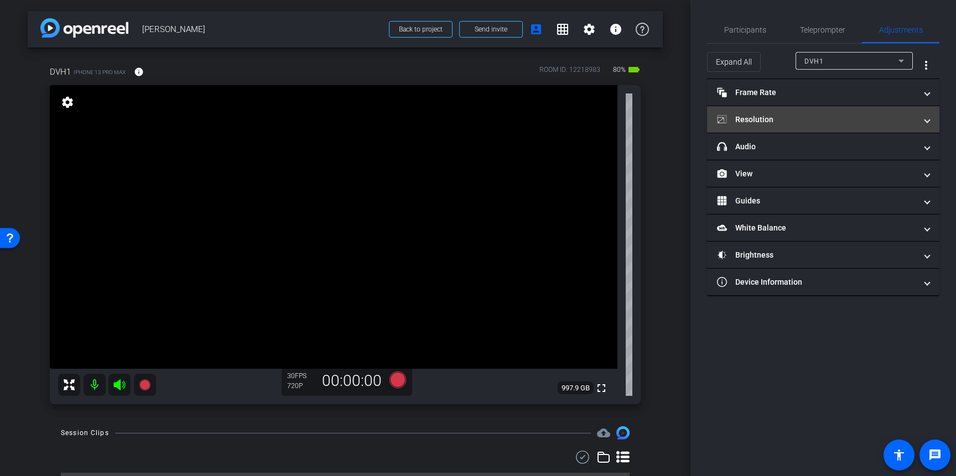
click at [791, 117] on mat-panel-title "Resolution" at bounding box center [816, 120] width 199 height 12
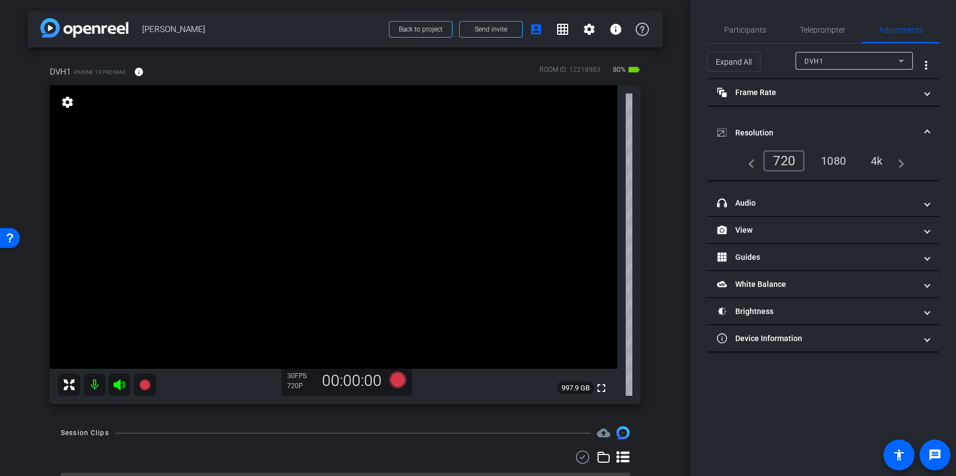
click at [877, 155] on div "4k" at bounding box center [877, 161] width 29 height 19
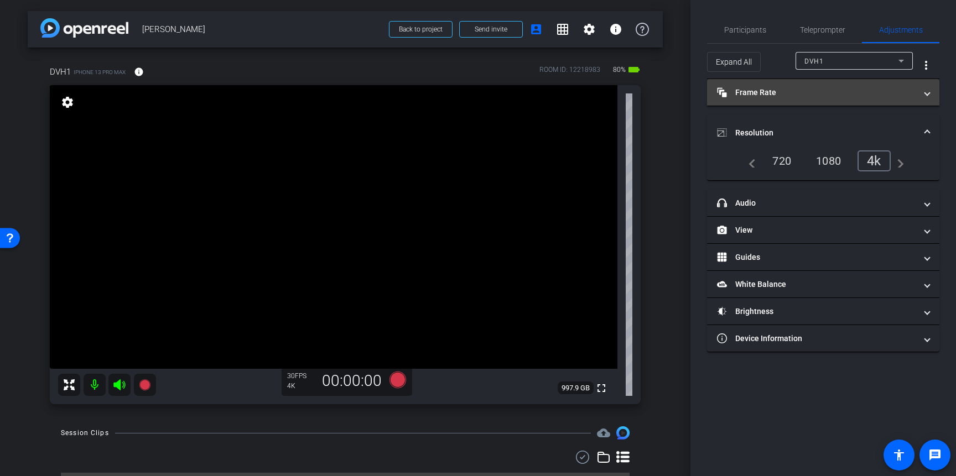
click at [810, 99] on mat-expansion-panel-header "Frame Rate Frame Rate" at bounding box center [823, 92] width 232 height 27
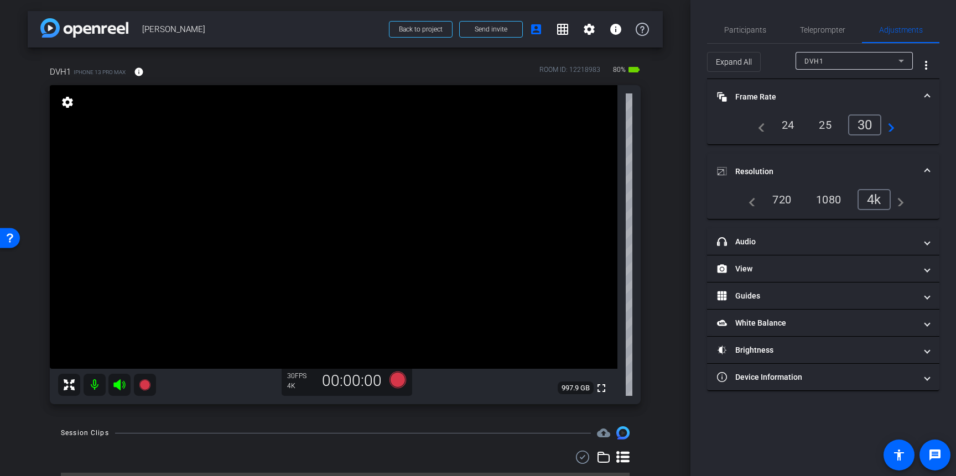
click at [779, 123] on div "24" at bounding box center [788, 125] width 29 height 19
click at [749, 39] on span "Participants" at bounding box center [745, 30] width 42 height 27
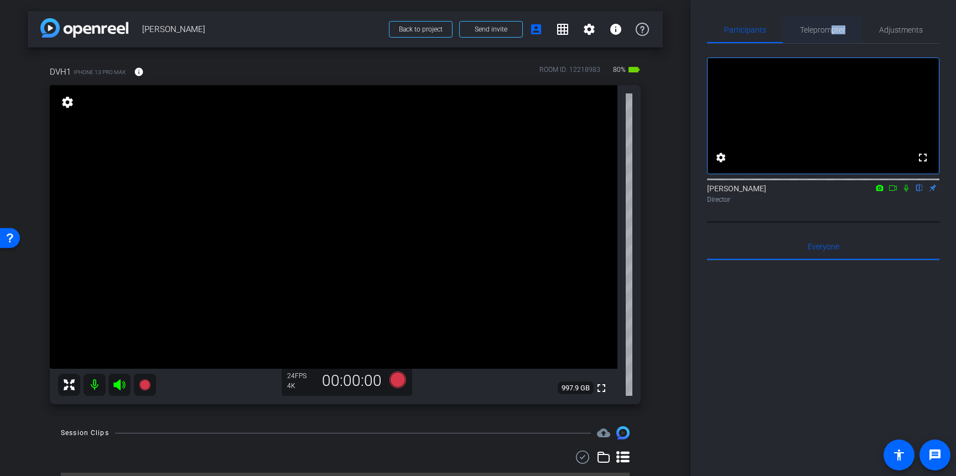
click at [832, 34] on span "Teleprompter" at bounding box center [822, 30] width 45 height 27
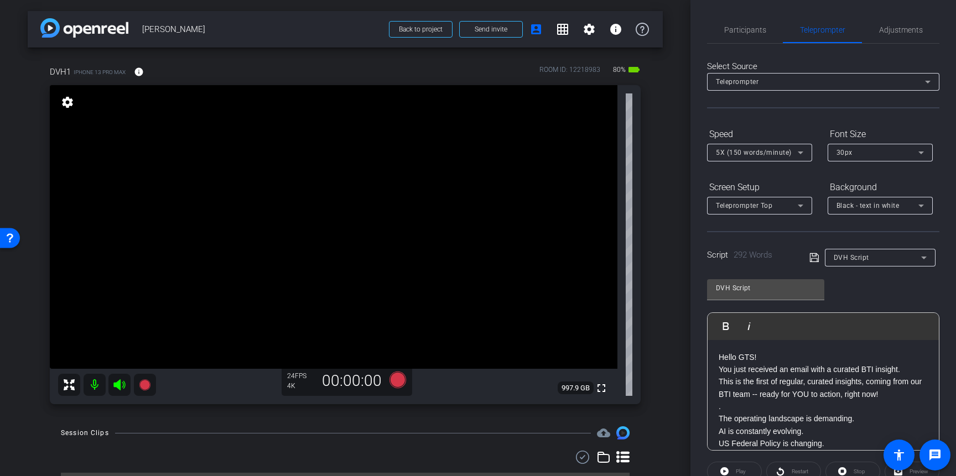
click at [947, 392] on div "Participants Teleprompter Adjustments settings Steven Scheele flip Director Eve…" at bounding box center [824, 238] width 266 height 476
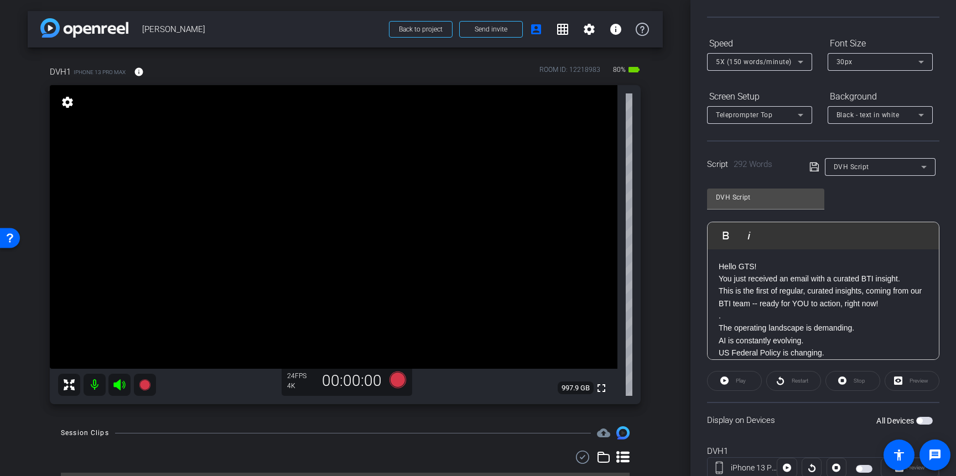
scroll to position [112, 0]
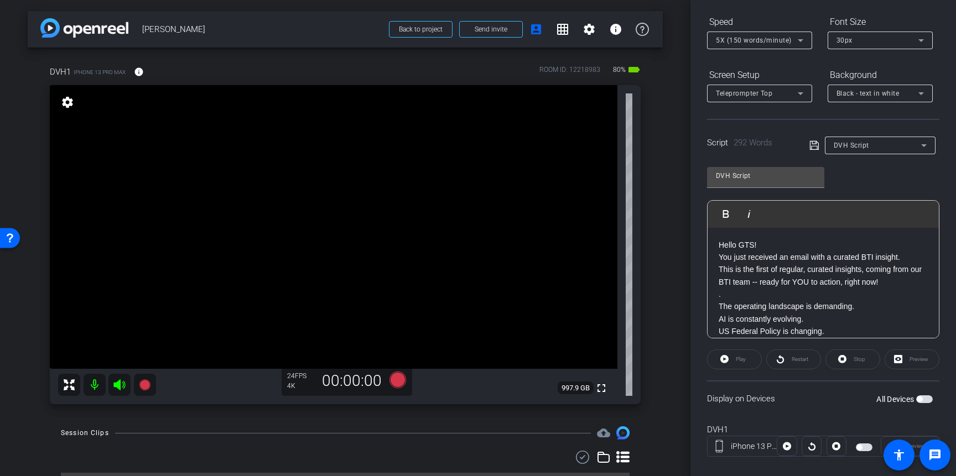
click at [923, 406] on div "Display on Devices All Devices" at bounding box center [823, 399] width 232 height 36
click at [923, 402] on span "button" at bounding box center [924, 400] width 17 height 8
click at [876, 96] on span "Black - text in white" at bounding box center [868, 94] width 63 height 8
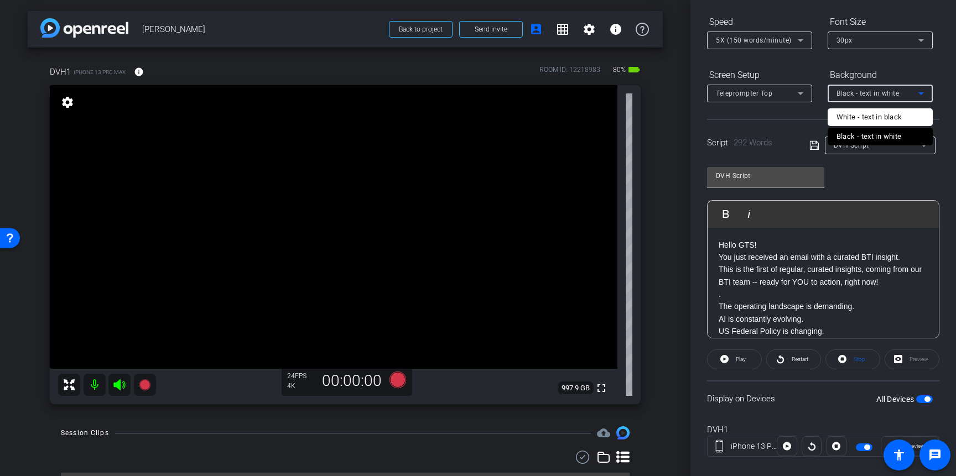
click at [865, 119] on div "White - text in black" at bounding box center [870, 117] width 66 height 13
click at [865, 94] on span "White - text in black" at bounding box center [869, 94] width 64 height 8
click at [858, 136] on div "Black - text in white" at bounding box center [869, 136] width 65 height 13
click at [937, 185] on div "DVH Script Play Play from this location Play Selected Play and display the sele…" at bounding box center [823, 249] width 232 height 180
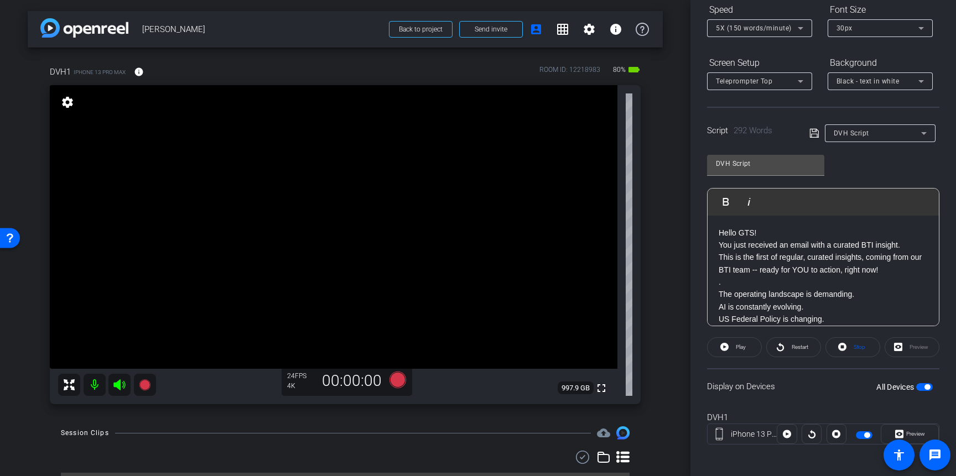
scroll to position [128, 0]
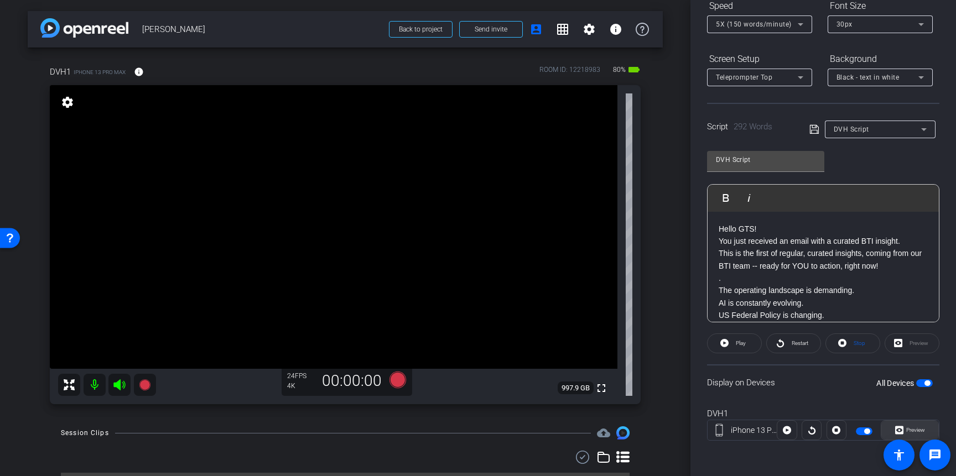
click at [914, 429] on span "Preview" at bounding box center [915, 430] width 19 height 6
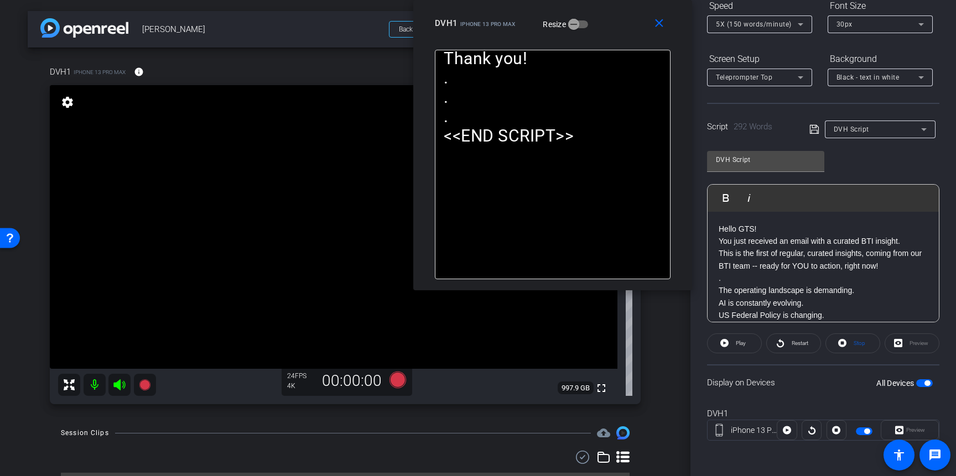
drag, startPoint x: 537, startPoint y: 124, endPoint x: 612, endPoint y: -16, distance: 159.0
click at [612, 0] on html "Accessibility Screen-Reader Guide, Feedback, and Issue Reporting | New window m…" at bounding box center [478, 238] width 956 height 476
click at [399, 383] on icon at bounding box center [398, 380] width 17 height 17
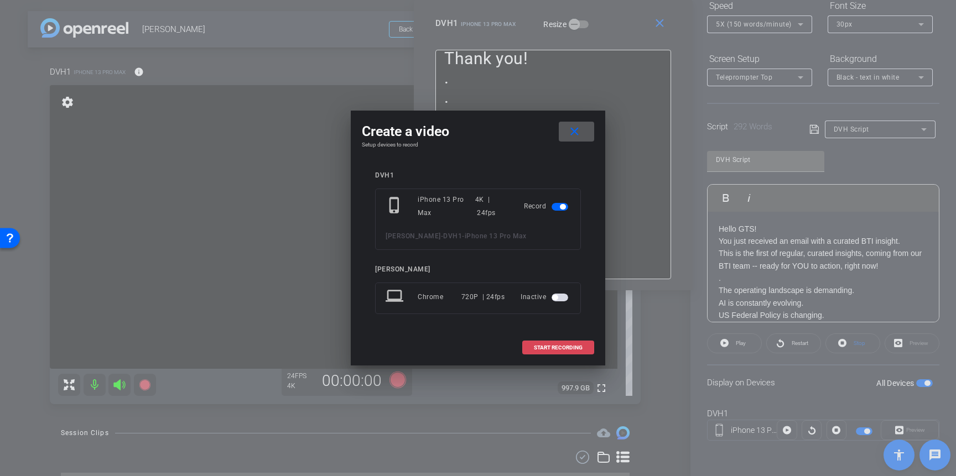
click at [563, 348] on span "START RECORDING" at bounding box center [558, 348] width 49 height 6
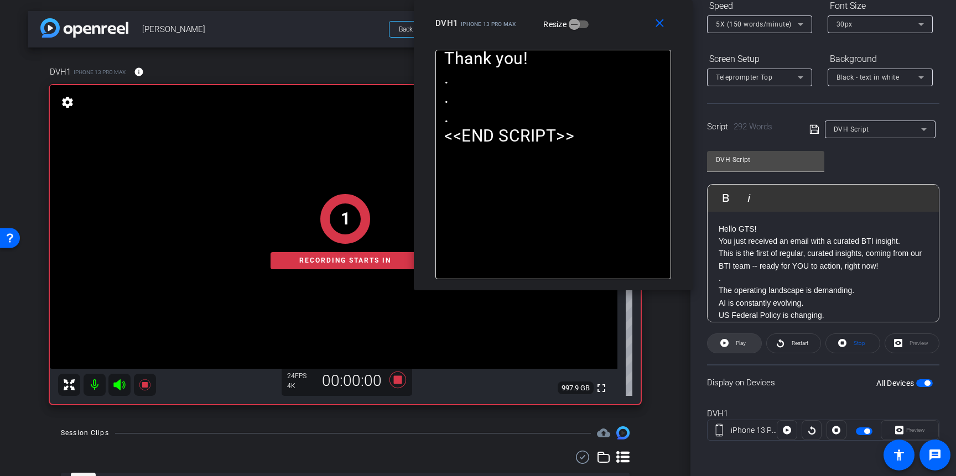
click at [730, 348] on span at bounding box center [735, 343] width 54 height 27
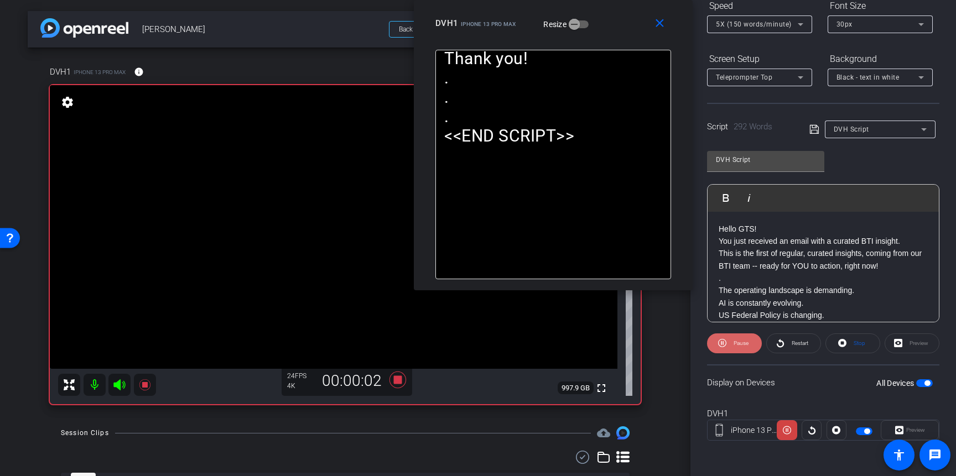
click at [745, 346] on span "Pause" at bounding box center [741, 343] width 15 height 6
click at [849, 340] on span at bounding box center [853, 343] width 54 height 27
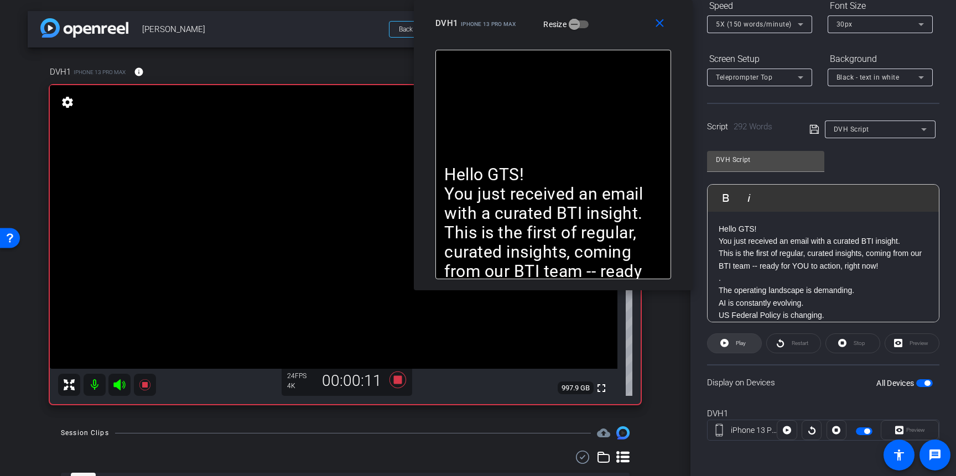
click at [727, 343] on icon at bounding box center [724, 343] width 8 height 8
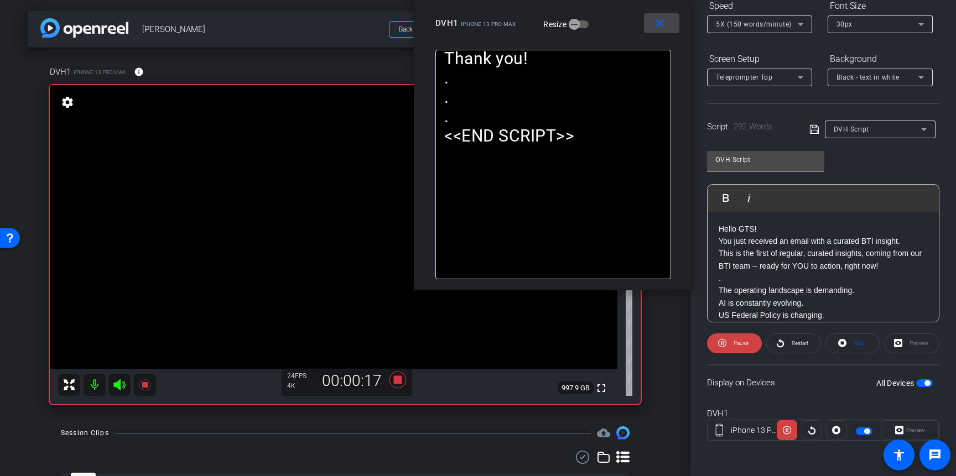
click at [662, 26] on mat-icon "close" at bounding box center [660, 24] width 14 height 14
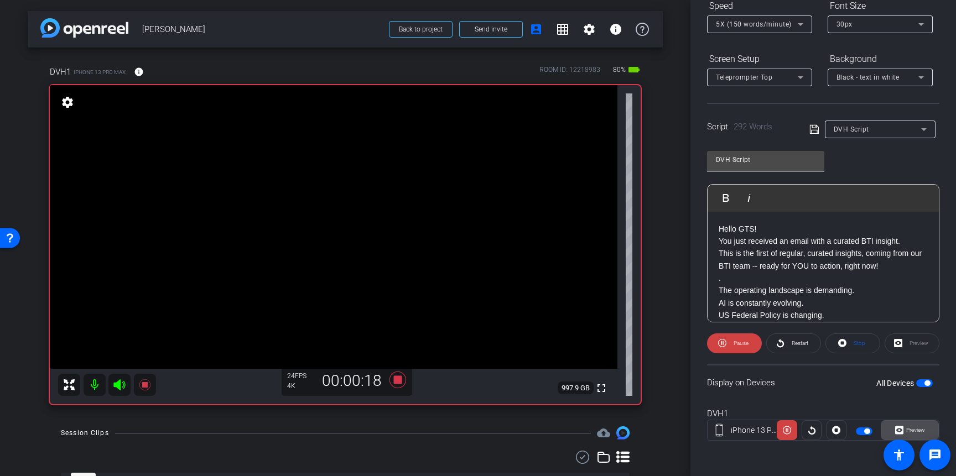
click at [919, 425] on span "Preview" at bounding box center [915, 430] width 22 height 15
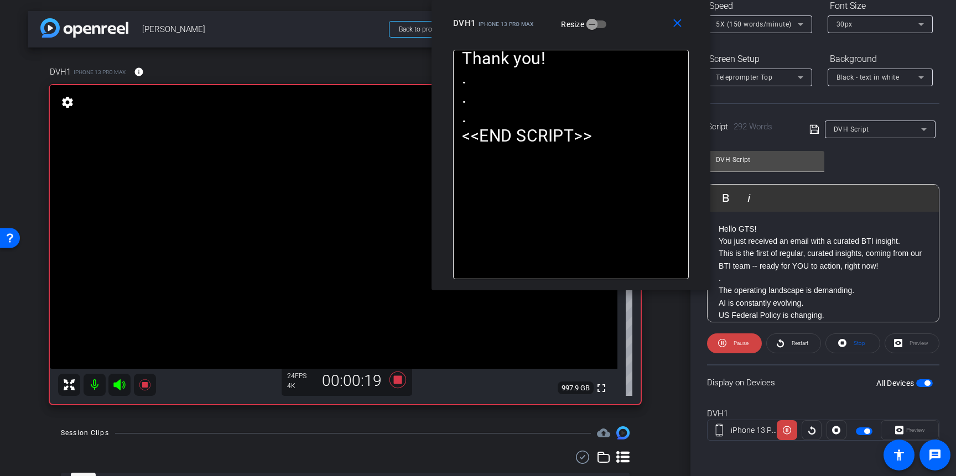
drag, startPoint x: 536, startPoint y: 114, endPoint x: 631, endPoint y: -28, distance: 170.7
click at [631, 0] on html "Accessibility Screen-Reader Guide, Feedback, and Issue Reporting | New window m…" at bounding box center [478, 238] width 956 height 476
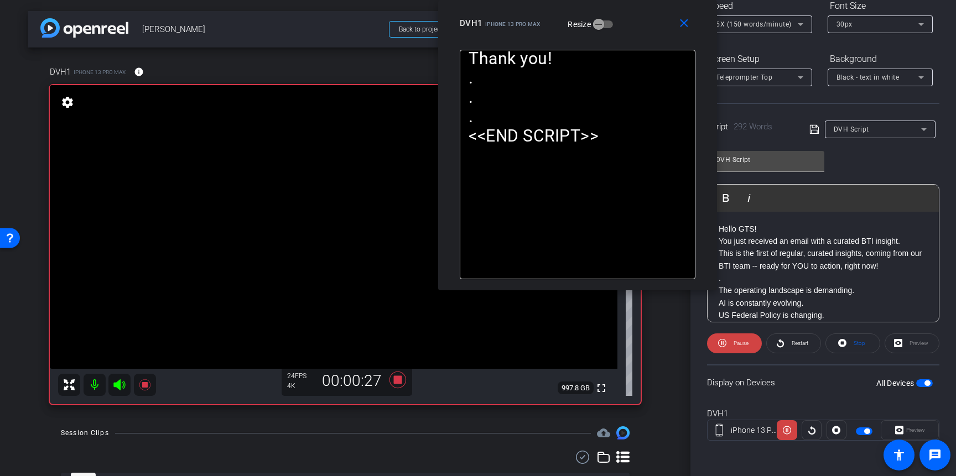
click at [641, 26] on div "DVH1 iPhone 13 Pro Max Resize" at bounding box center [582, 23] width 244 height 20
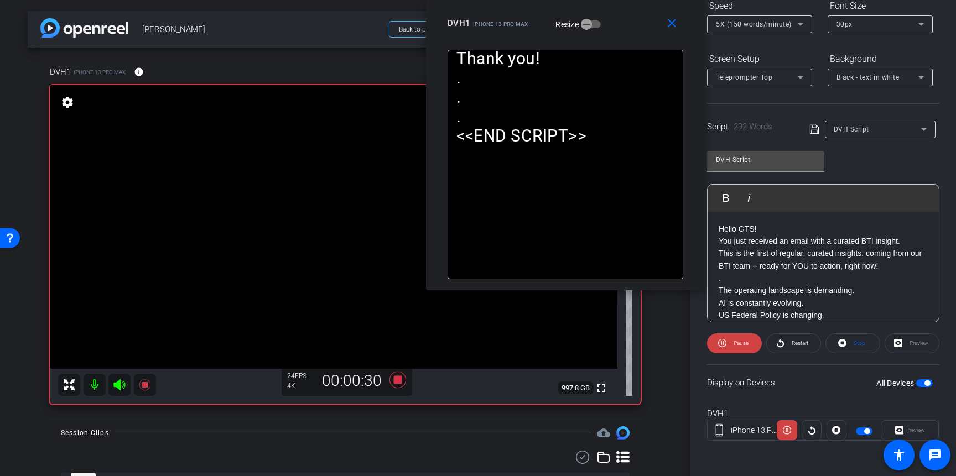
drag, startPoint x: 644, startPoint y: 26, endPoint x: 631, endPoint y: 24, distance: 12.3
click at [631, 25] on div "DVH1 iPhone 13 Pro Max Resize" at bounding box center [570, 23] width 244 height 20
click at [727, 26] on span "5X (150 words/minute)" at bounding box center [754, 24] width 76 height 8
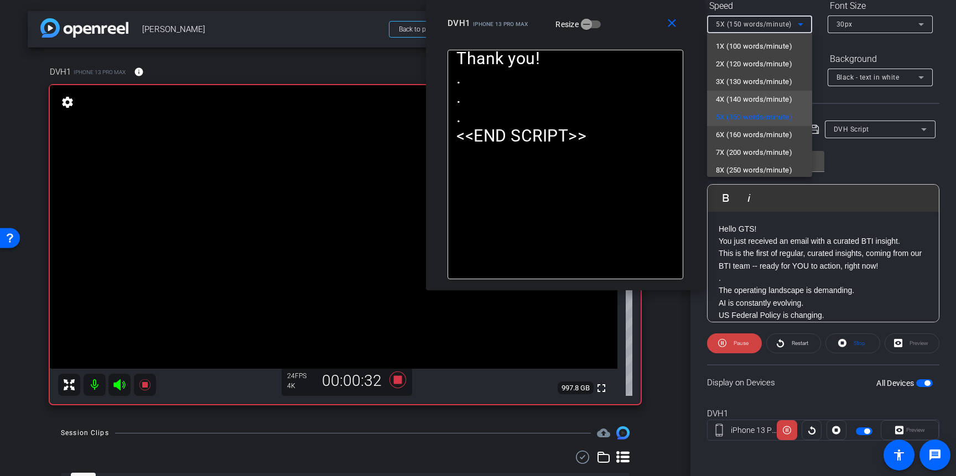
click at [727, 97] on span "4X (140 words/minute)" at bounding box center [754, 99] width 76 height 13
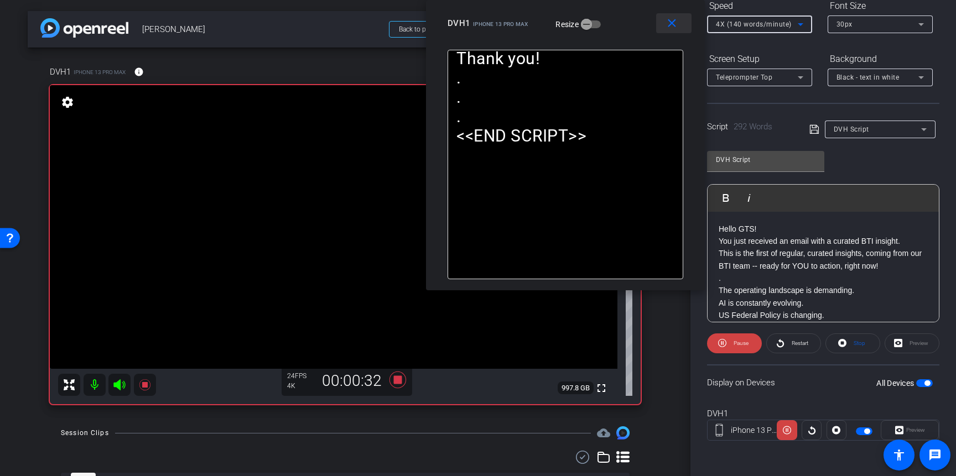
click at [673, 32] on span at bounding box center [673, 23] width 35 height 27
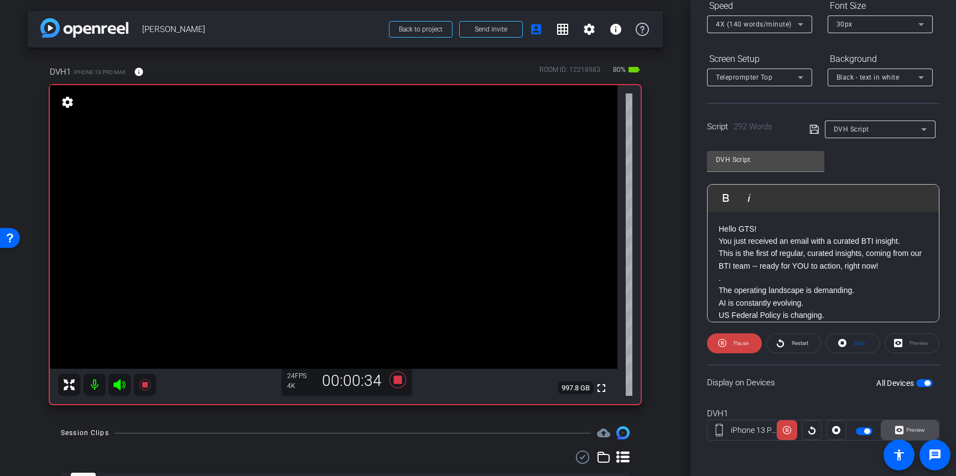
click at [914, 431] on span "Preview" at bounding box center [915, 430] width 19 height 6
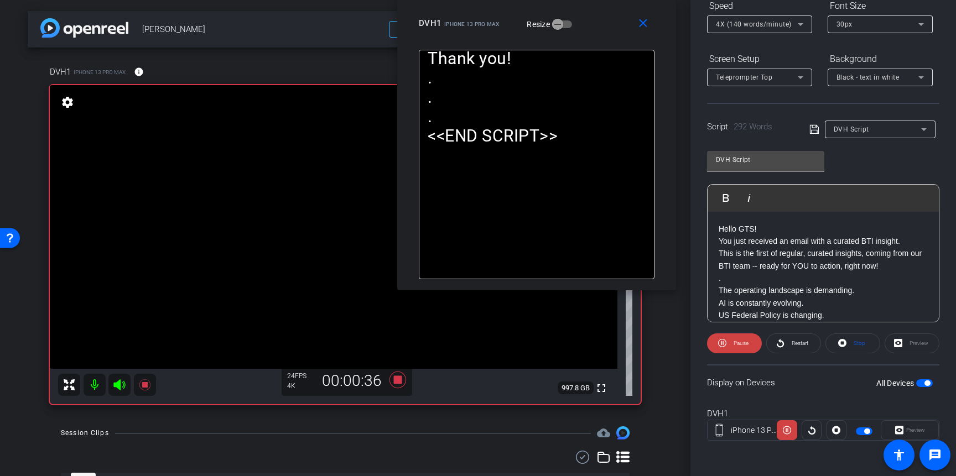
drag, startPoint x: 538, startPoint y: 130, endPoint x: 597, endPoint y: 4, distance: 139.4
click at [597, 4] on div "close DVH1 iPhone 13 Pro Max Resize" at bounding box center [536, 25] width 279 height 50
click at [718, 25] on span "4X (140 words/minute)" at bounding box center [754, 24] width 76 height 8
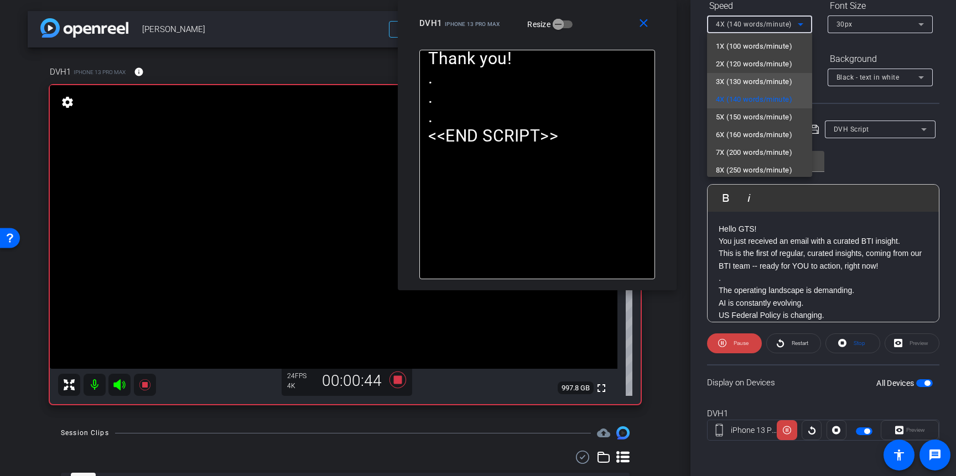
click at [725, 80] on span "3X (130 words/minute)" at bounding box center [754, 81] width 76 height 13
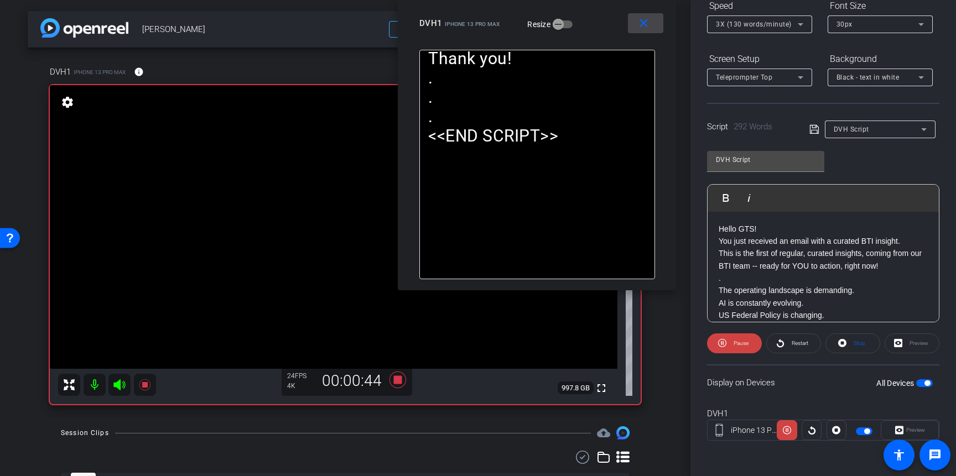
click at [645, 18] on mat-icon "close" at bounding box center [644, 24] width 14 height 14
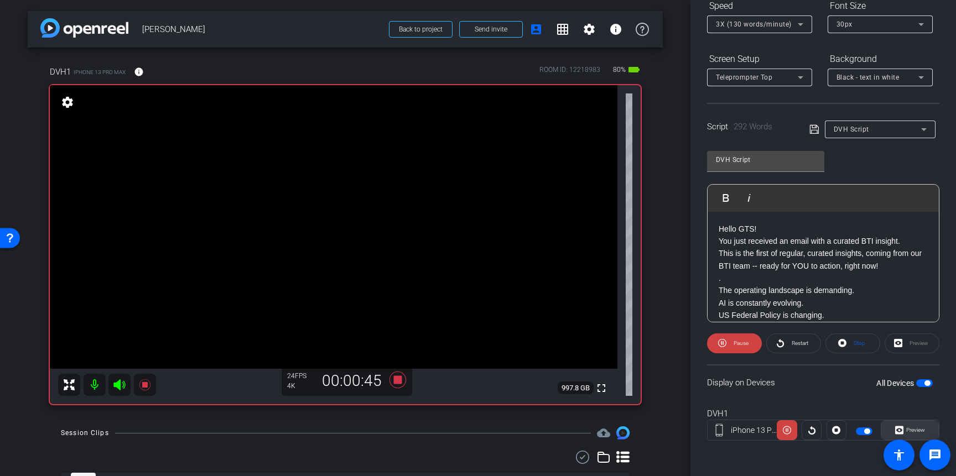
click at [913, 432] on span "Preview" at bounding box center [915, 430] width 19 height 6
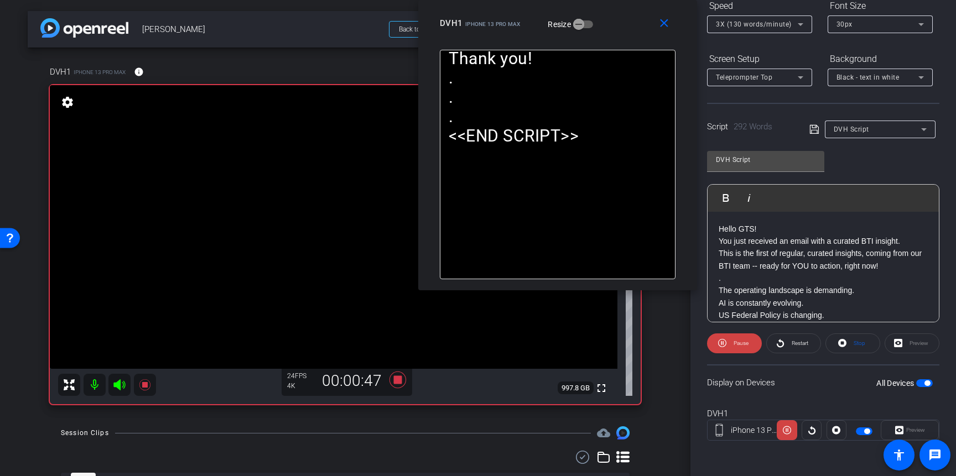
drag, startPoint x: 542, startPoint y: 113, endPoint x: 621, endPoint y: -55, distance: 185.6
click at [621, 0] on html "Accessibility Screen-Reader Guide, Feedback, and Issue Reporting | New window m…" at bounding box center [478, 238] width 956 height 476
click at [739, 25] on span "3X (130 words/minute)" at bounding box center [754, 24] width 76 height 8
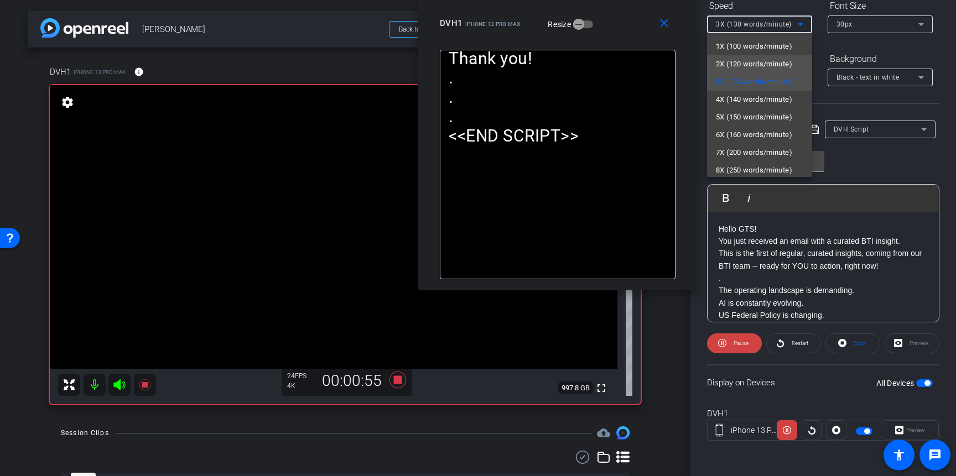
click at [729, 65] on span "2X (120 words/minute)" at bounding box center [754, 64] width 76 height 13
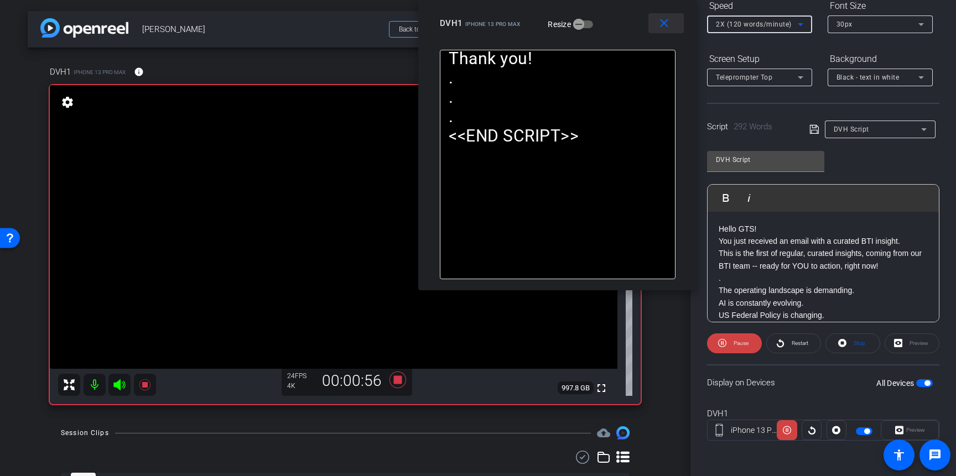
click at [662, 31] on span at bounding box center [666, 23] width 35 height 27
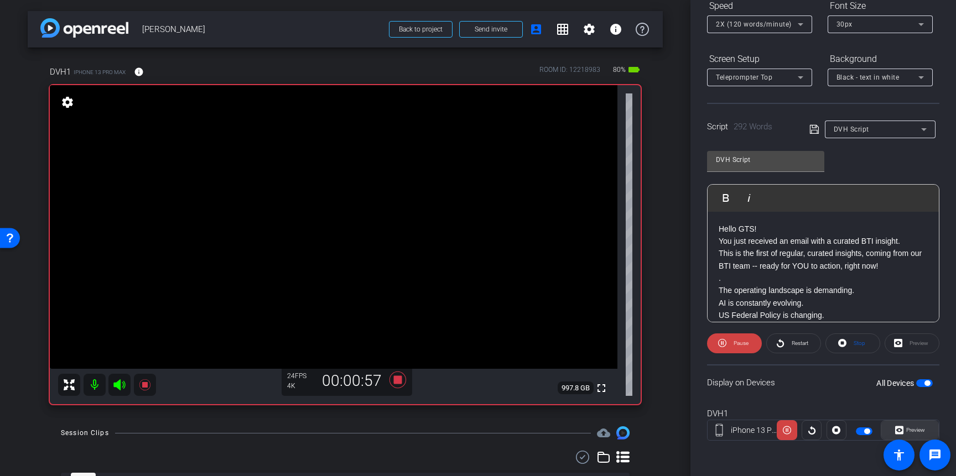
click at [904, 426] on span "Preview" at bounding box center [915, 430] width 22 height 15
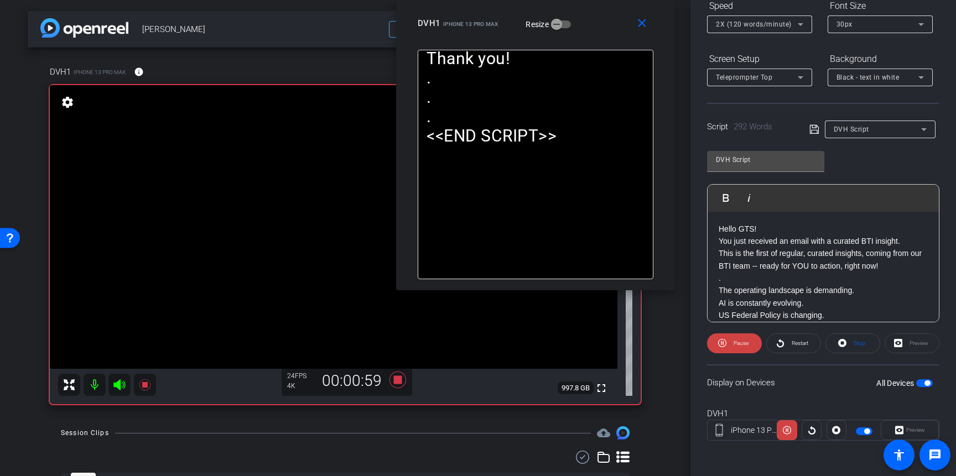
drag, startPoint x: 536, startPoint y: 113, endPoint x: 594, endPoint y: -44, distance: 166.8
click at [594, 0] on html "Accessibility Screen-Reader Guide, Feedback, and Issue Reporting | New window m…" at bounding box center [478, 238] width 956 height 476
click at [786, 27] on span "2X (120 words/minute)" at bounding box center [754, 24] width 76 height 8
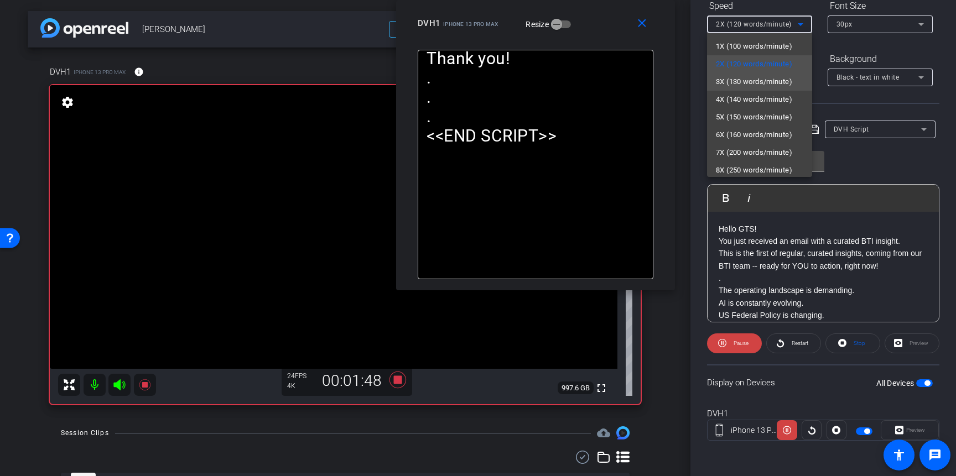
click at [764, 81] on span "3X (130 words/minute)" at bounding box center [754, 81] width 76 height 13
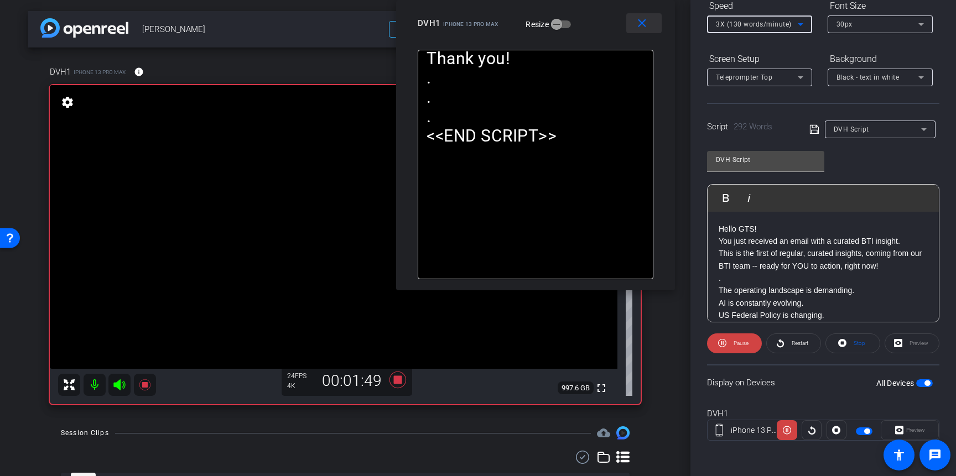
click at [649, 25] on span at bounding box center [643, 23] width 35 height 27
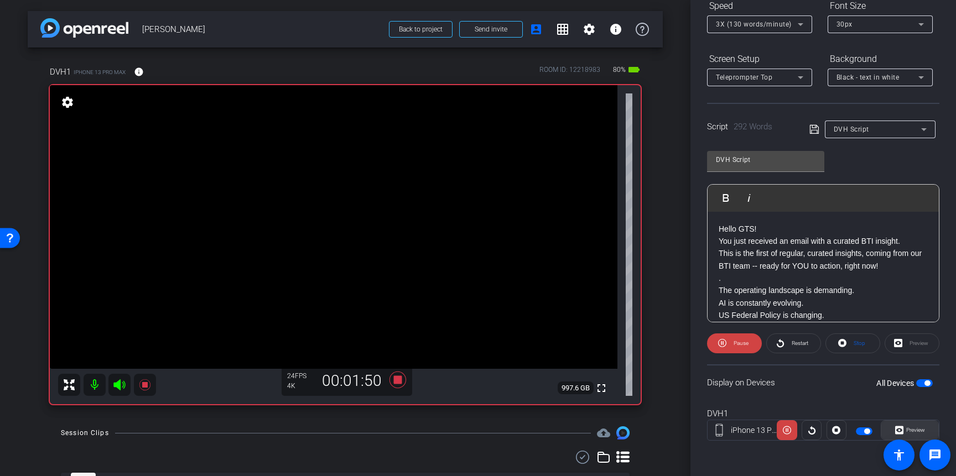
click at [901, 424] on icon at bounding box center [899, 430] width 8 height 17
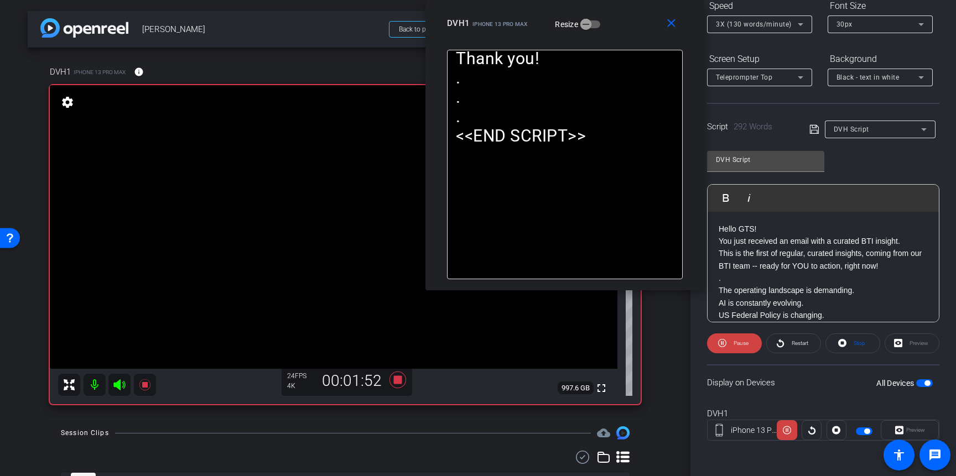
drag, startPoint x: 553, startPoint y: 81, endPoint x: 621, endPoint y: -15, distance: 117.1
click at [621, 0] on html "Accessibility Screen-Reader Guide, Feedback, and Issue Reporting | New window m…" at bounding box center [478, 238] width 956 height 476
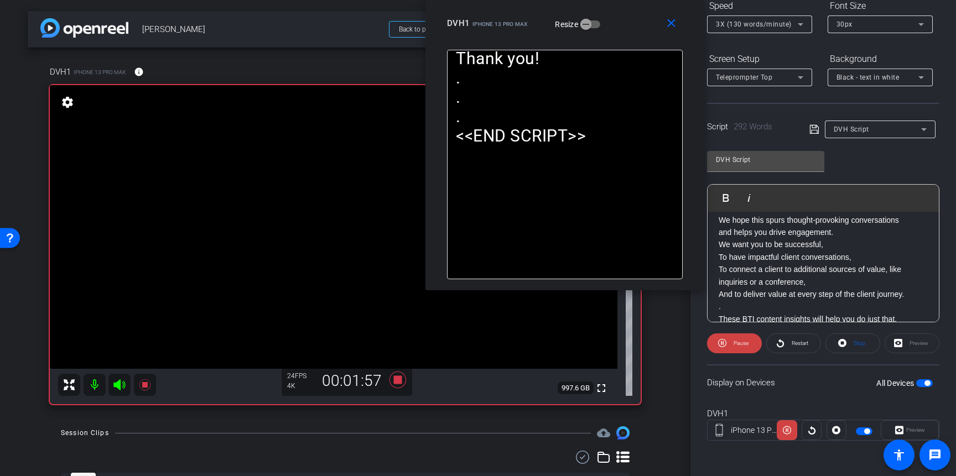
scroll to position [394, 0]
click at [762, 32] on div "3X (130 words/minute)" at bounding box center [759, 24] width 87 height 18
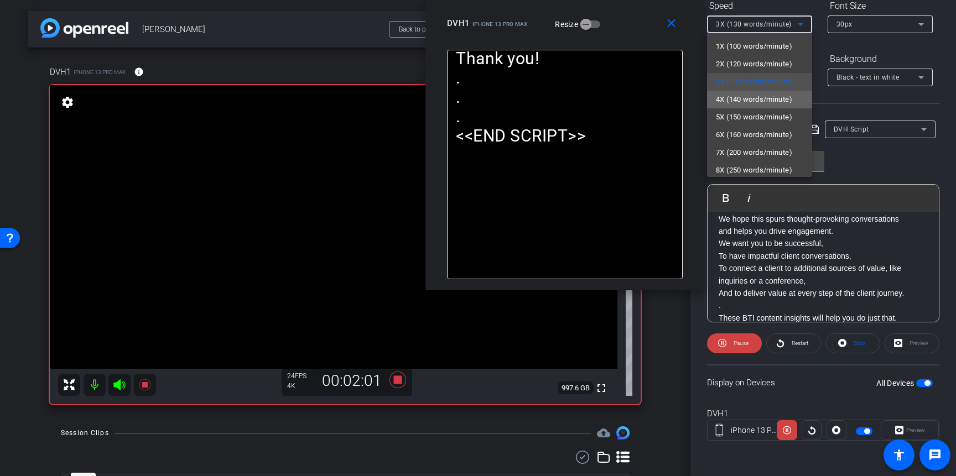
click at [742, 97] on span "4X (140 words/minute)" at bounding box center [754, 99] width 76 height 13
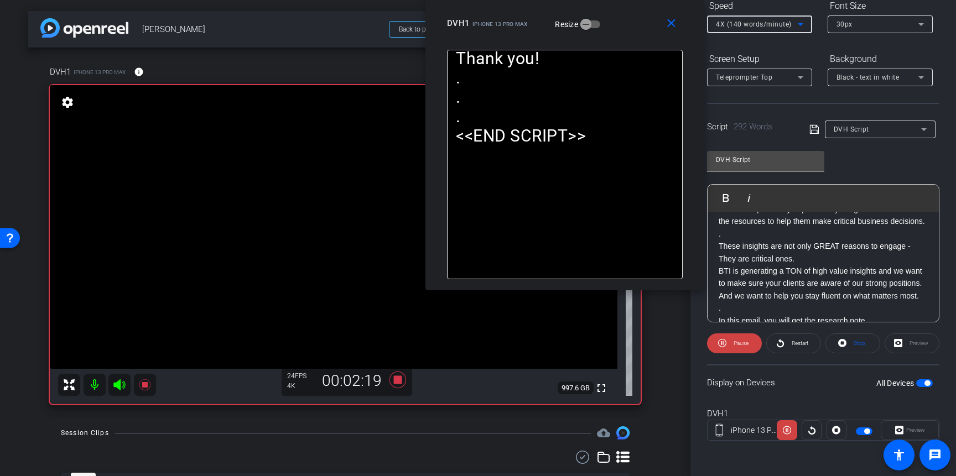
scroll to position [134, 0]
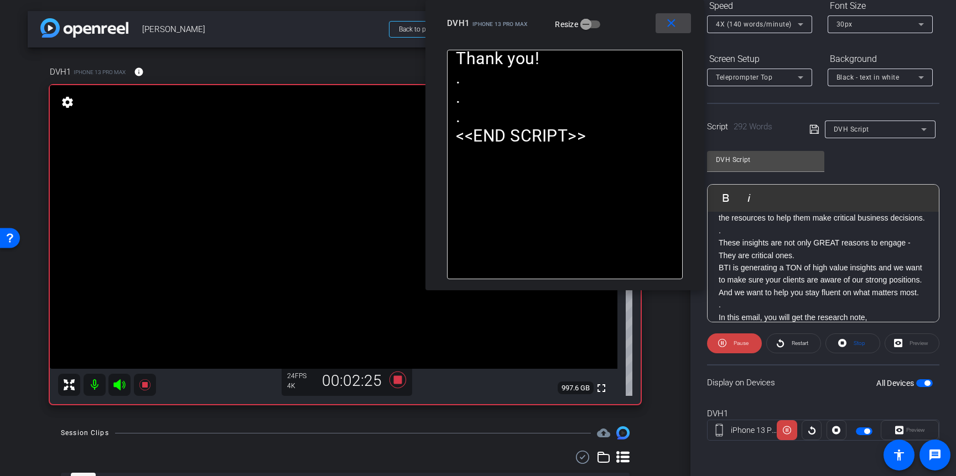
click at [673, 24] on mat-icon "close" at bounding box center [672, 24] width 14 height 14
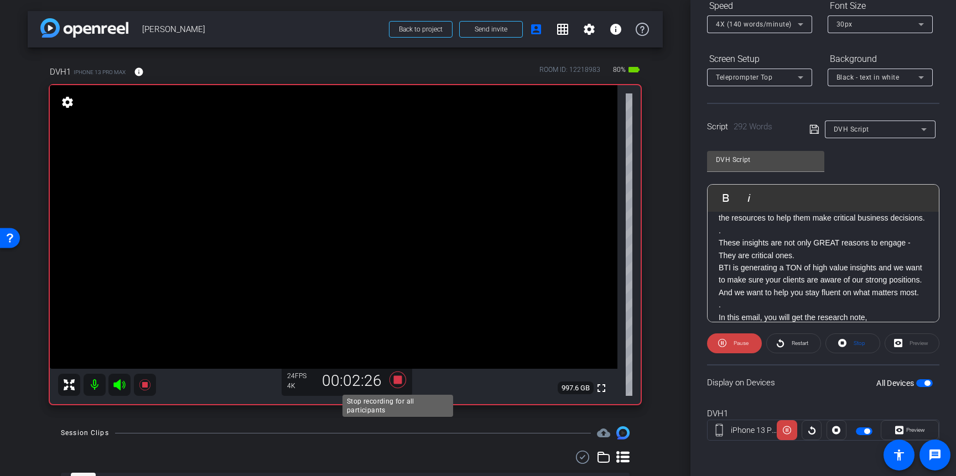
click at [397, 381] on icon at bounding box center [398, 380] width 17 height 17
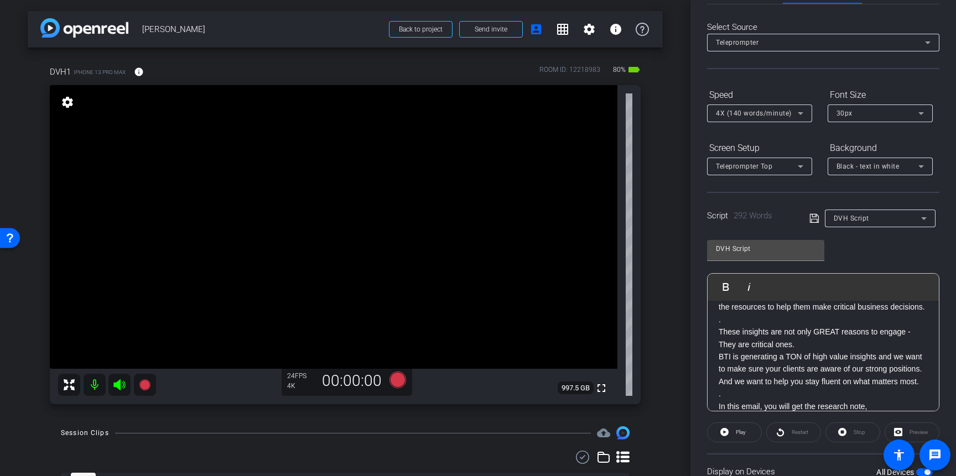
scroll to position [0, 0]
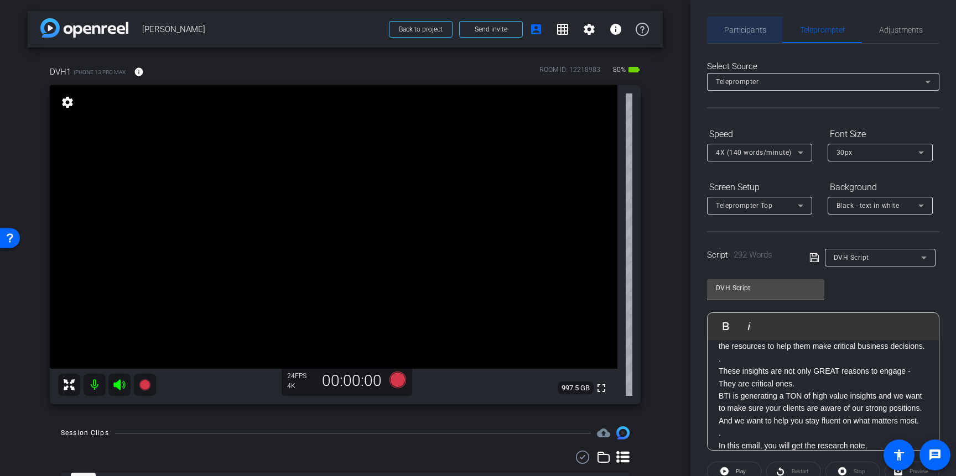
click at [754, 29] on span "Participants" at bounding box center [745, 30] width 42 height 8
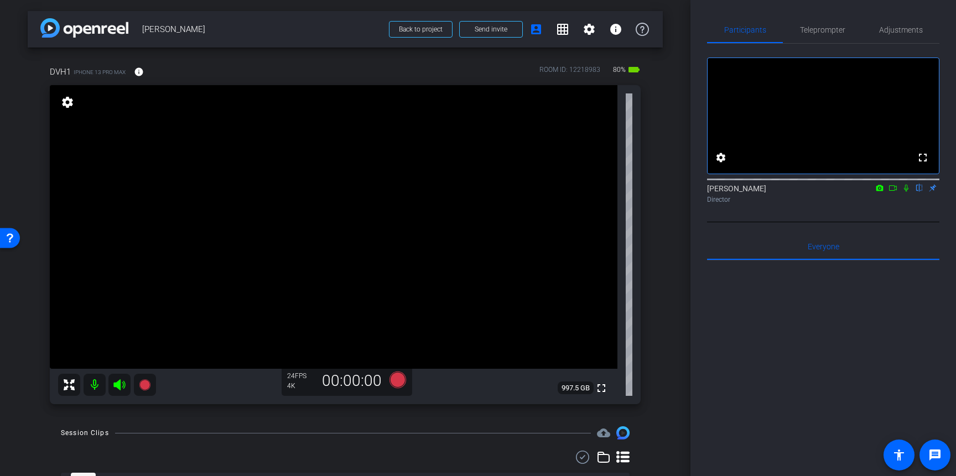
scroll to position [53, 0]
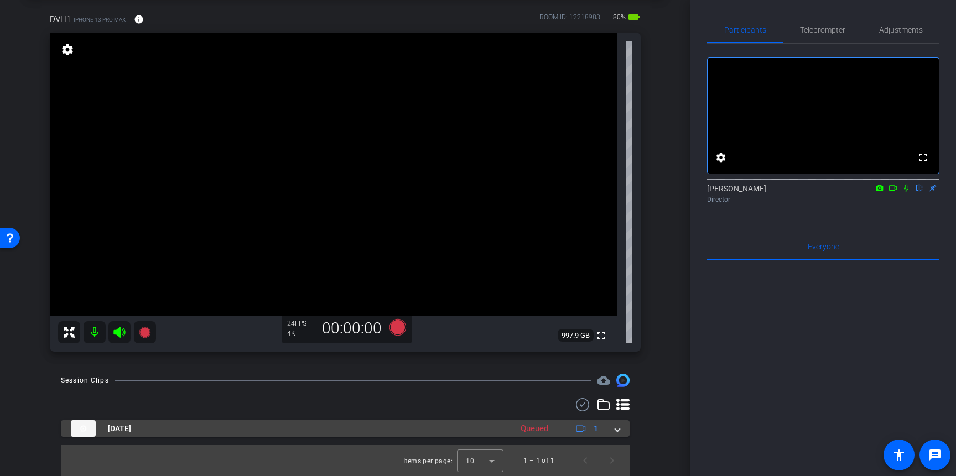
click at [615, 428] on span at bounding box center [617, 429] width 4 height 12
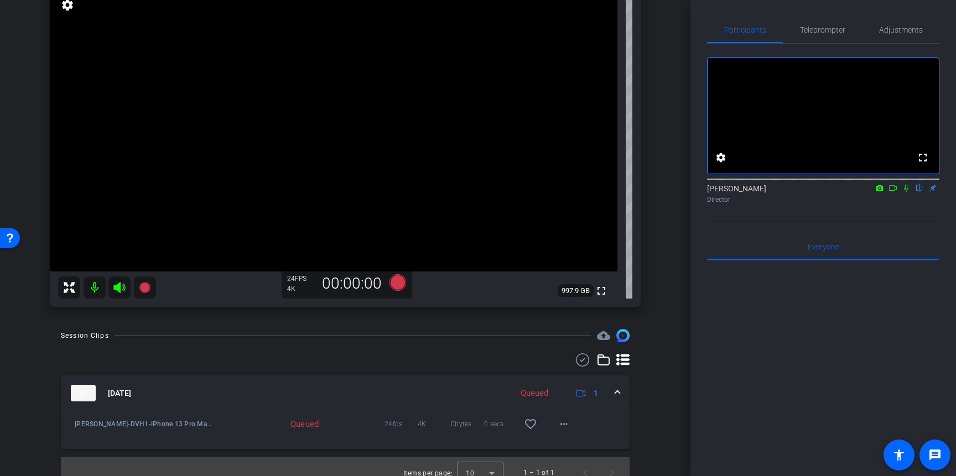
scroll to position [110, 0]
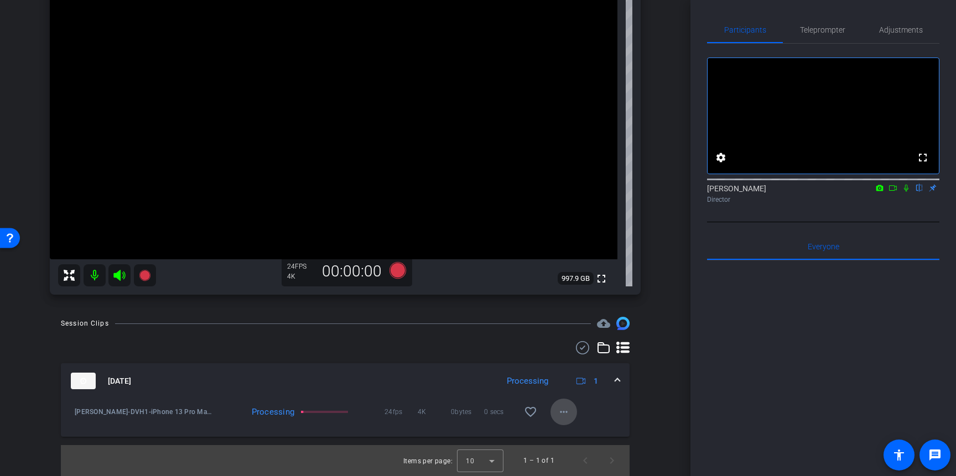
click at [563, 413] on mat-icon "more_horiz" at bounding box center [563, 412] width 13 height 13
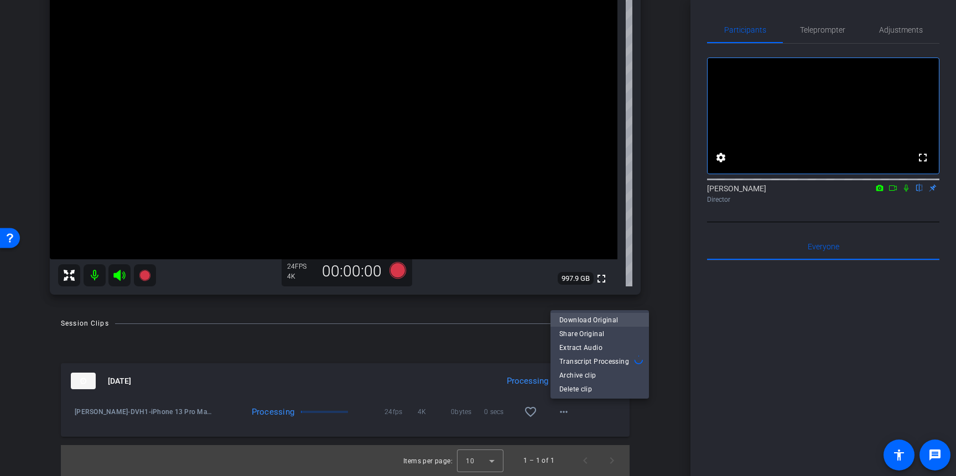
click at [586, 321] on span "Download Original" at bounding box center [599, 320] width 81 height 13
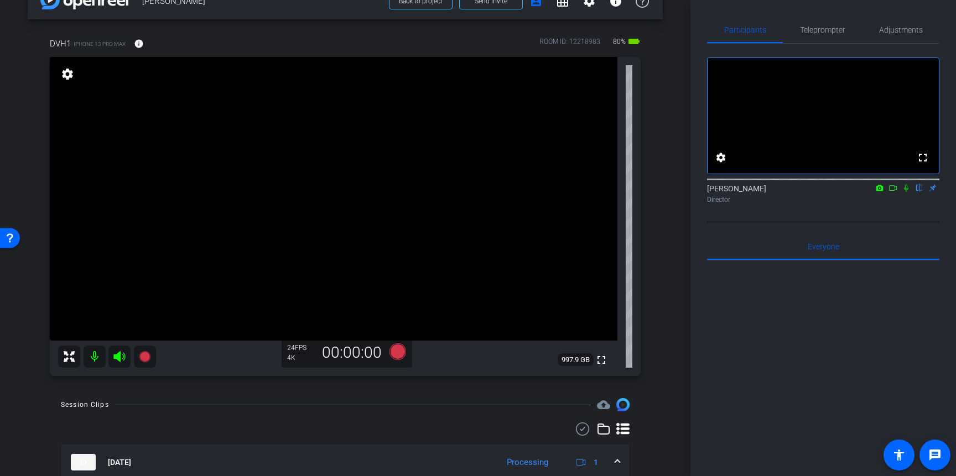
scroll to position [0, 0]
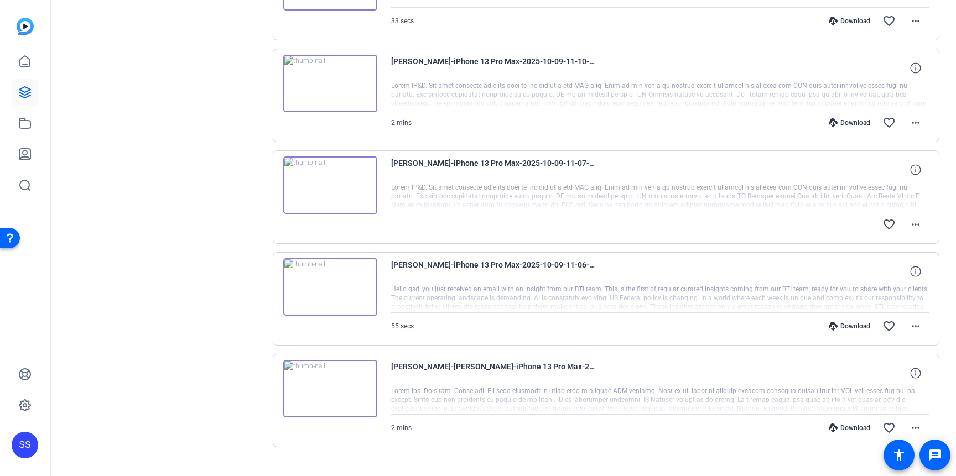
scroll to position [419, 0]
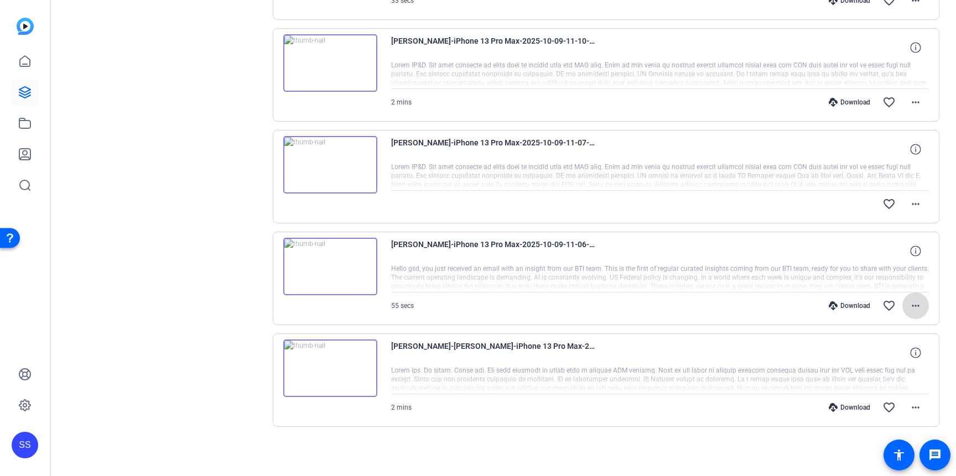
click at [918, 306] on mat-icon "more_horiz" at bounding box center [915, 305] width 13 height 13
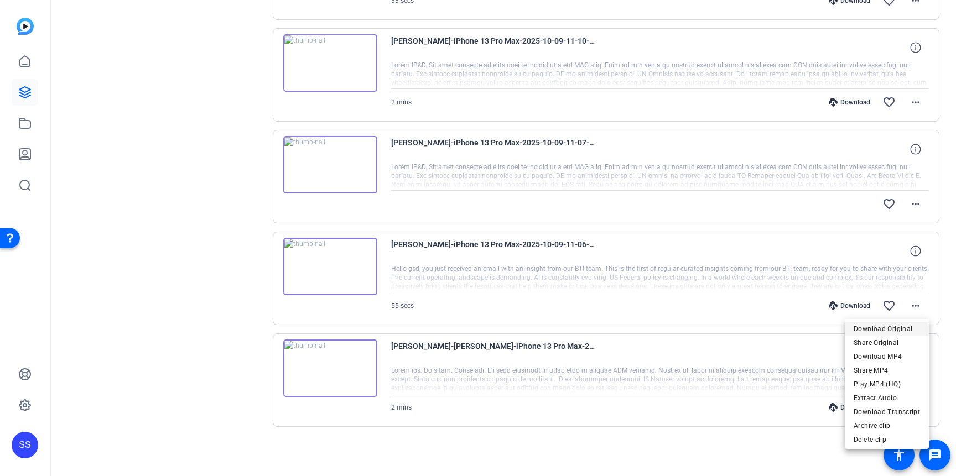
click at [903, 327] on span "Download Original" at bounding box center [887, 329] width 66 height 13
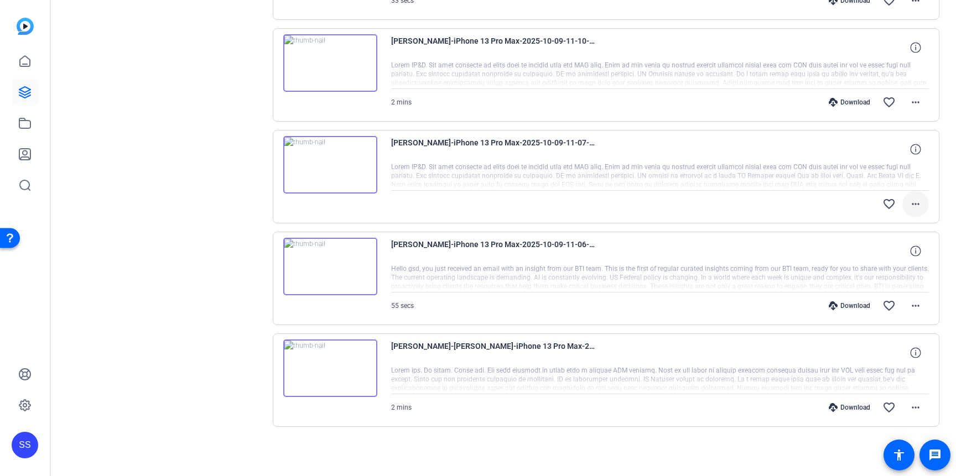
click at [916, 206] on mat-icon "more_horiz" at bounding box center [915, 204] width 13 height 13
click at [888, 226] on span "Download Original" at bounding box center [887, 227] width 66 height 13
click at [918, 102] on mat-icon "more_horiz" at bounding box center [915, 102] width 13 height 13
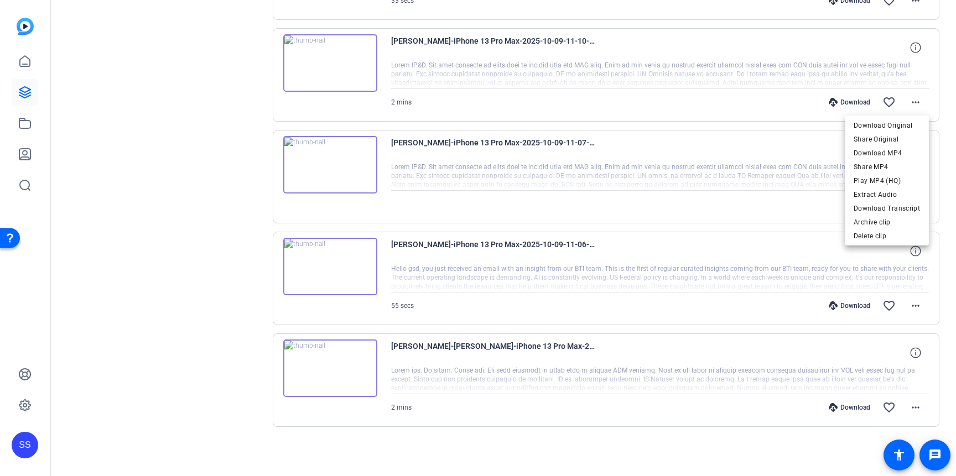
click at [898, 122] on span "Download Original" at bounding box center [887, 125] width 66 height 13
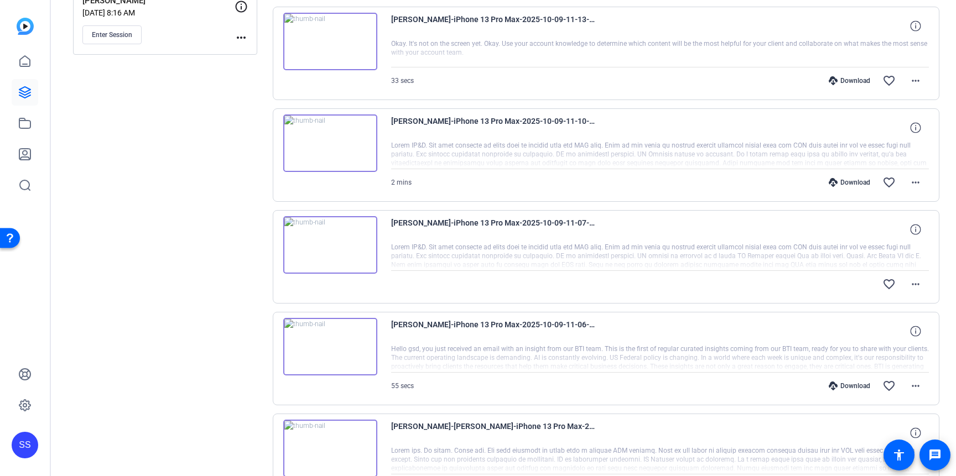
scroll to position [323, 0]
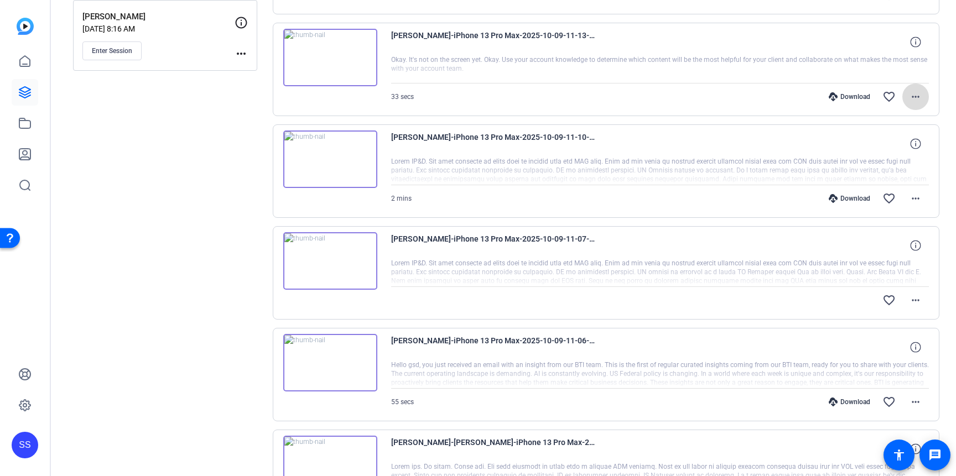
click at [916, 95] on mat-icon "more_horiz" at bounding box center [915, 96] width 13 height 13
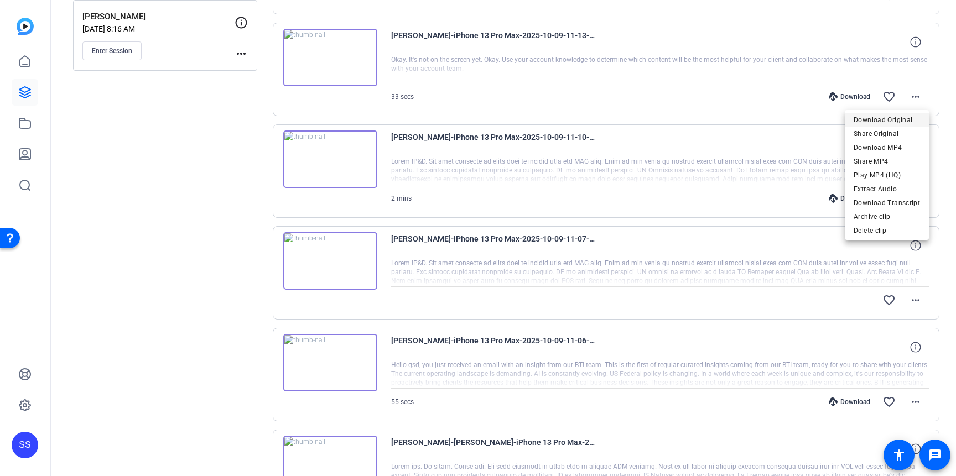
click at [878, 116] on span "Download Original" at bounding box center [887, 119] width 66 height 13
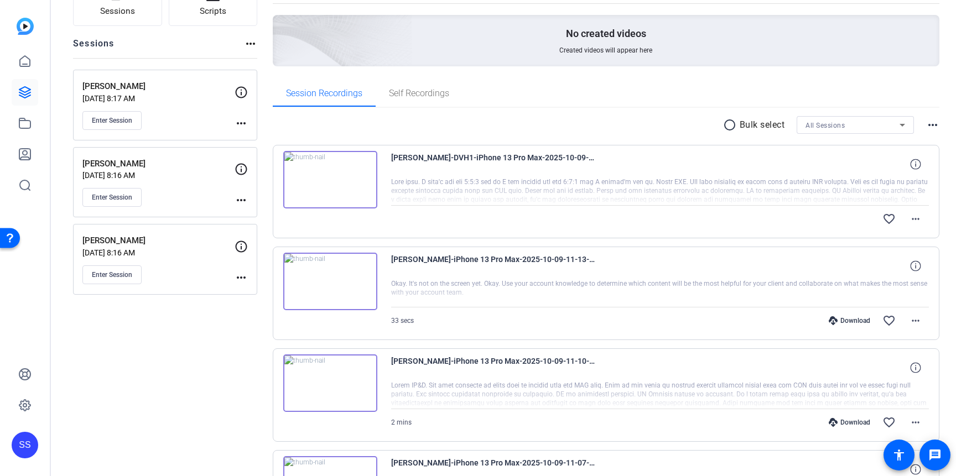
scroll to position [94, 0]
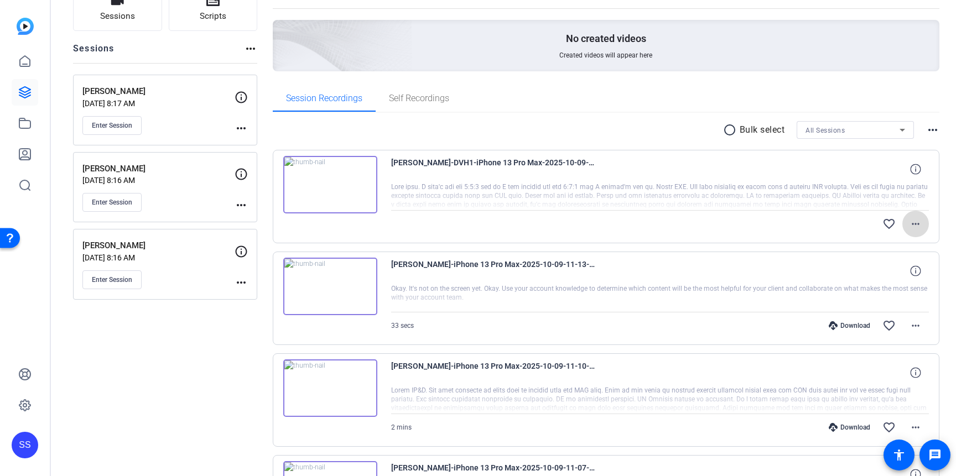
click at [915, 226] on mat-icon "more_horiz" at bounding box center [915, 223] width 13 height 13
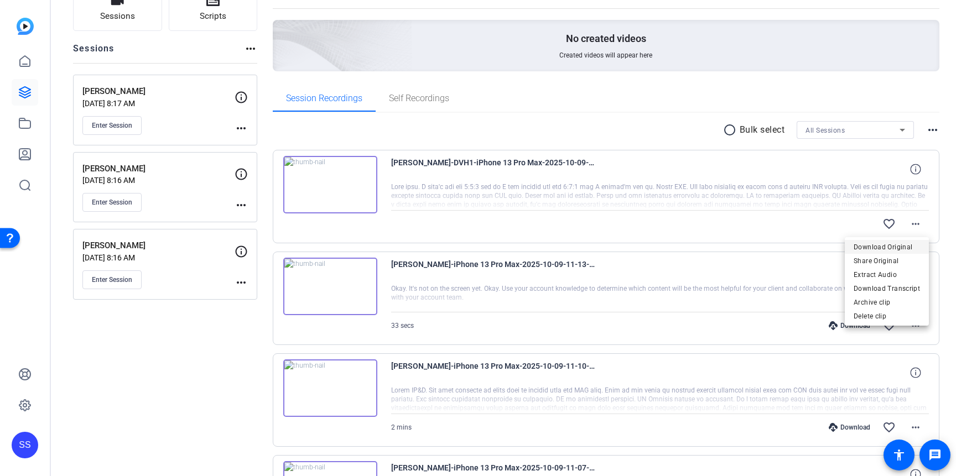
click at [889, 245] on span "Download Original" at bounding box center [887, 247] width 66 height 13
